Goal: Information Seeking & Learning: Learn about a topic

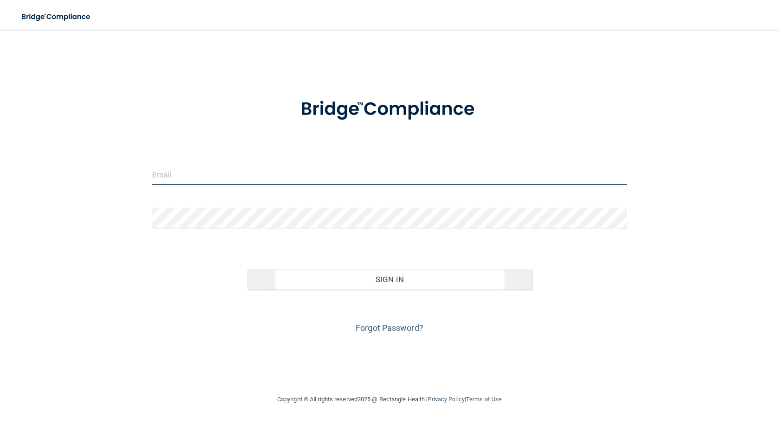
type input "[EMAIL_ADDRESS][DOMAIN_NAME]"
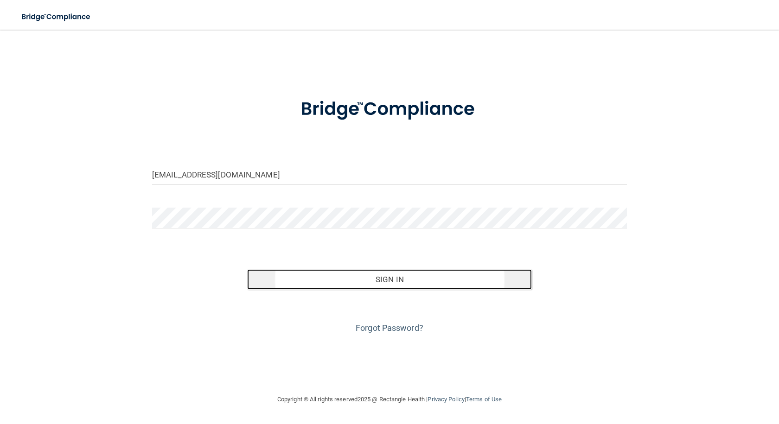
click at [378, 274] on button "Sign In" at bounding box center [389, 279] width 285 height 20
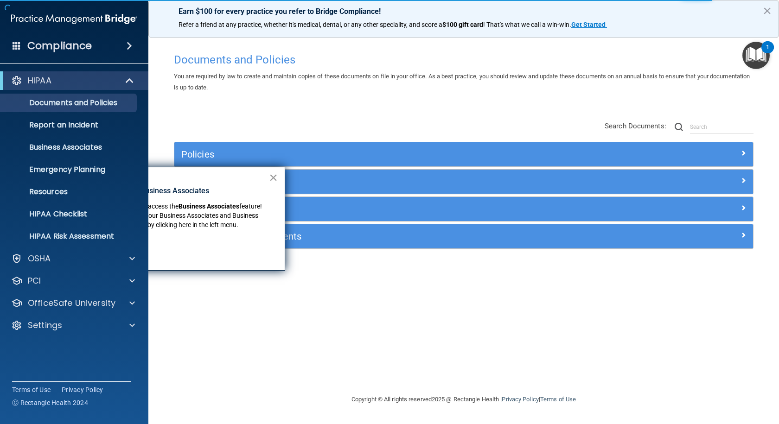
click at [277, 175] on button "×" at bounding box center [273, 177] width 9 height 15
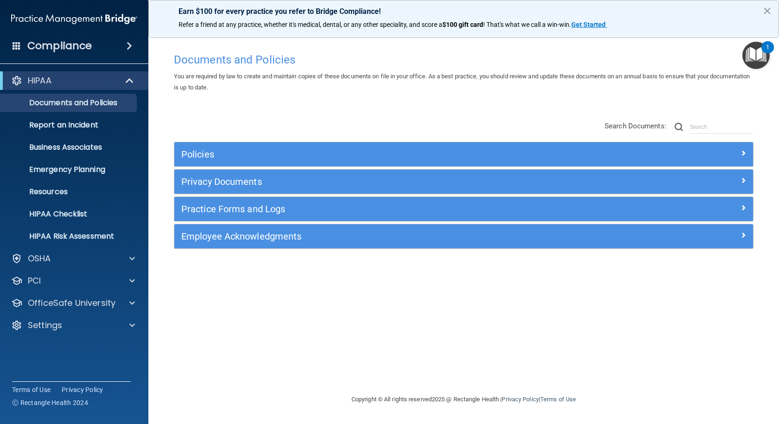
click at [272, 144] on div "Policies" at bounding box center [463, 154] width 579 height 24
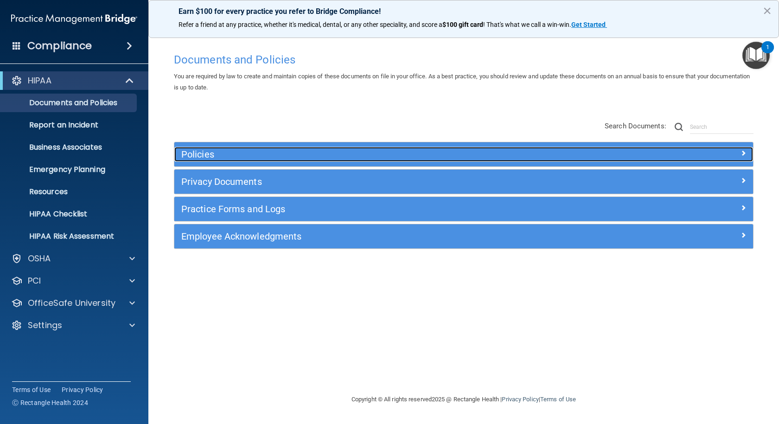
click at [270, 153] on h5 "Policies" at bounding box center [391, 154] width 420 height 10
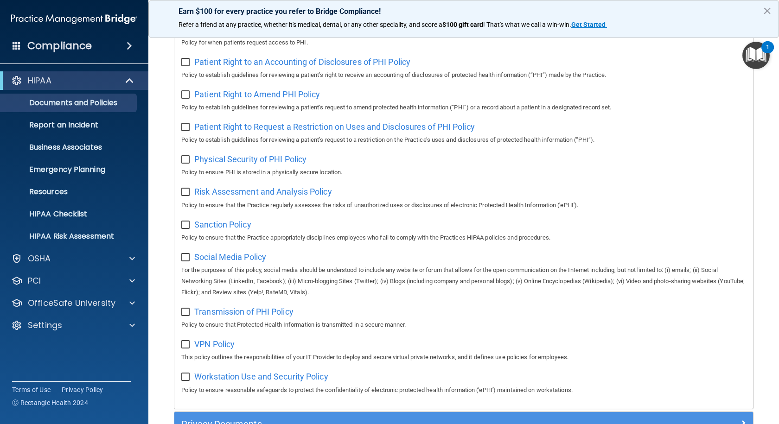
scroll to position [640, 0]
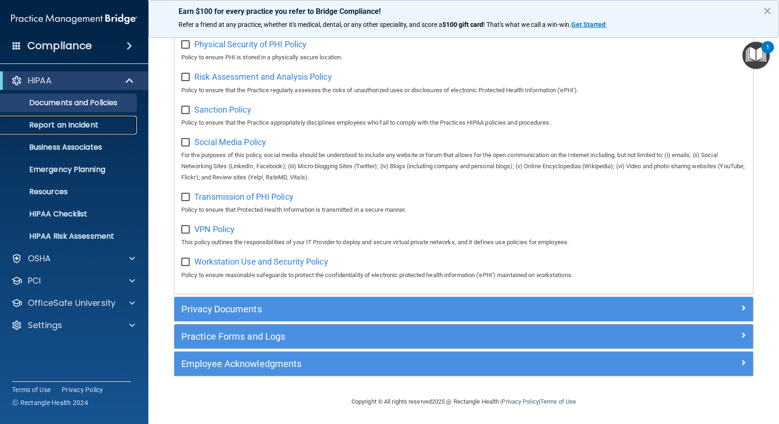
click at [74, 129] on p "Report an Incident" at bounding box center [69, 125] width 127 height 9
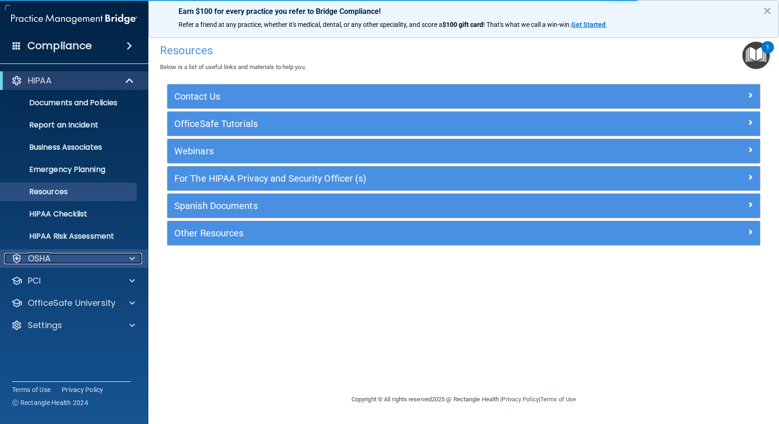
click at [85, 261] on div "OSHA" at bounding box center [61, 258] width 115 height 11
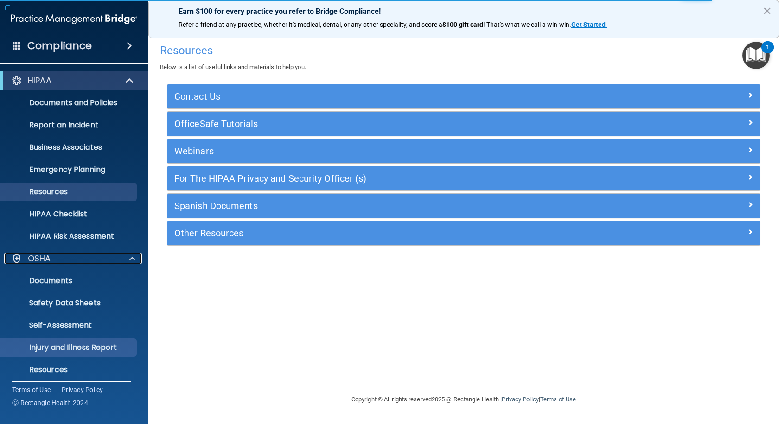
scroll to position [72, 0]
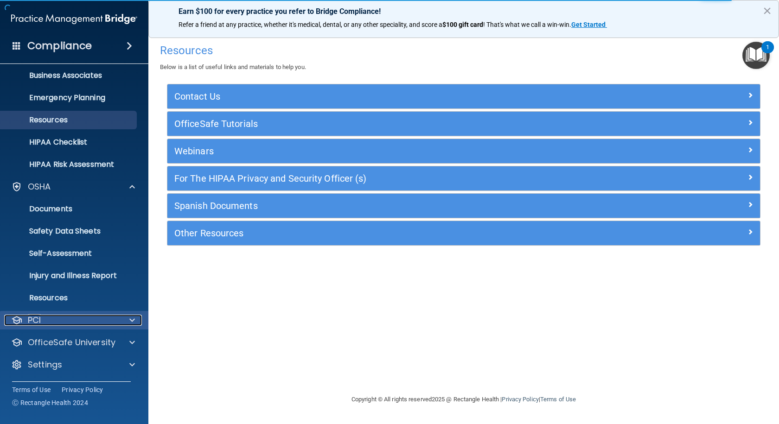
click at [102, 323] on div "PCI" at bounding box center [61, 320] width 115 height 11
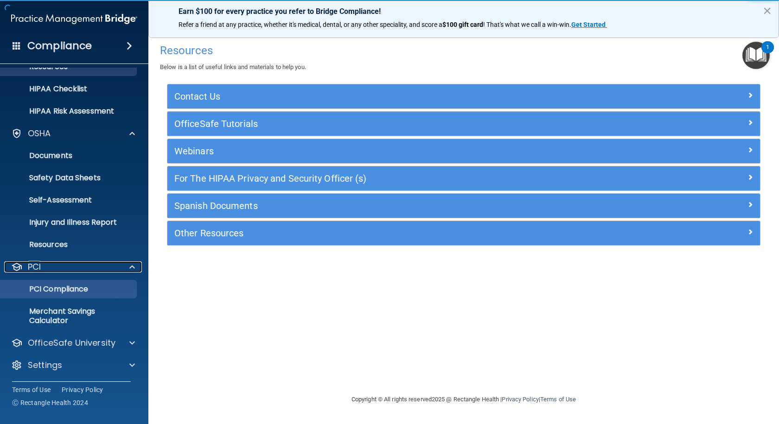
scroll to position [126, 0]
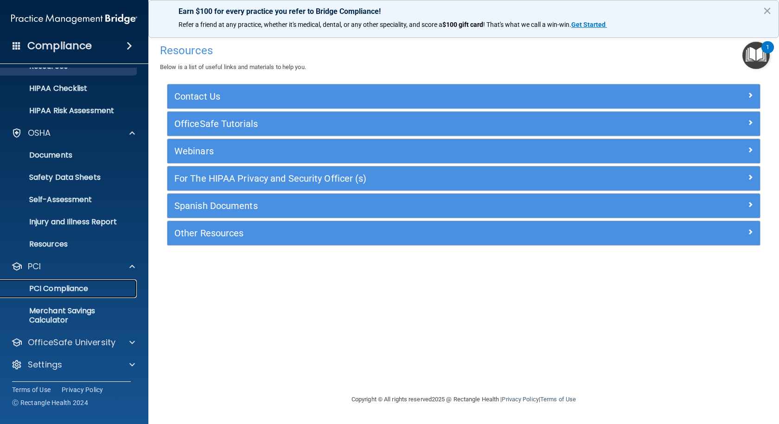
click at [77, 290] on p "PCI Compliance" at bounding box center [69, 288] width 127 height 9
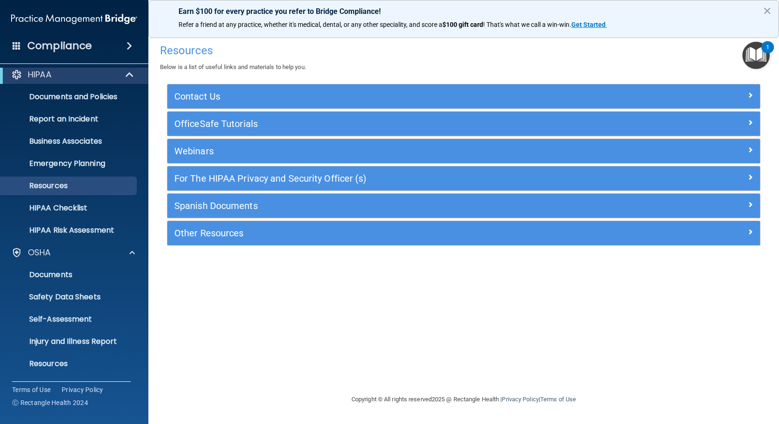
scroll to position [0, 0]
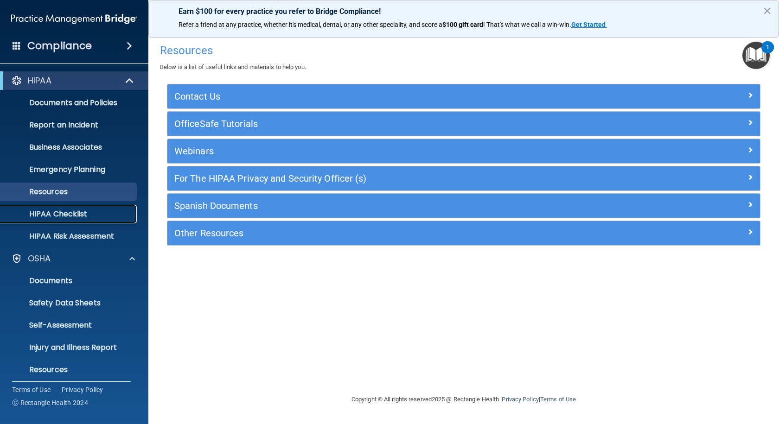
click at [80, 219] on p "HIPAA Checklist" at bounding box center [69, 214] width 127 height 9
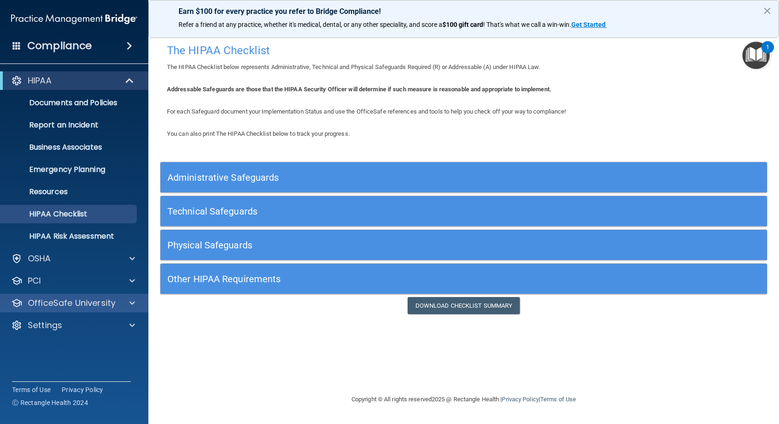
click at [96, 297] on div "OfficeSafe University" at bounding box center [74, 303] width 149 height 19
click at [100, 306] on p "OfficeSafe University" at bounding box center [72, 303] width 88 height 11
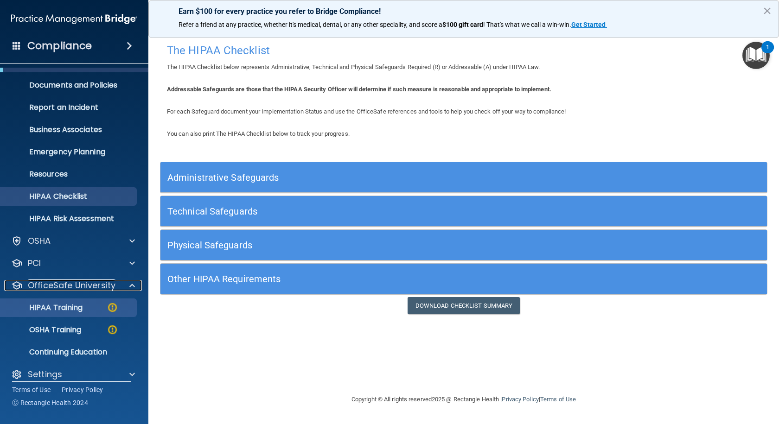
scroll to position [27, 0]
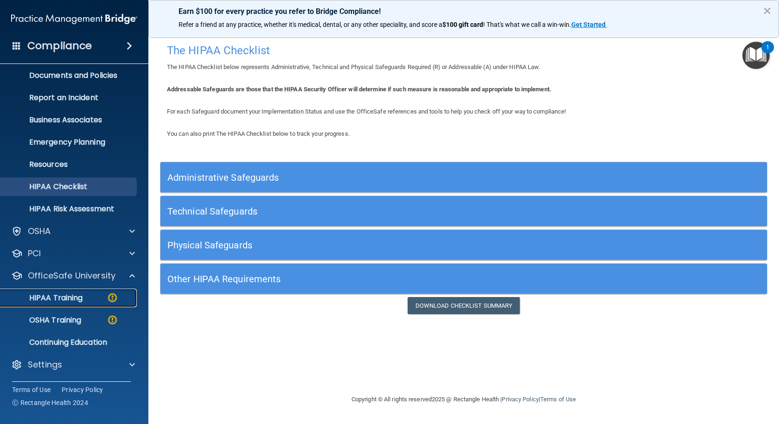
click at [64, 301] on p "HIPAA Training" at bounding box center [44, 297] width 77 height 9
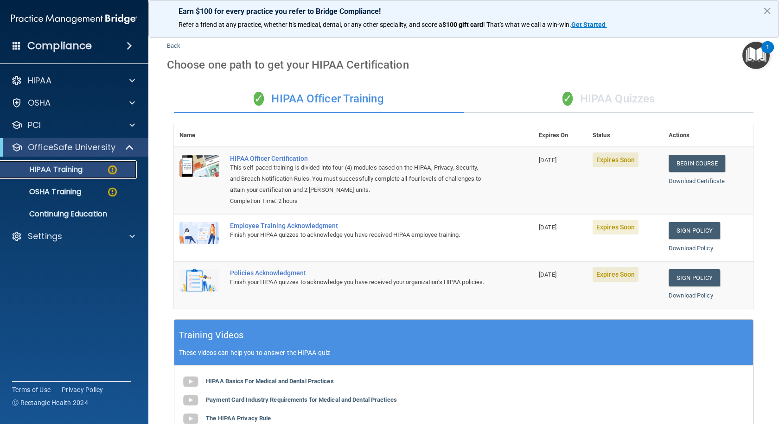
scroll to position [14, 0]
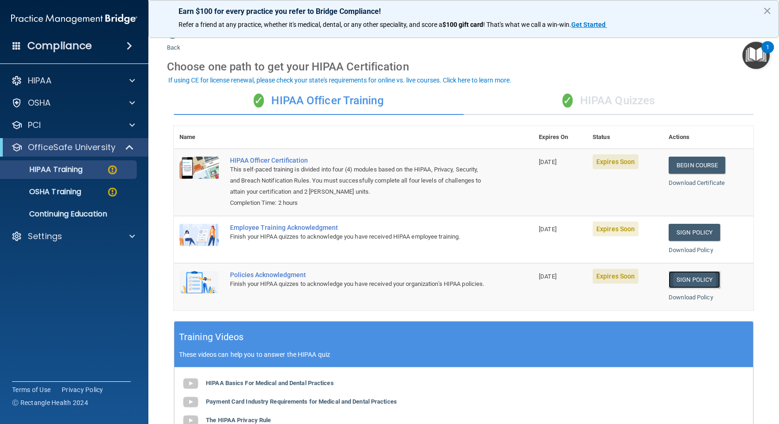
click at [684, 282] on link "Sign Policy" at bounding box center [694, 279] width 51 height 17
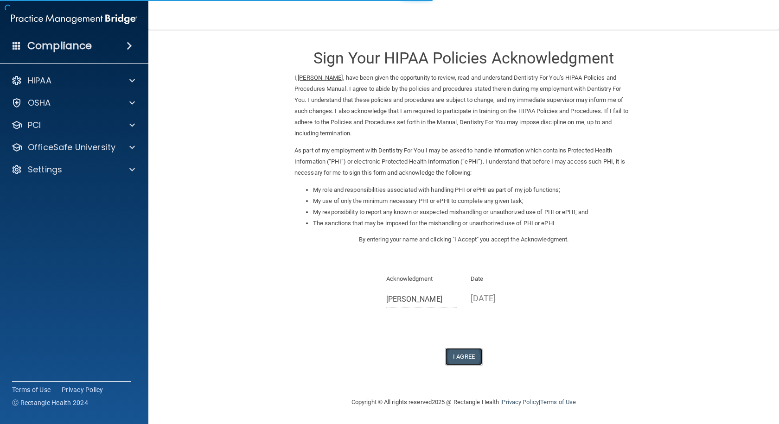
click at [457, 354] on button "I Agree" at bounding box center [463, 356] width 37 height 17
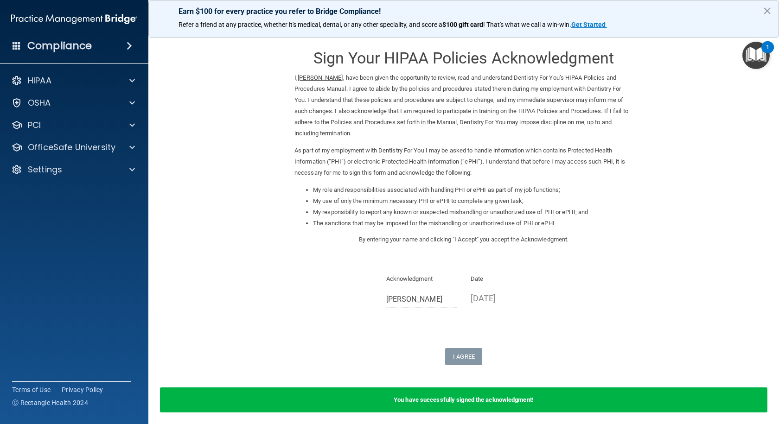
scroll to position [37, 0]
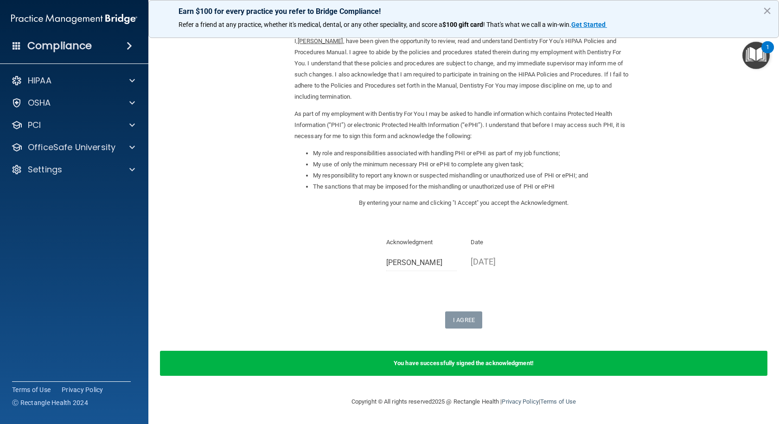
click at [294, 209] on p "By entering your name and clicking "I Accept" you accept the Acknowledgment." at bounding box center [463, 203] width 338 height 11
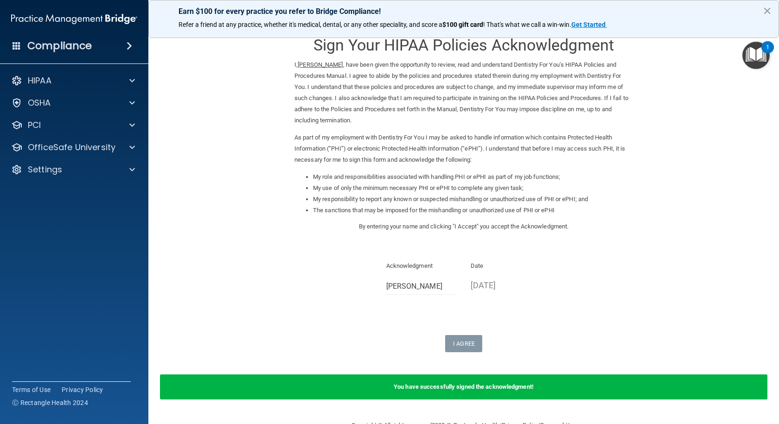
scroll to position [0, 0]
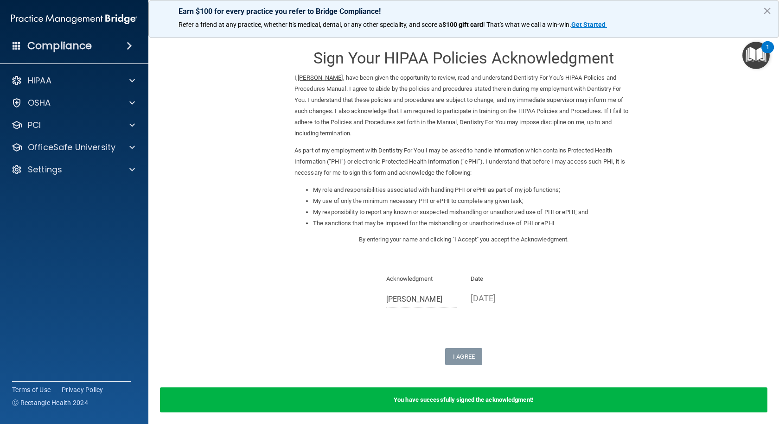
click at [232, 111] on form "Sign Your HIPAA Policies Acknowledgment I, Laura Schleucher , have been given t…" at bounding box center [463, 231] width 593 height 385
click at [75, 157] on div "HIPAA Documents and Policies Report an Incident Business Associates Emergency P…" at bounding box center [74, 127] width 149 height 119
click at [81, 148] on p "OfficeSafe University" at bounding box center [72, 147] width 88 height 11
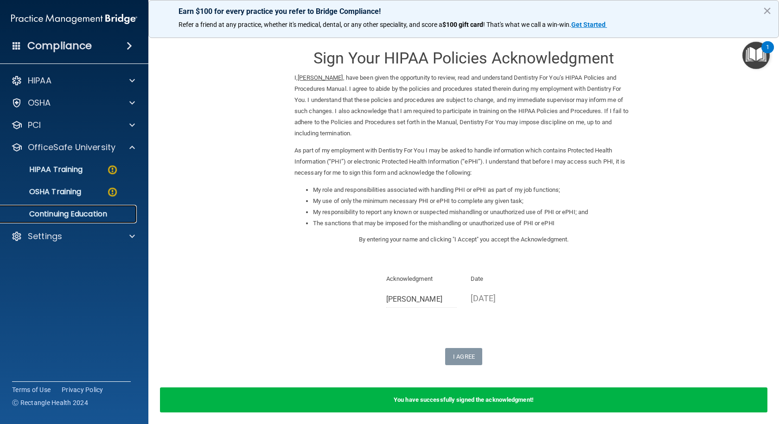
click at [87, 215] on p "Continuing Education" at bounding box center [69, 214] width 127 height 9
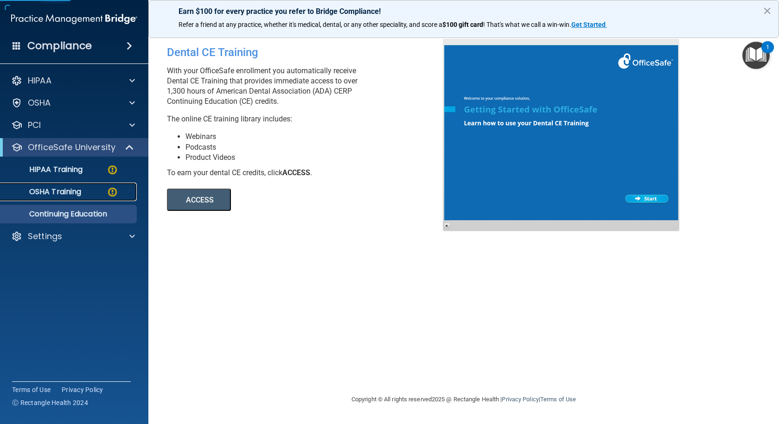
click at [94, 191] on div "OSHA Training" at bounding box center [69, 191] width 127 height 9
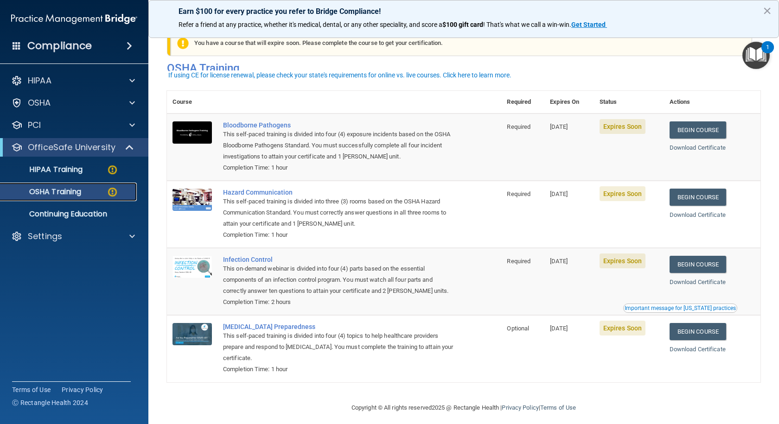
scroll to position [25, 0]
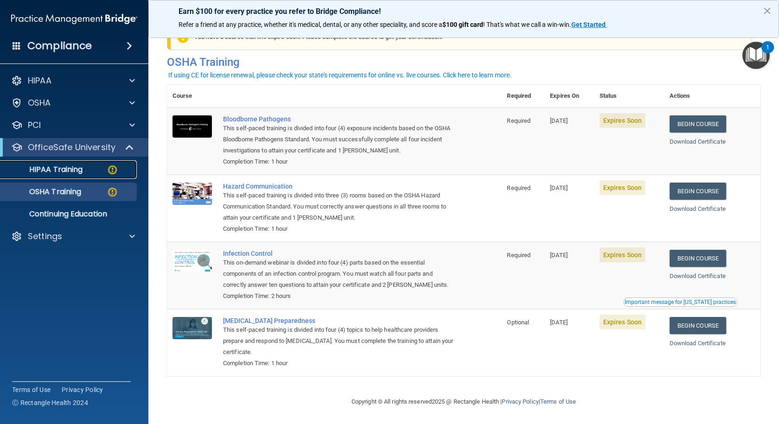
click at [91, 173] on div "HIPAA Training" at bounding box center [69, 169] width 127 height 9
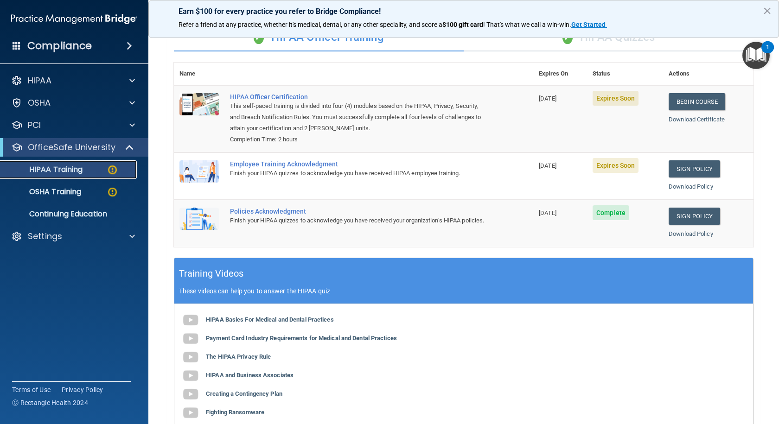
scroll to position [61, 0]
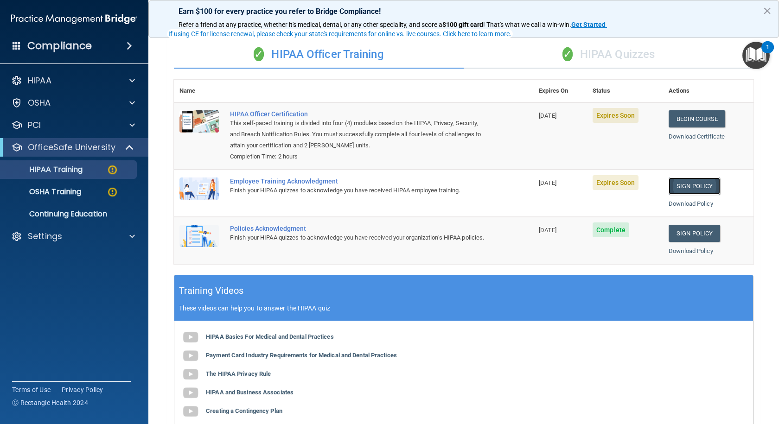
click at [681, 188] on link "Sign Policy" at bounding box center [694, 186] width 51 height 17
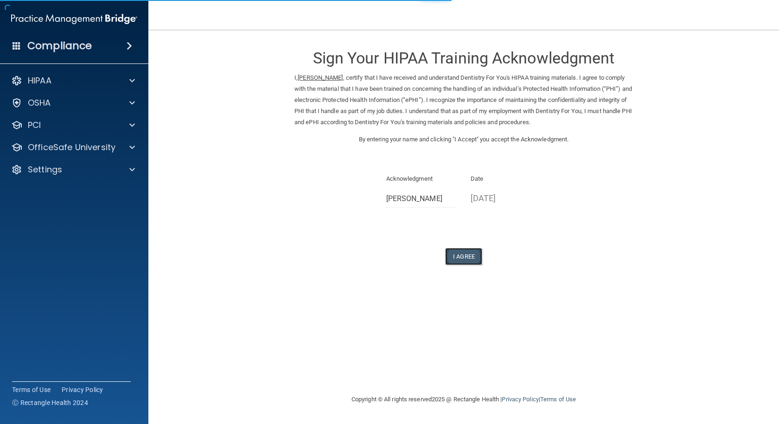
click at [466, 249] on button "I Agree" at bounding box center [463, 256] width 37 height 17
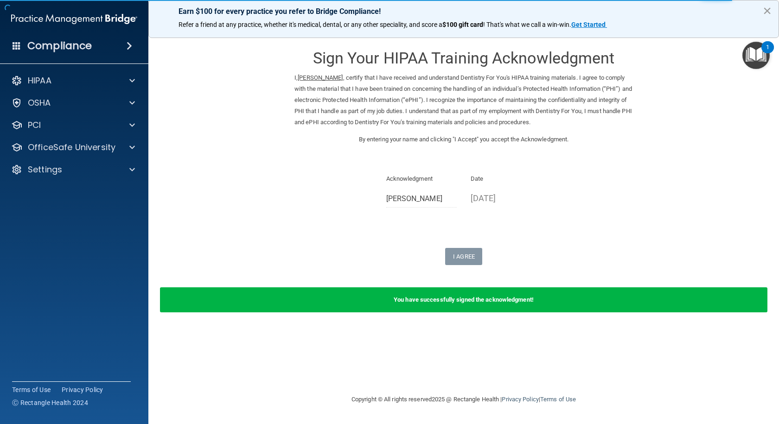
click at [765, 12] on button "×" at bounding box center [767, 10] width 9 height 15
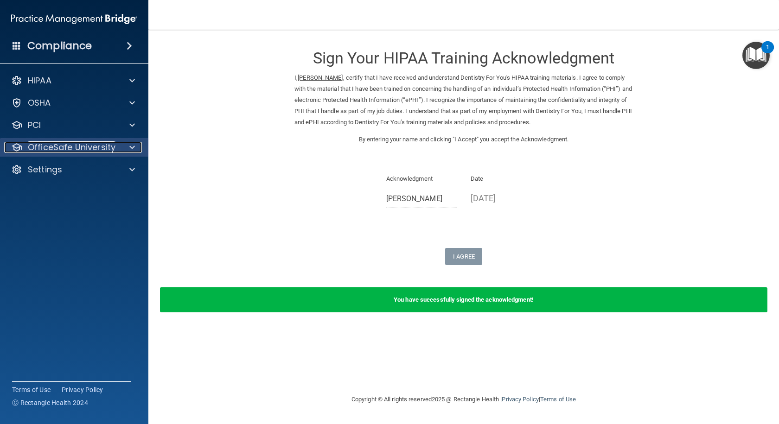
click at [105, 149] on p "OfficeSafe University" at bounding box center [72, 147] width 88 height 11
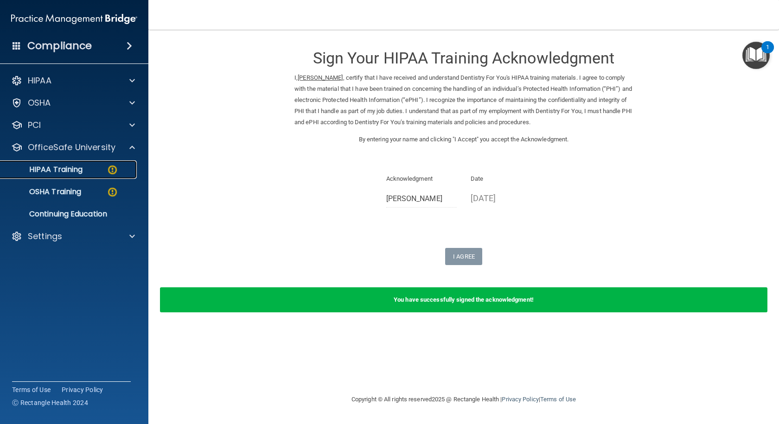
click at [101, 165] on div "HIPAA Training" at bounding box center [69, 169] width 127 height 9
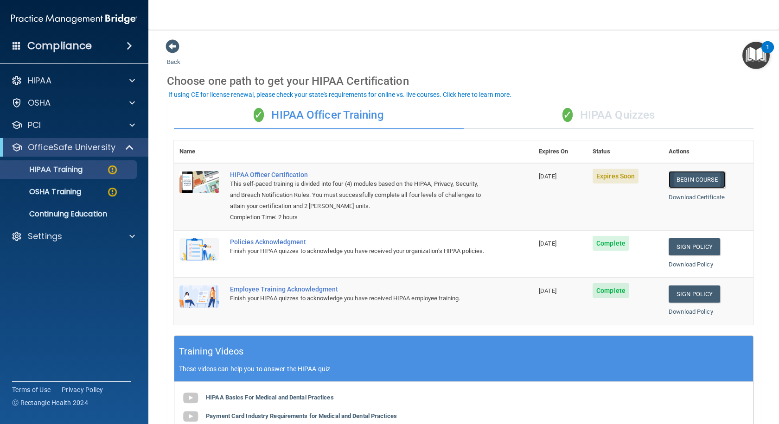
click at [691, 178] on link "Begin Course" at bounding box center [697, 179] width 57 height 17
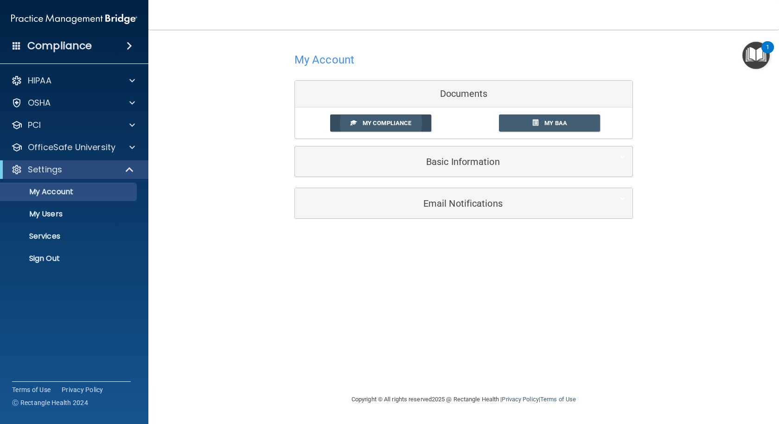
click at [408, 124] on span "My Compliance" at bounding box center [387, 123] width 49 height 7
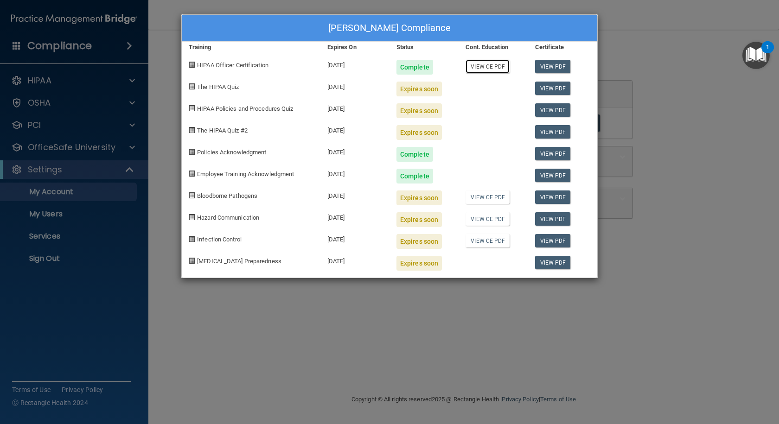
click at [494, 66] on link "View CE PDF" at bounding box center [488, 66] width 44 height 13
click at [429, 90] on div "Expires soon" at bounding box center [418, 89] width 45 height 15
click at [217, 87] on span "The HIPAA Quiz" at bounding box center [218, 86] width 42 height 7
click at [61, 217] on div "[PERSON_NAME] Compliance Training Expires On Status Cont. Education Certificate…" at bounding box center [389, 212] width 779 height 424
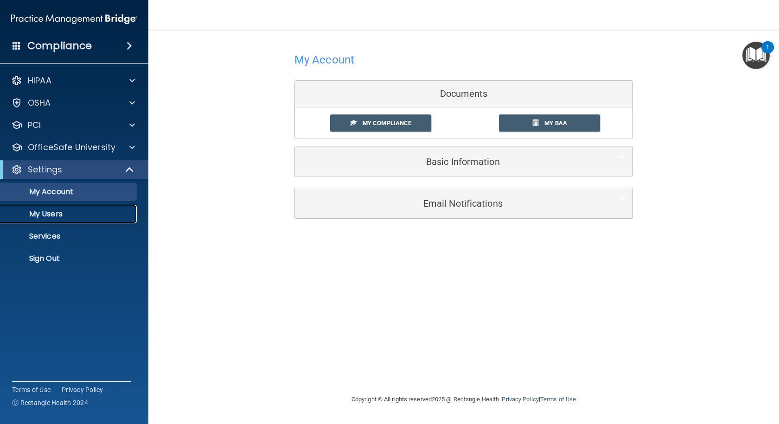
click at [57, 214] on p "My Users" at bounding box center [69, 214] width 127 height 9
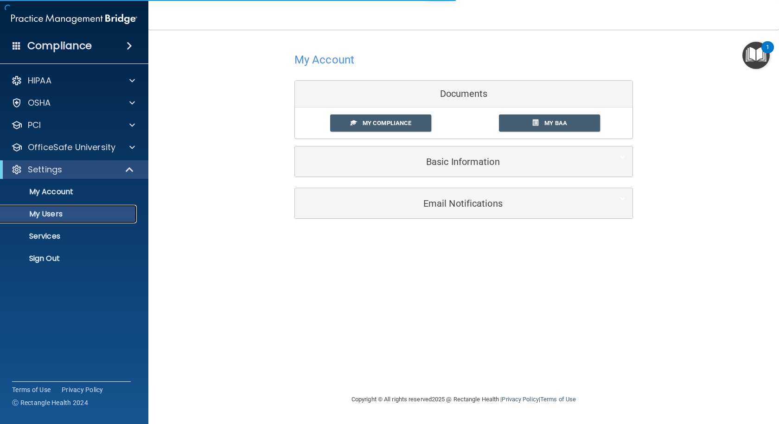
select select "20"
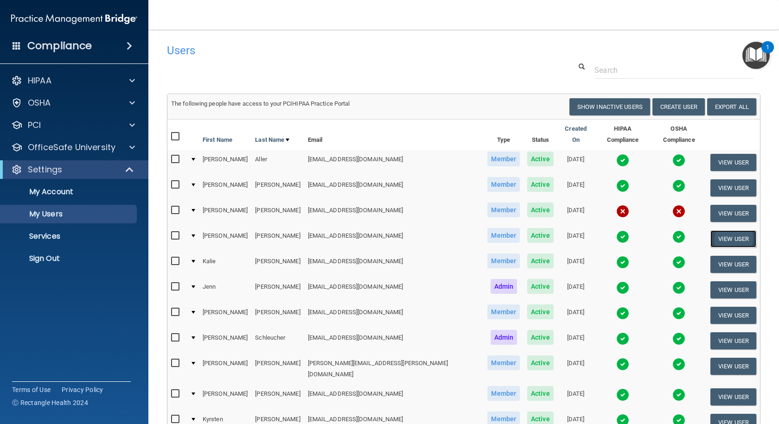
click at [727, 230] on button "View User" at bounding box center [733, 238] width 46 height 17
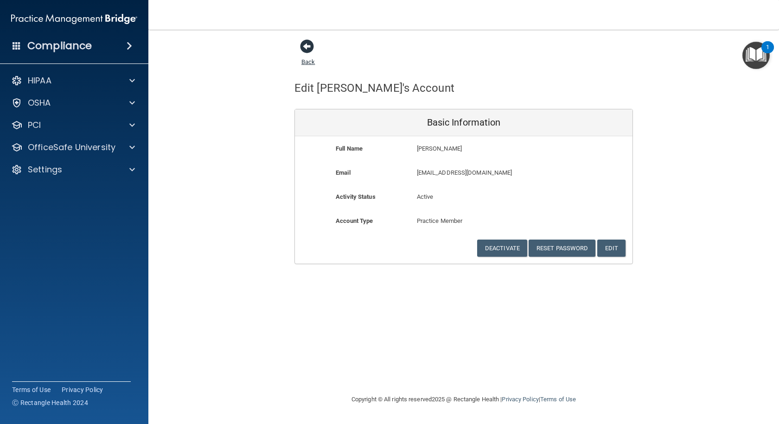
click at [303, 61] on link "Back" at bounding box center [307, 56] width 13 height 18
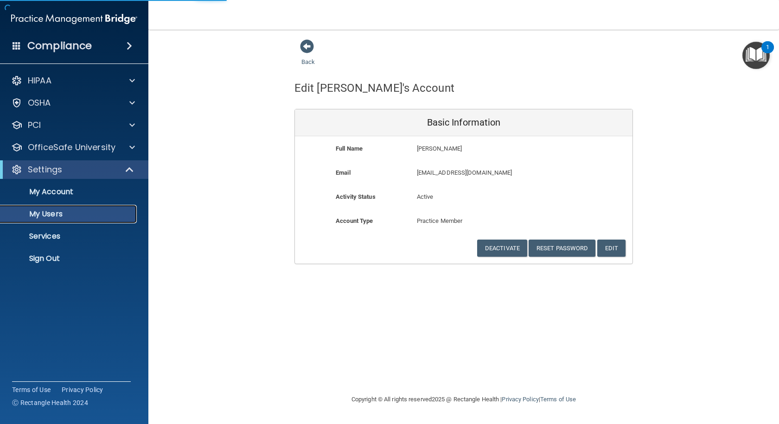
click at [51, 214] on p "My Users" at bounding box center [69, 214] width 127 height 9
select select "20"
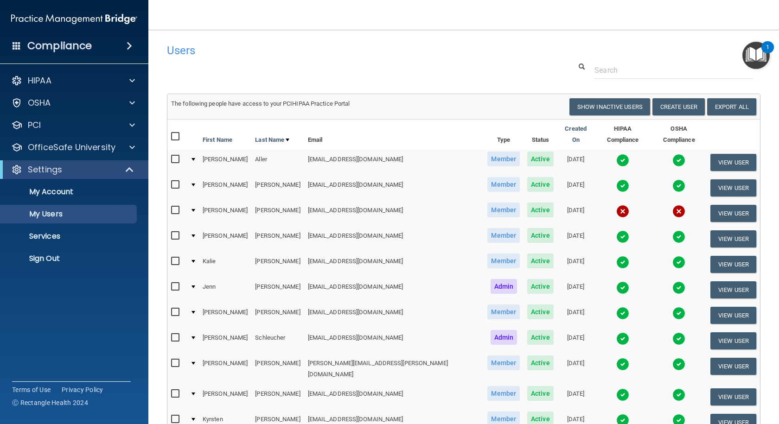
click at [527, 152] on span "Active" at bounding box center [540, 159] width 26 height 15
click at [557, 153] on td "[DATE]" at bounding box center [575, 163] width 37 height 26
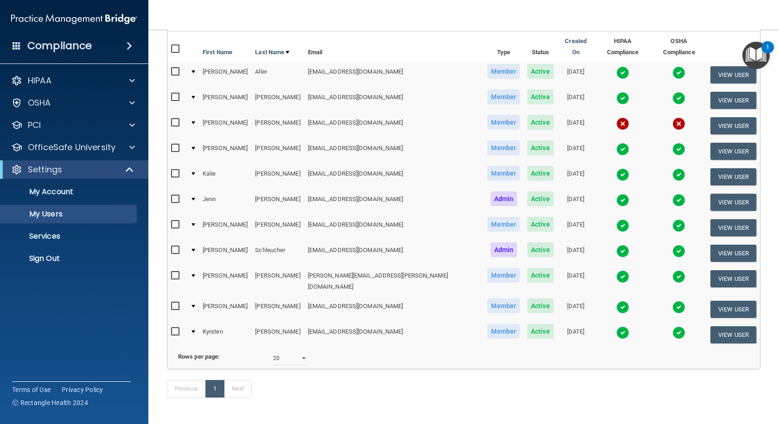
scroll to position [67, 0]
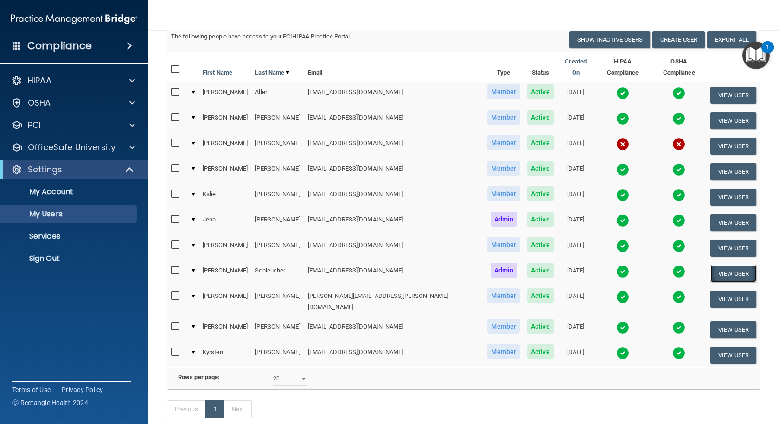
click at [720, 265] on button "View User" at bounding box center [733, 273] width 46 height 17
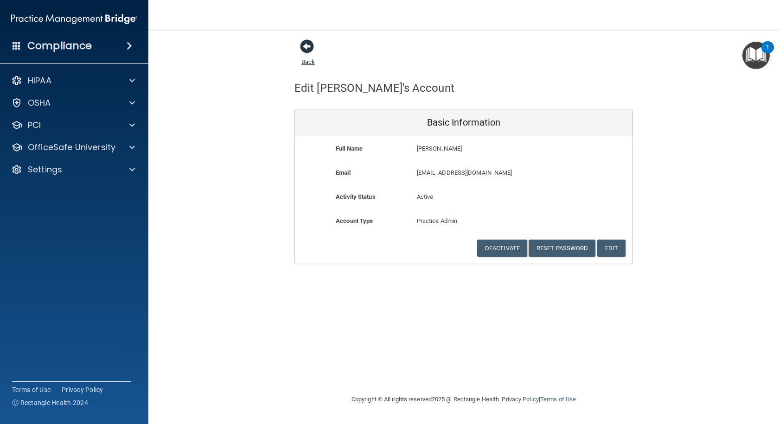
click at [309, 62] on link "Back" at bounding box center [307, 56] width 13 height 18
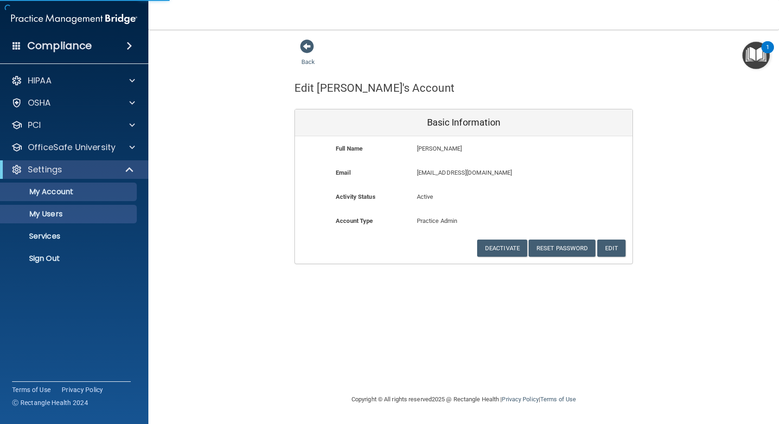
select select "20"
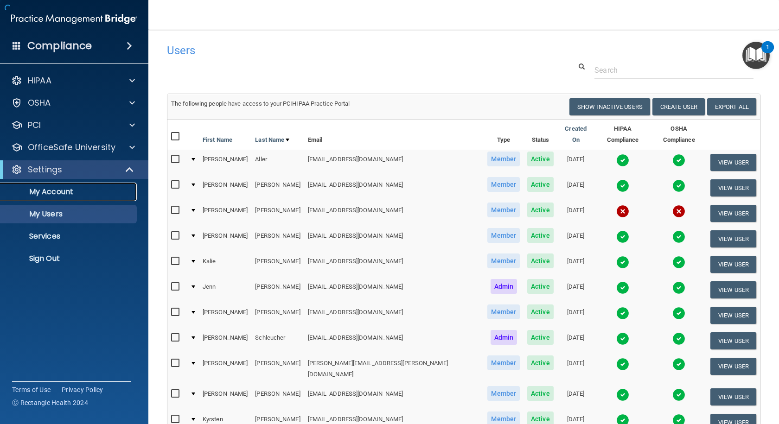
click at [60, 198] on link "My Account" at bounding box center [64, 192] width 146 height 19
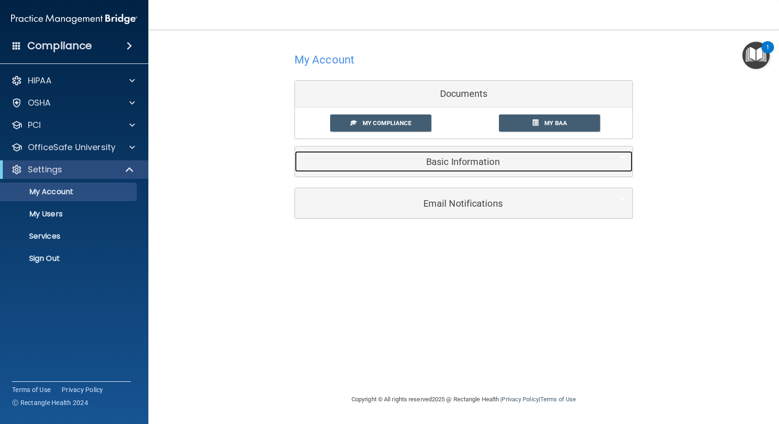
click at [423, 164] on h5 "Basic Information" at bounding box center [449, 162] width 295 height 10
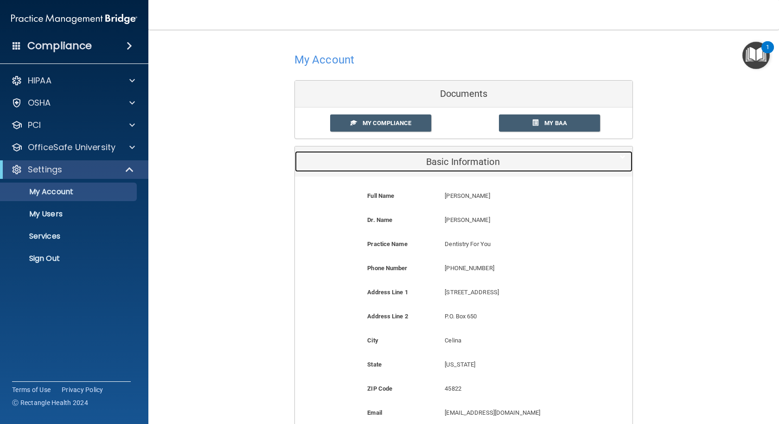
click at [423, 164] on h5 "Basic Information" at bounding box center [449, 162] width 295 height 10
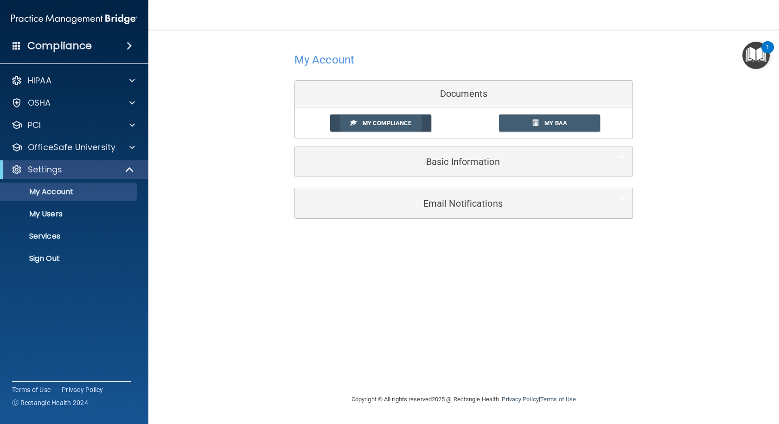
click at [369, 119] on link "My Compliance" at bounding box center [381, 123] width 102 height 17
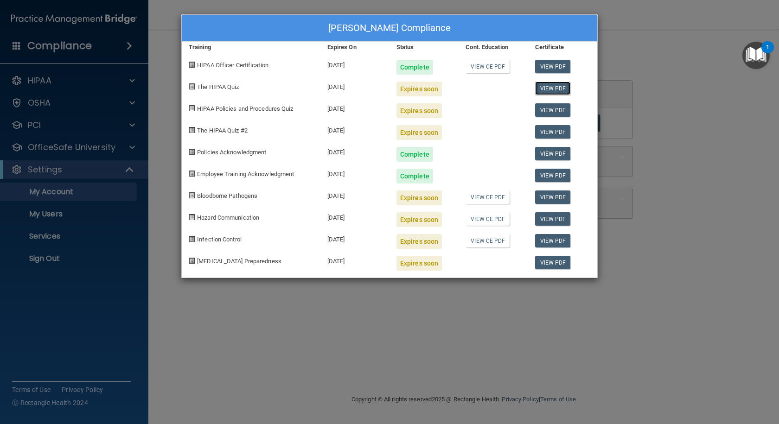
click at [563, 89] on link "View PDF" at bounding box center [553, 88] width 36 height 13
click at [472, 303] on div "[PERSON_NAME] Compliance Training Expires On Status Cont. Education Certificate…" at bounding box center [389, 212] width 779 height 424
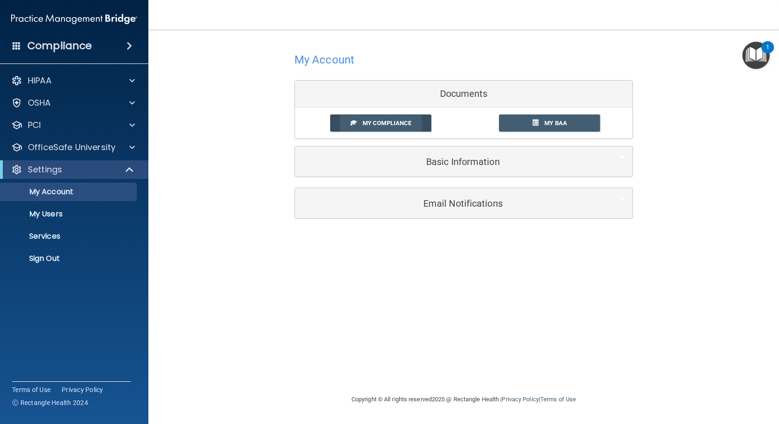
click at [387, 124] on span "My Compliance" at bounding box center [387, 123] width 49 height 7
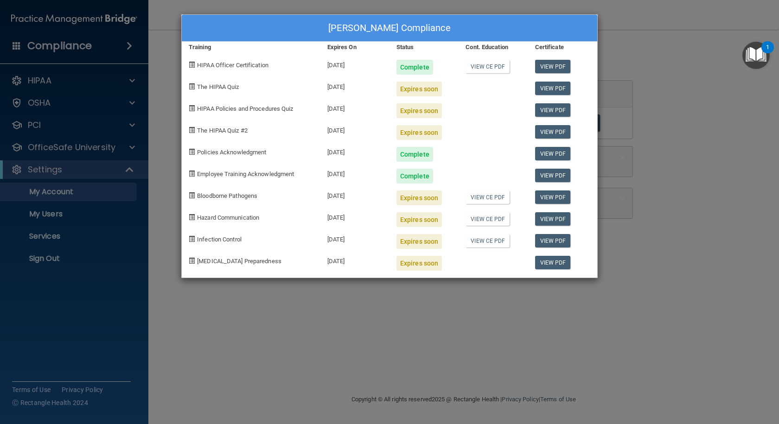
drag, startPoint x: 315, startPoint y: 346, endPoint x: 262, endPoint y: 312, distance: 64.0
click at [313, 346] on div "[PERSON_NAME] Compliance Training Expires On Status Cont. Education Certificate…" at bounding box center [389, 212] width 779 height 424
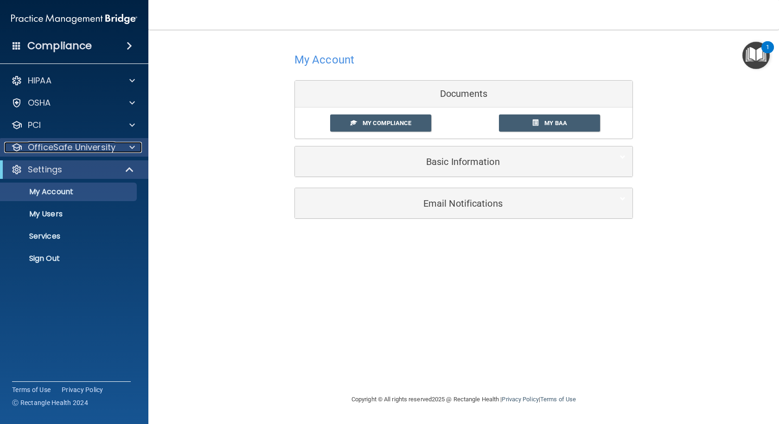
click at [62, 146] on p "OfficeSafe University" at bounding box center [72, 147] width 88 height 11
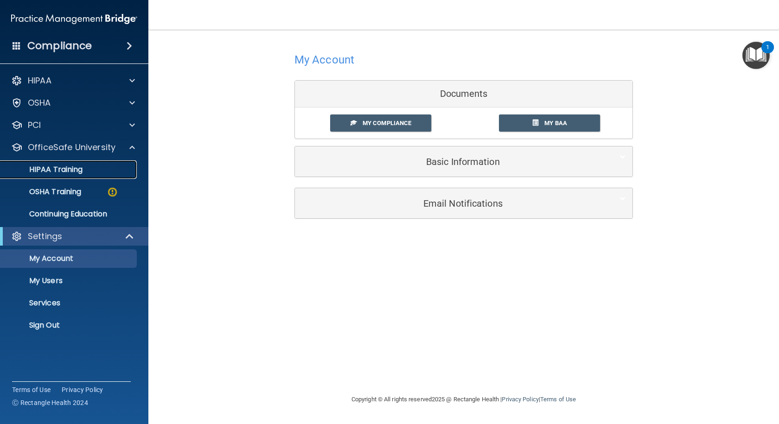
click at [65, 170] on p "HIPAA Training" at bounding box center [44, 169] width 77 height 9
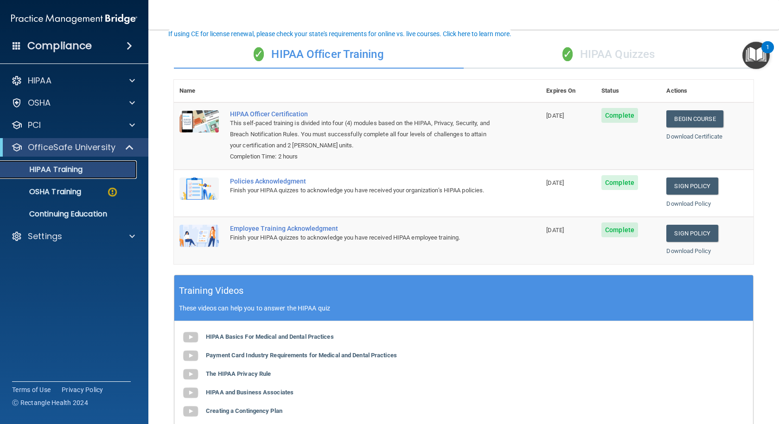
scroll to position [14, 0]
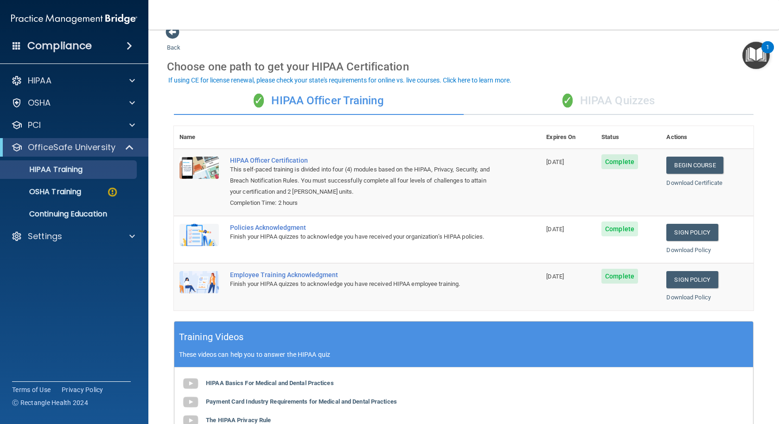
click at [604, 103] on div "✓ HIPAA Quizzes" at bounding box center [609, 101] width 290 height 28
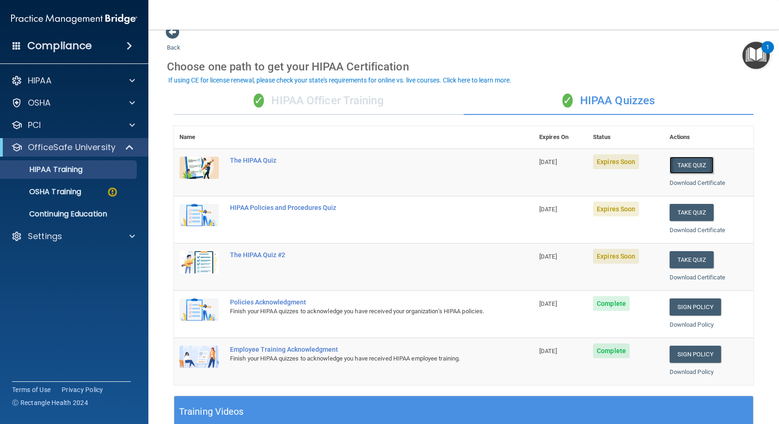
click at [701, 165] on button "Take Quiz" at bounding box center [692, 165] width 45 height 17
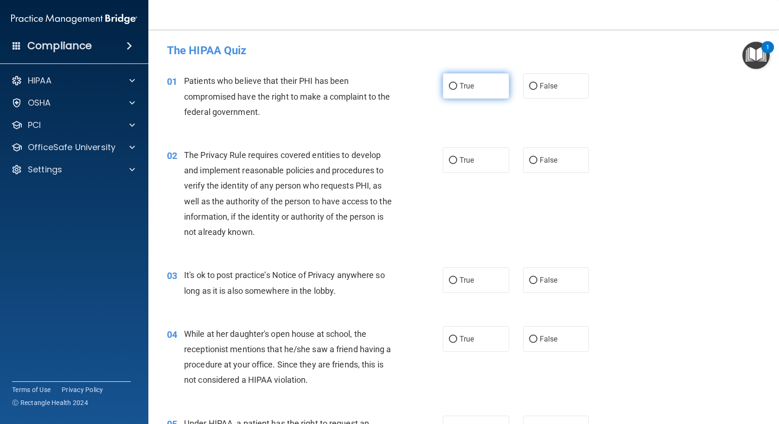
click at [453, 86] on input "True" at bounding box center [453, 86] width 8 height 7
radio input "true"
click at [455, 161] on label "True" at bounding box center [476, 160] width 66 height 26
click at [455, 161] on input "True" at bounding box center [453, 160] width 8 height 7
radio input "true"
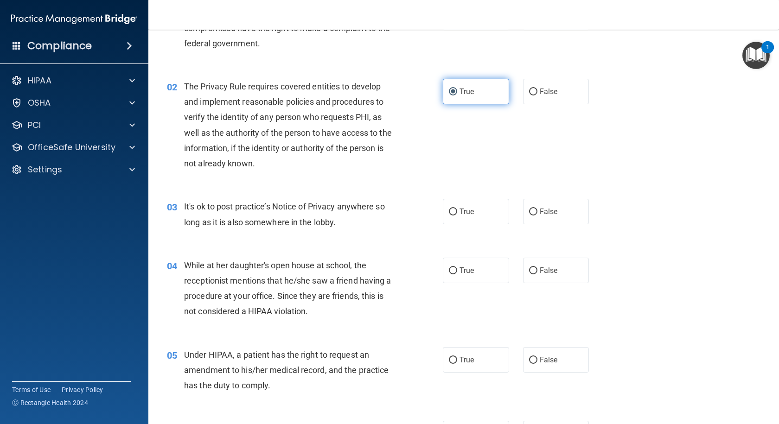
scroll to position [93, 0]
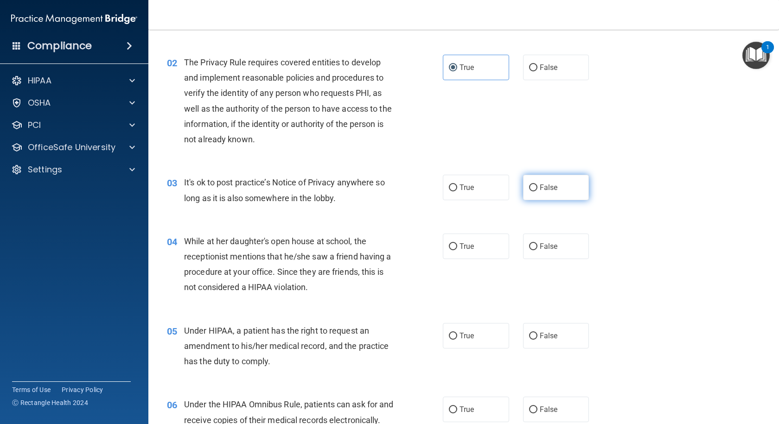
click at [555, 187] on label "False" at bounding box center [556, 188] width 66 height 26
click at [537, 187] on input "False" at bounding box center [533, 188] width 8 height 7
radio input "true"
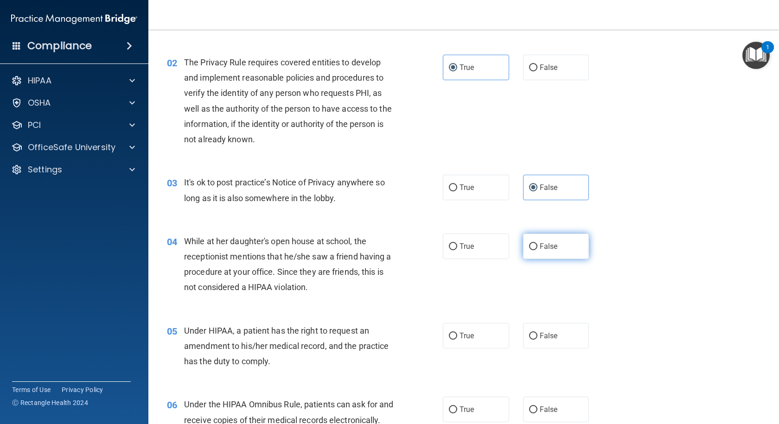
click at [562, 243] on label "False" at bounding box center [556, 247] width 66 height 26
click at [537, 243] on input "False" at bounding box center [533, 246] width 8 height 7
radio input "true"
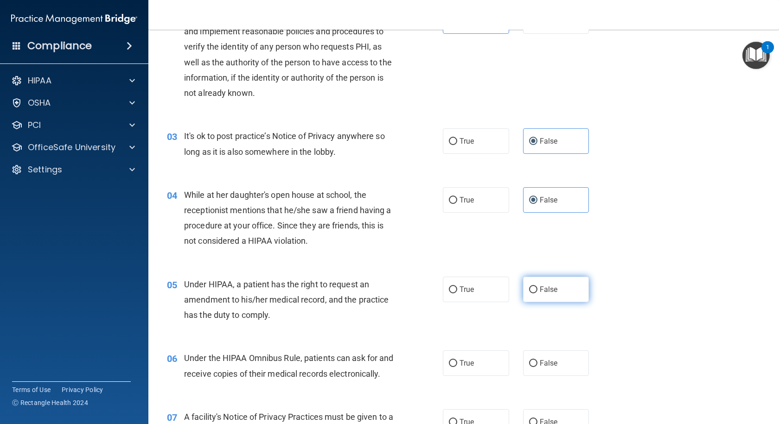
click at [544, 281] on label "False" at bounding box center [556, 290] width 66 height 26
click at [537, 287] on input "False" at bounding box center [533, 290] width 8 height 7
radio input "true"
click at [474, 362] on label "True" at bounding box center [476, 364] width 66 height 26
click at [457, 362] on input "True" at bounding box center [453, 363] width 8 height 7
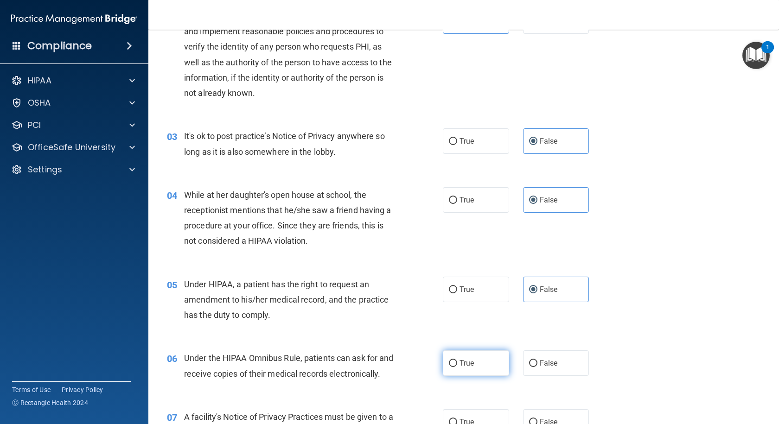
radio input "true"
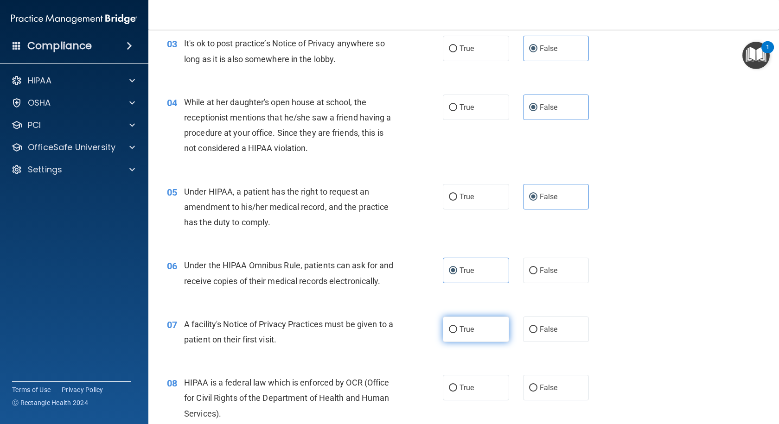
click at [474, 342] on label "True" at bounding box center [476, 330] width 66 height 26
click at [457, 333] on input "True" at bounding box center [453, 329] width 8 height 7
radio input "true"
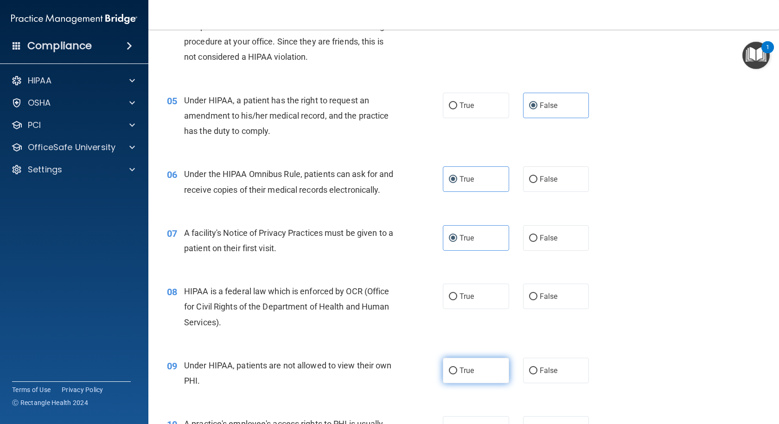
scroll to position [371, 0]
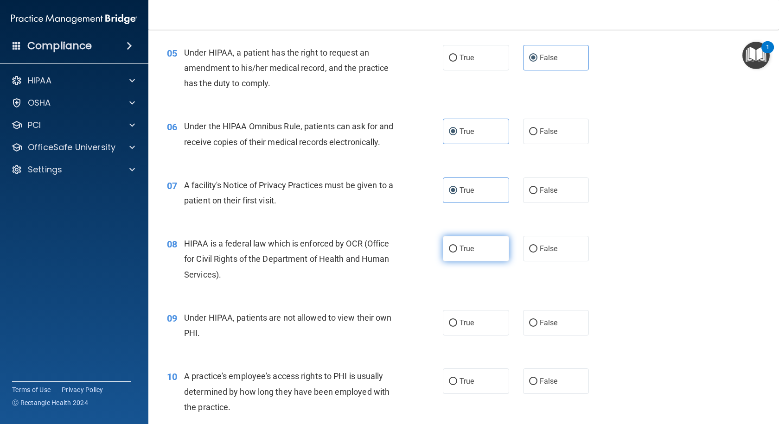
click at [455, 262] on label "True" at bounding box center [476, 249] width 66 height 26
click at [455, 253] on input "True" at bounding box center [453, 249] width 8 height 7
radio input "true"
click at [563, 336] on label "False" at bounding box center [556, 323] width 66 height 26
click at [537, 327] on input "False" at bounding box center [533, 323] width 8 height 7
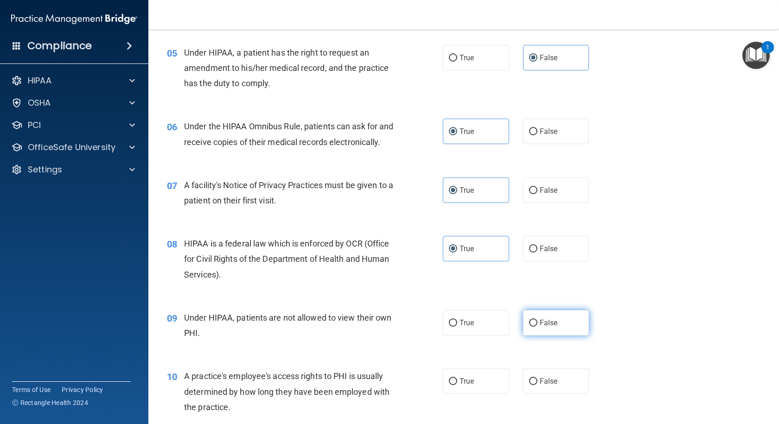
radio input "true"
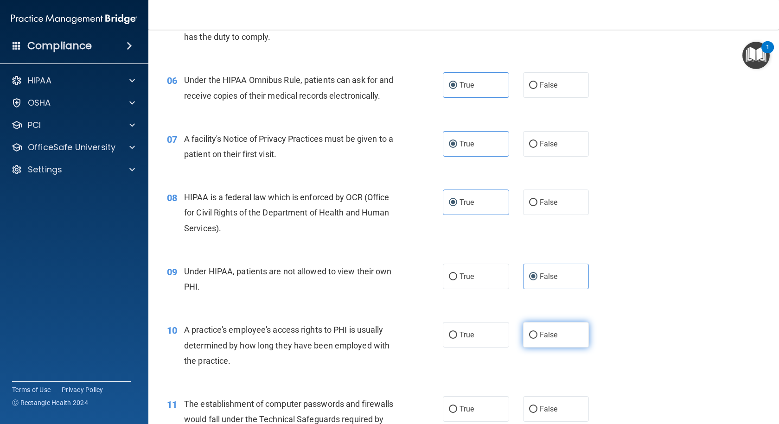
click at [561, 348] on label "False" at bounding box center [556, 335] width 66 height 26
click at [537, 339] on input "False" at bounding box center [533, 335] width 8 height 7
radio input "true"
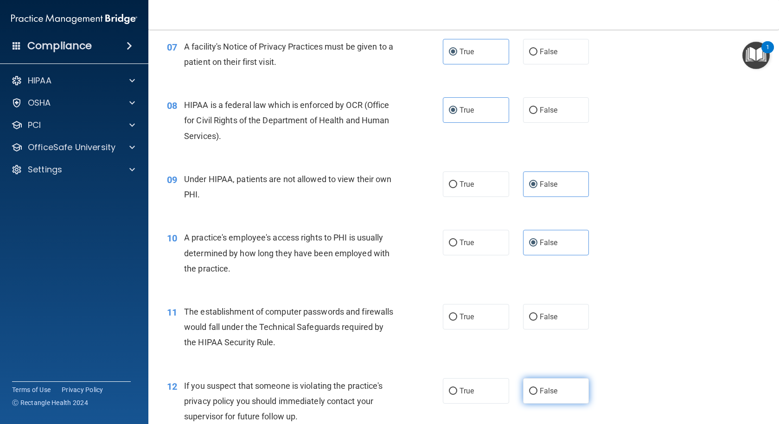
scroll to position [556, 0]
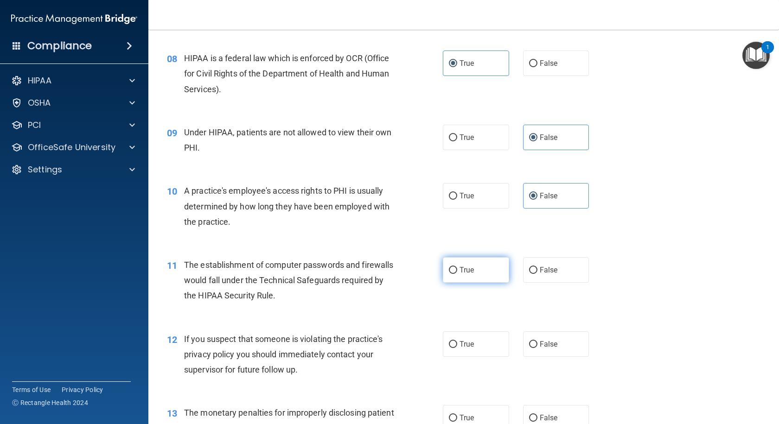
click at [472, 283] on label "True" at bounding box center [476, 270] width 66 height 26
click at [457, 274] on input "True" at bounding box center [453, 270] width 8 height 7
radio input "true"
click at [468, 351] on label "True" at bounding box center [476, 345] width 66 height 26
click at [457, 348] on input "True" at bounding box center [453, 344] width 8 height 7
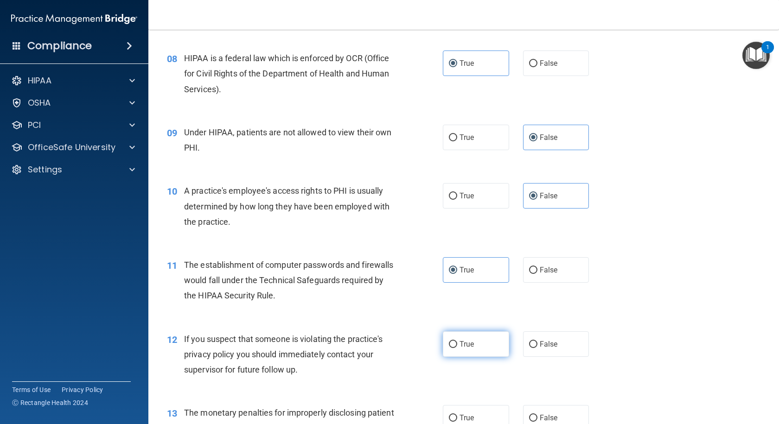
radio input "true"
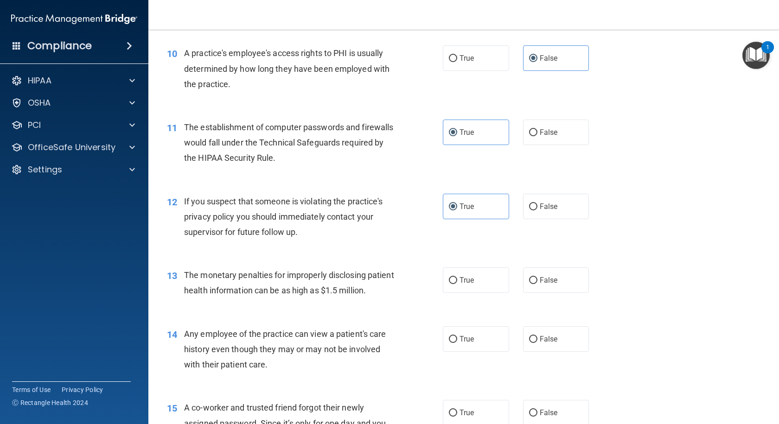
scroll to position [695, 0]
click at [459, 283] on span "True" at bounding box center [466, 278] width 14 height 9
click at [457, 283] on input "True" at bounding box center [453, 279] width 8 height 7
radio input "true"
click at [555, 351] on label "False" at bounding box center [556, 338] width 66 height 26
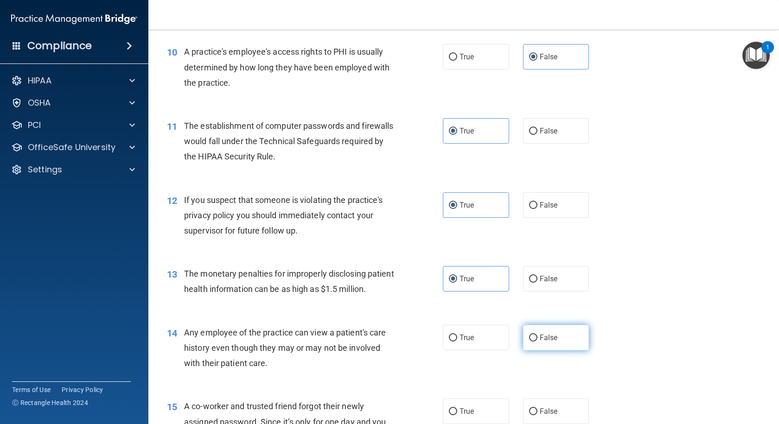
click at [537, 342] on input "False" at bounding box center [533, 338] width 8 height 7
radio input "true"
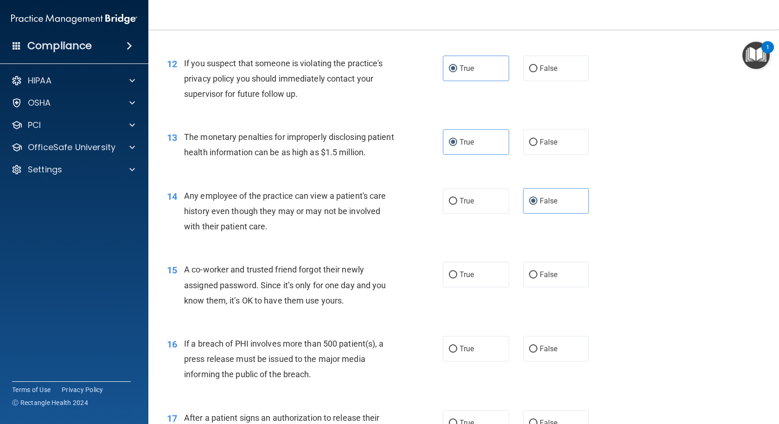
scroll to position [835, 0]
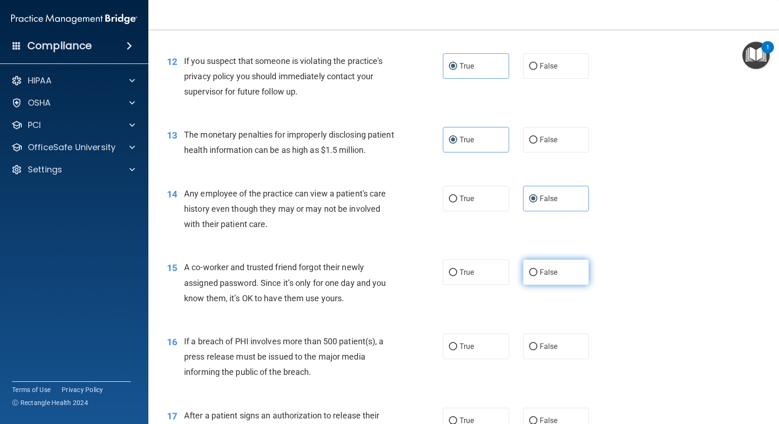
click at [550, 285] on label "False" at bounding box center [556, 273] width 66 height 26
click at [537, 276] on input "False" at bounding box center [533, 272] width 8 height 7
radio input "true"
click at [460, 351] on span "True" at bounding box center [466, 346] width 14 height 9
click at [457, 351] on input "True" at bounding box center [453, 347] width 8 height 7
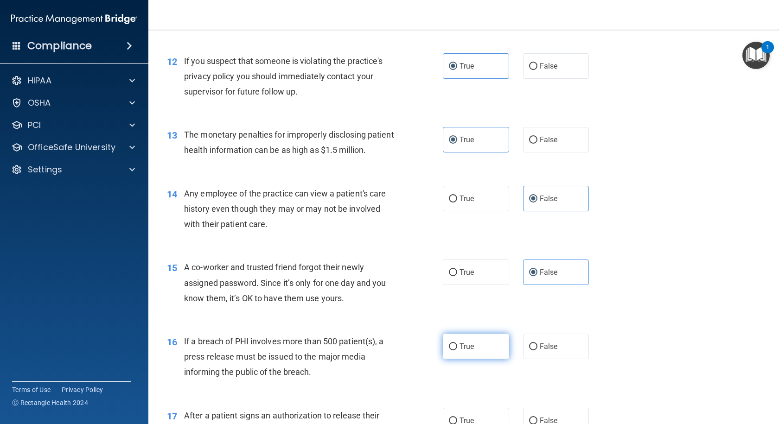
radio input "true"
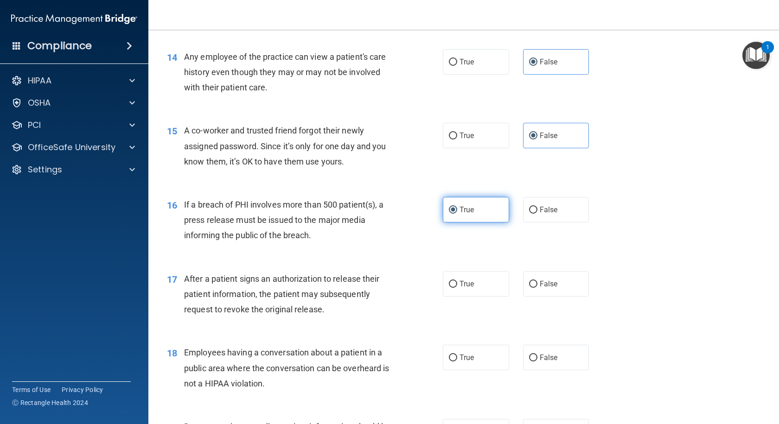
scroll to position [974, 0]
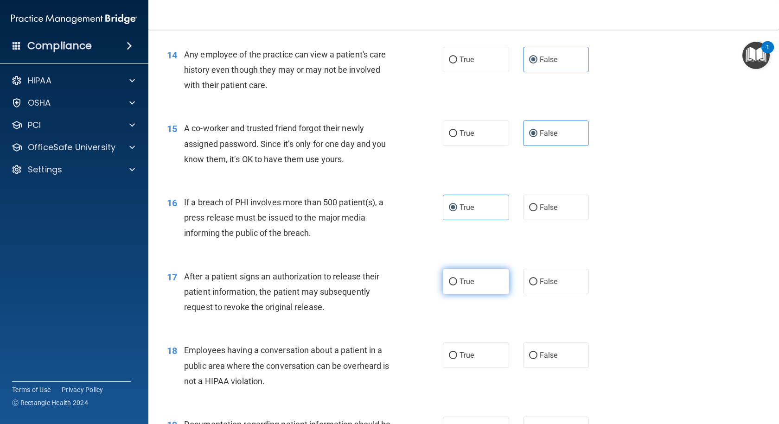
click at [491, 294] on label "True" at bounding box center [476, 282] width 66 height 26
click at [457, 286] on input "True" at bounding box center [453, 282] width 8 height 7
radio input "true"
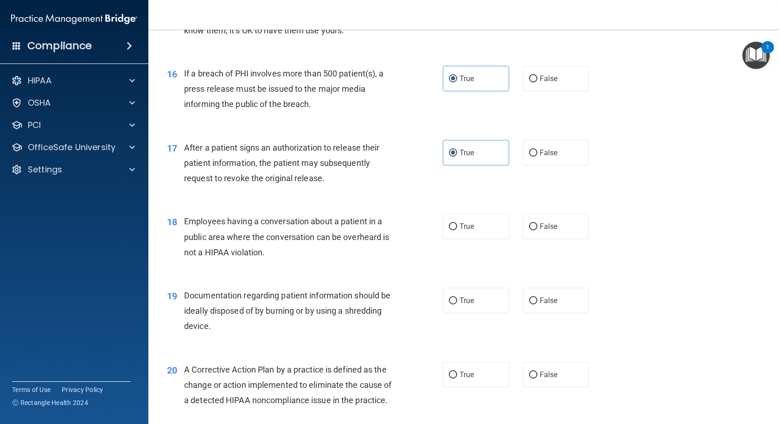
scroll to position [1113, 0]
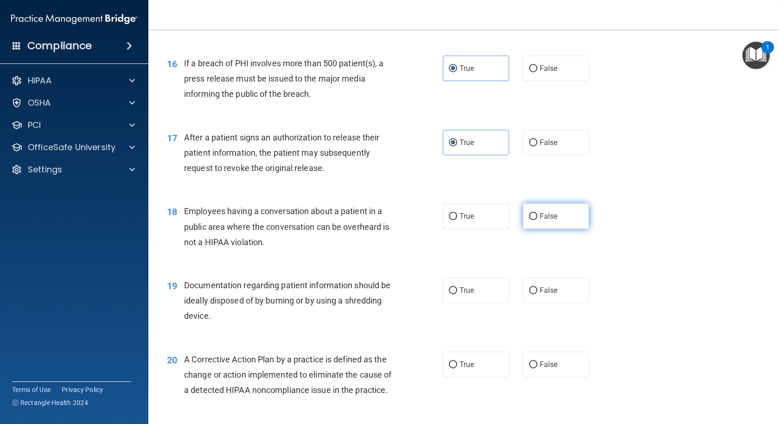
click at [547, 229] on label "False" at bounding box center [556, 217] width 66 height 26
click at [537, 220] on input "False" at bounding box center [533, 216] width 8 height 7
radio input "true"
click at [469, 295] on span "True" at bounding box center [466, 290] width 14 height 9
click at [457, 294] on input "True" at bounding box center [453, 290] width 8 height 7
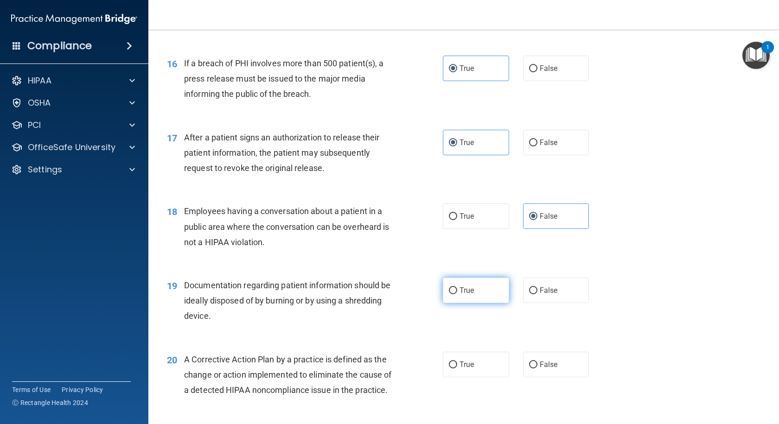
radio input "true"
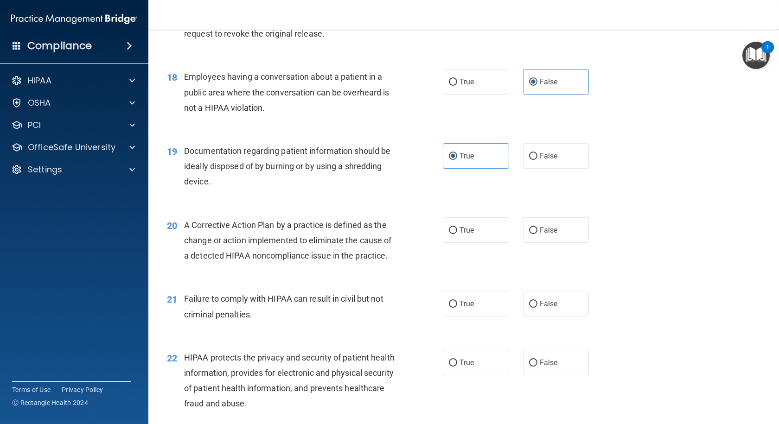
scroll to position [1252, 0]
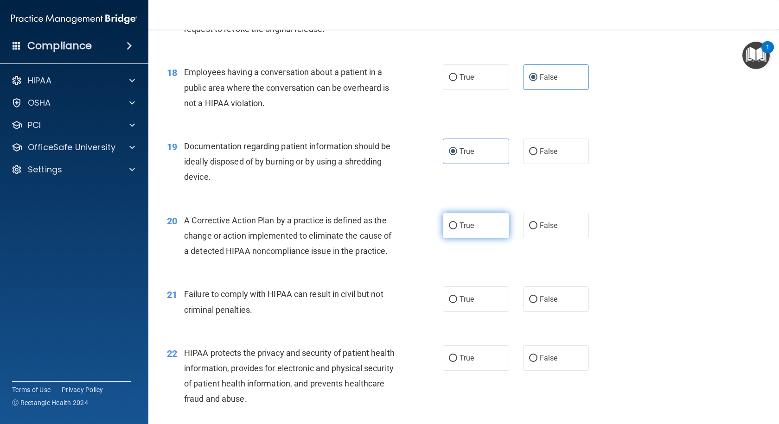
click at [464, 230] on span "True" at bounding box center [466, 225] width 14 height 9
click at [457, 230] on input "True" at bounding box center [453, 226] width 8 height 7
radio input "true"
click at [540, 304] on span "False" at bounding box center [549, 299] width 18 height 9
click at [537, 303] on input "False" at bounding box center [533, 299] width 8 height 7
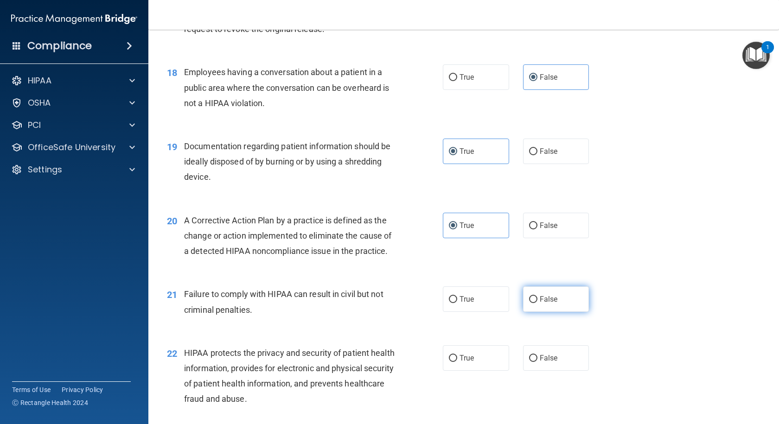
radio input "true"
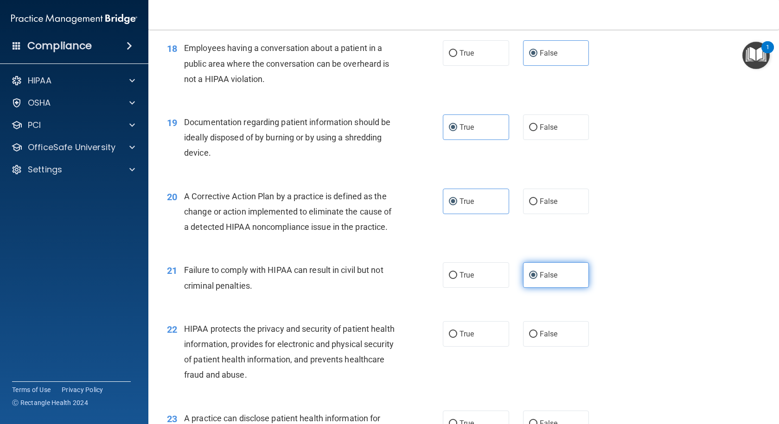
scroll to position [1298, 0]
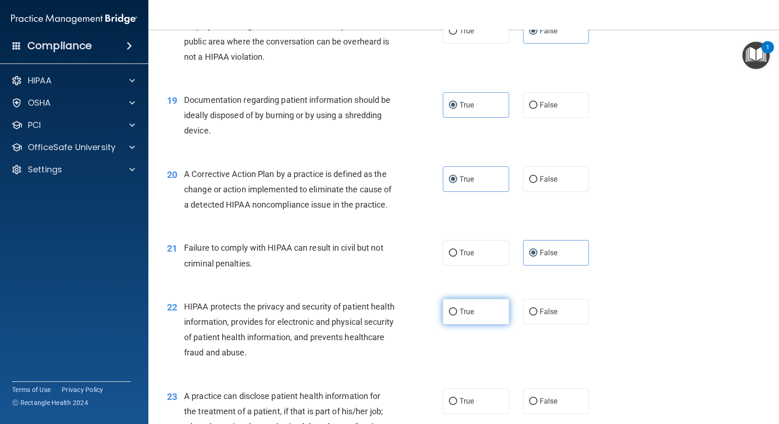
click at [472, 325] on label "True" at bounding box center [476, 312] width 66 height 26
click at [457, 316] on input "True" at bounding box center [453, 312] width 8 height 7
radio input "true"
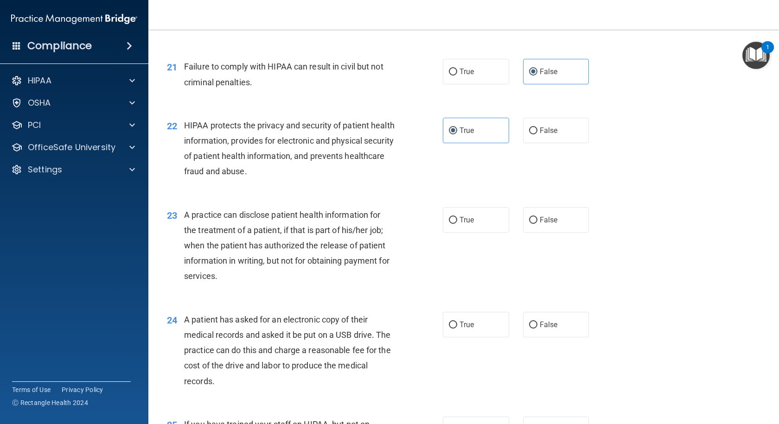
scroll to position [1484, 0]
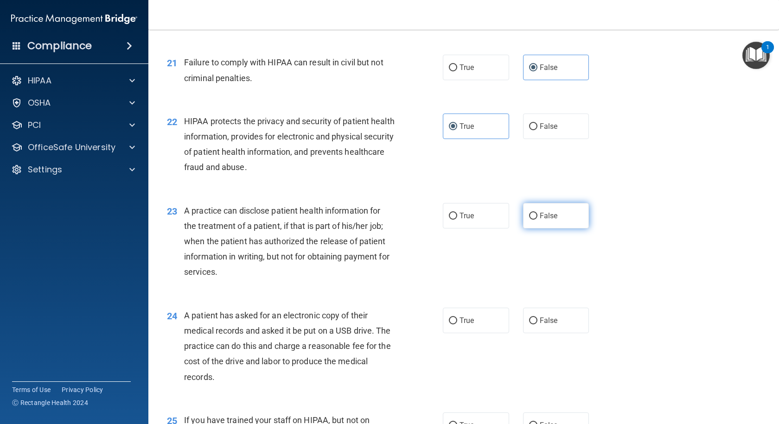
click at [540, 220] on span "False" at bounding box center [549, 215] width 18 height 9
click at [537, 220] on input "False" at bounding box center [533, 216] width 8 height 7
radio input "true"
click at [464, 325] on span "True" at bounding box center [466, 320] width 14 height 9
click at [457, 325] on input "True" at bounding box center [453, 321] width 8 height 7
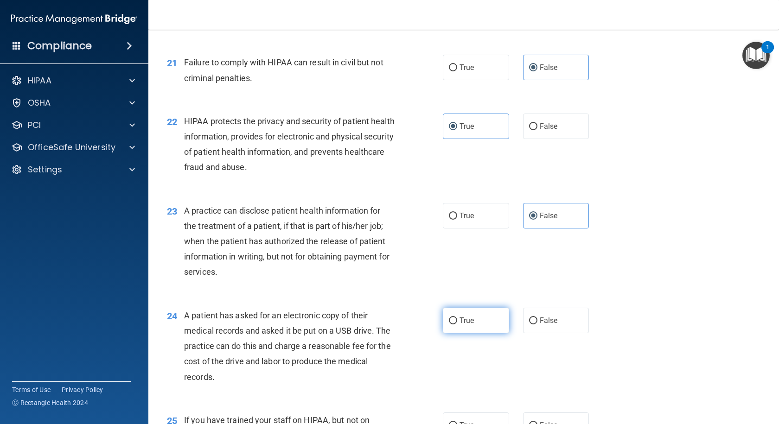
radio input "true"
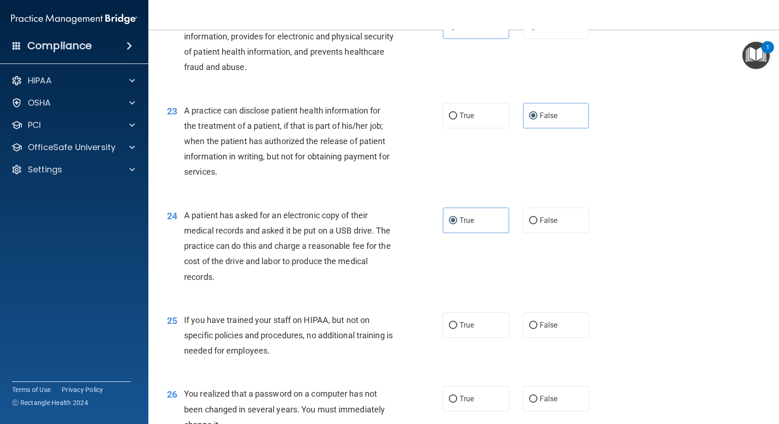
scroll to position [1623, 0]
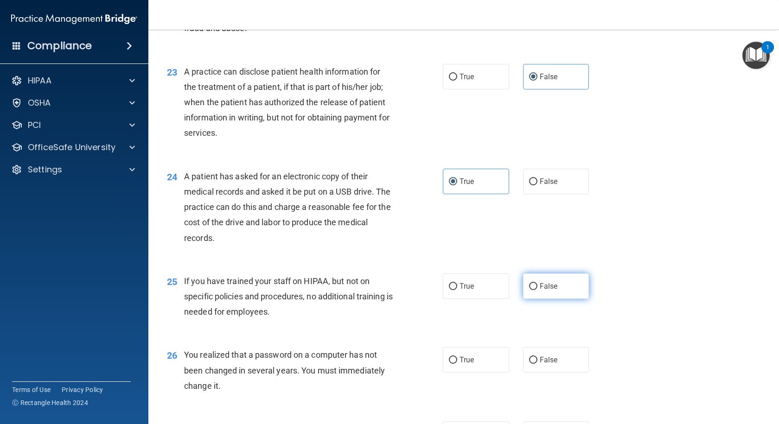
click at [548, 291] on span "False" at bounding box center [549, 286] width 18 height 9
click at [537, 290] on input "False" at bounding box center [533, 286] width 8 height 7
radio input "true"
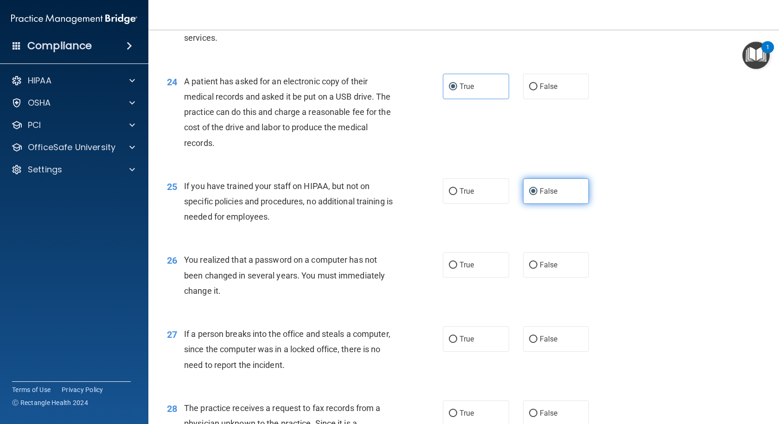
scroll to position [1762, 0]
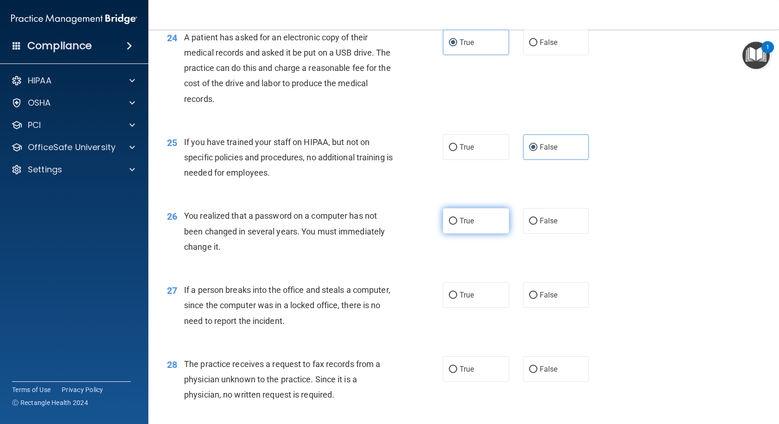
click at [475, 234] on label "True" at bounding box center [476, 221] width 66 height 26
click at [457, 225] on input "True" at bounding box center [453, 221] width 8 height 7
radio input "true"
click at [535, 308] on label "False" at bounding box center [556, 295] width 66 height 26
click at [535, 299] on input "False" at bounding box center [533, 295] width 8 height 7
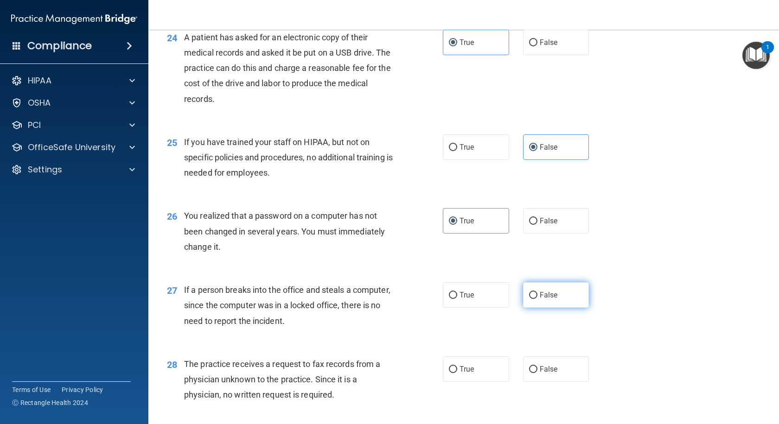
radio input "true"
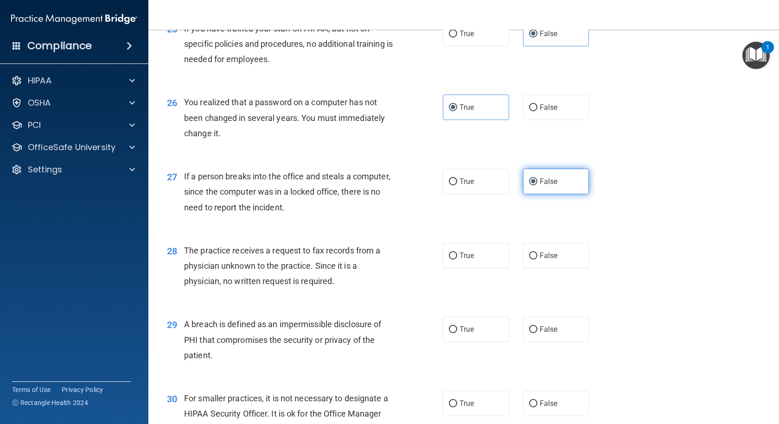
scroll to position [1901, 0]
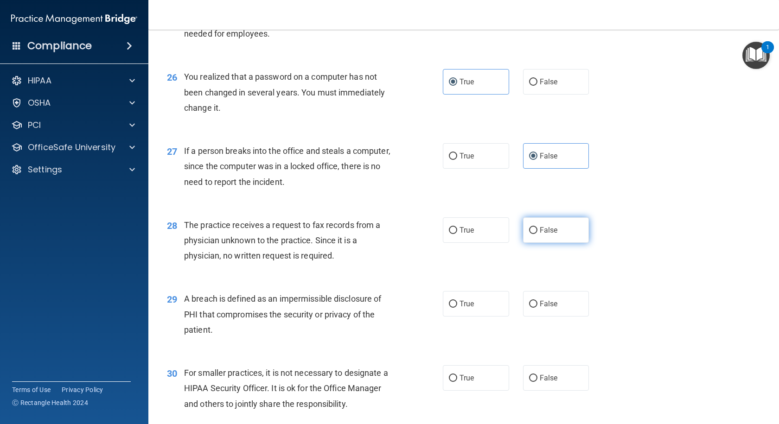
click at [531, 234] on input "False" at bounding box center [533, 230] width 8 height 7
radio input "true"
click at [474, 317] on label "True" at bounding box center [476, 304] width 66 height 26
click at [457, 308] on input "True" at bounding box center [453, 304] width 8 height 7
radio input "true"
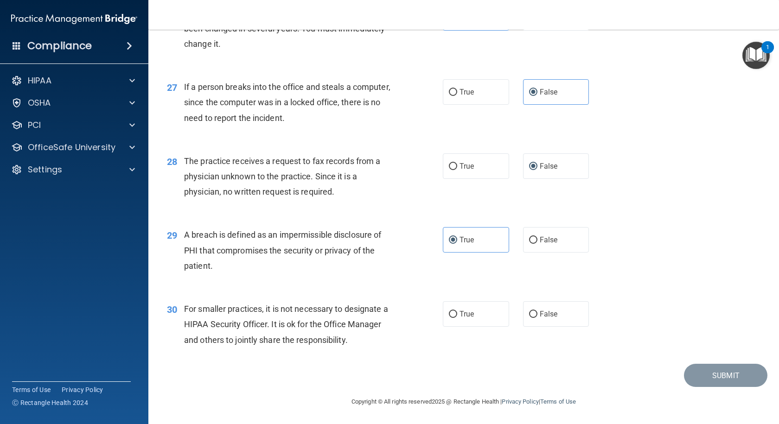
scroll to position [2011, 0]
click at [541, 321] on label "False" at bounding box center [556, 314] width 66 height 26
click at [537, 318] on input "False" at bounding box center [533, 314] width 8 height 7
radio input "true"
click at [702, 371] on button "Submit" at bounding box center [725, 376] width 83 height 24
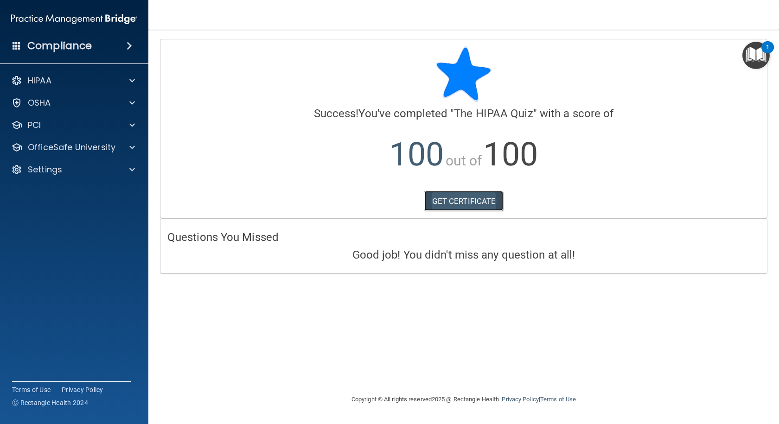
click at [468, 206] on link "GET CERTIFICATE" at bounding box center [463, 201] width 79 height 20
click at [66, 147] on p "OfficeSafe University" at bounding box center [72, 147] width 88 height 11
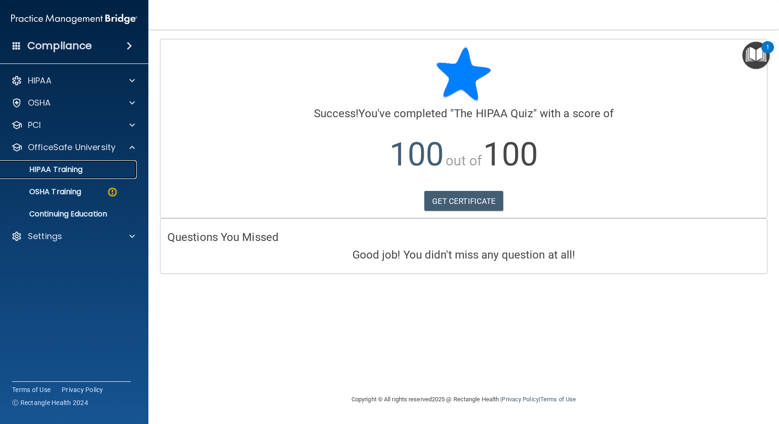
click at [62, 165] on p "HIPAA Training" at bounding box center [44, 169] width 77 height 9
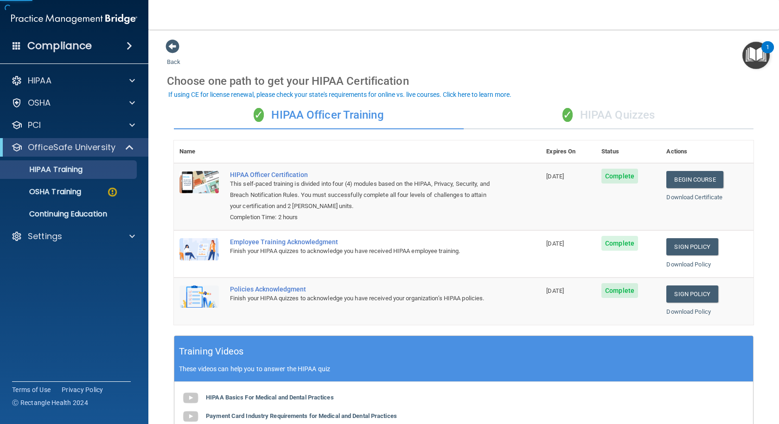
click at [580, 115] on div "✓ HIPAA Quizzes" at bounding box center [609, 116] width 290 height 28
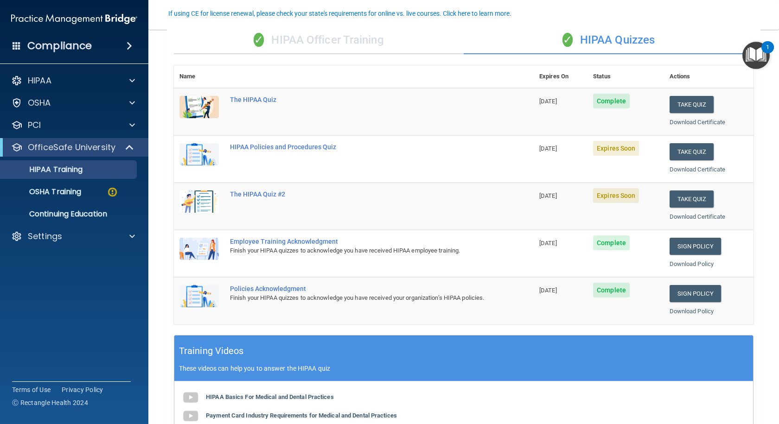
scroll to position [93, 0]
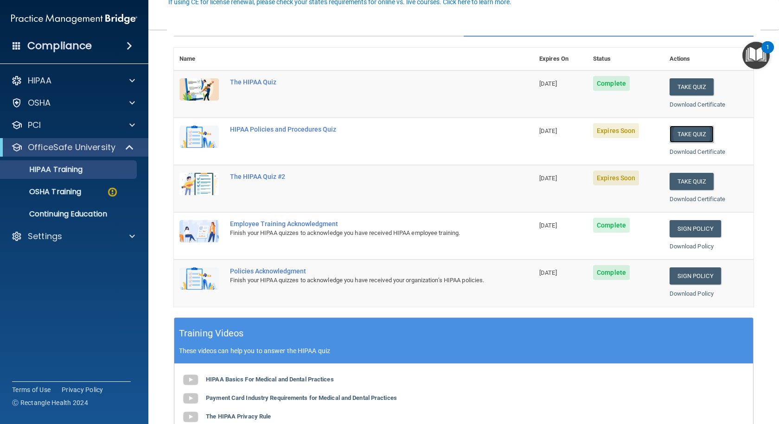
click at [670, 134] on button "Take Quiz" at bounding box center [692, 134] width 45 height 17
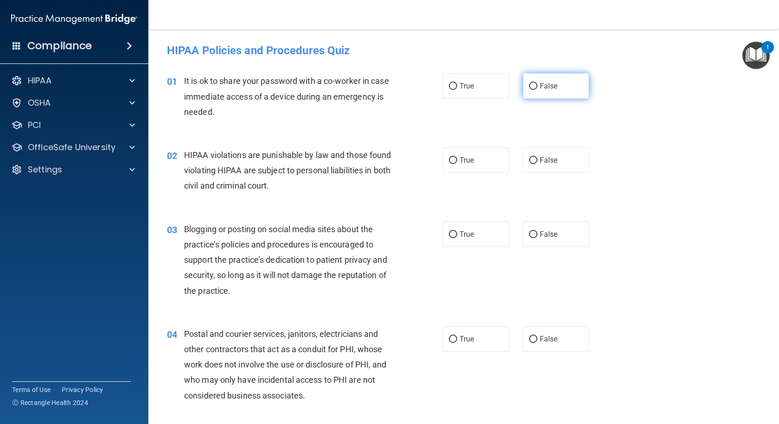
click at [540, 87] on span "False" at bounding box center [549, 86] width 18 height 9
click at [537, 87] on input "False" at bounding box center [533, 86] width 8 height 7
radio input "true"
click at [463, 159] on span "True" at bounding box center [466, 160] width 14 height 9
click at [457, 159] on input "True" at bounding box center [453, 160] width 8 height 7
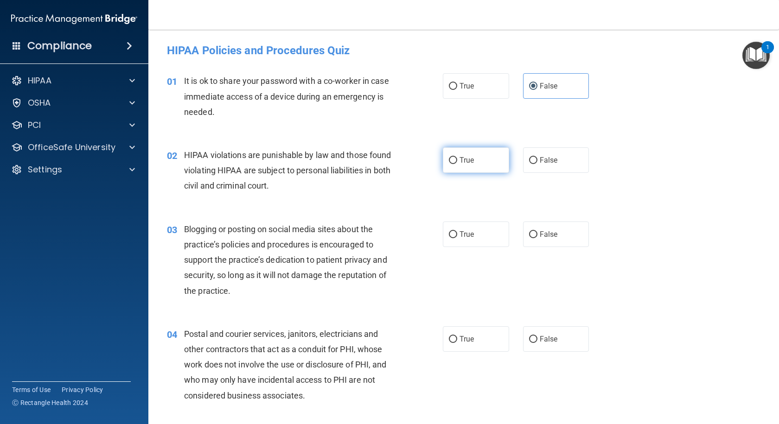
radio input "true"
click at [530, 232] on input "False" at bounding box center [533, 234] width 8 height 7
radio input "true"
click at [453, 336] on input "True" at bounding box center [453, 339] width 8 height 7
radio input "true"
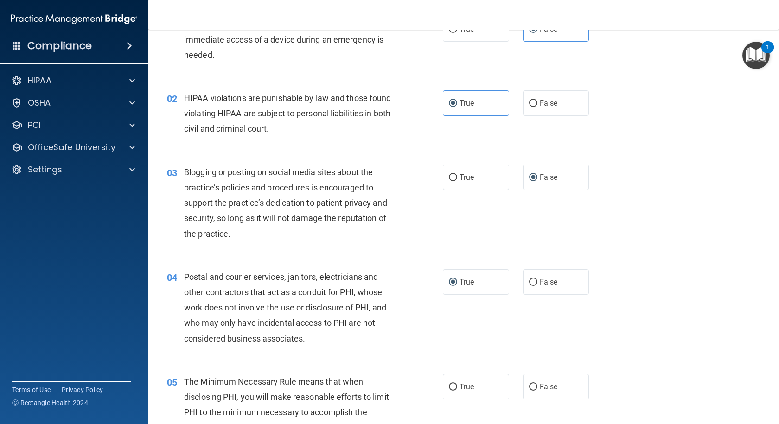
scroll to position [185, 0]
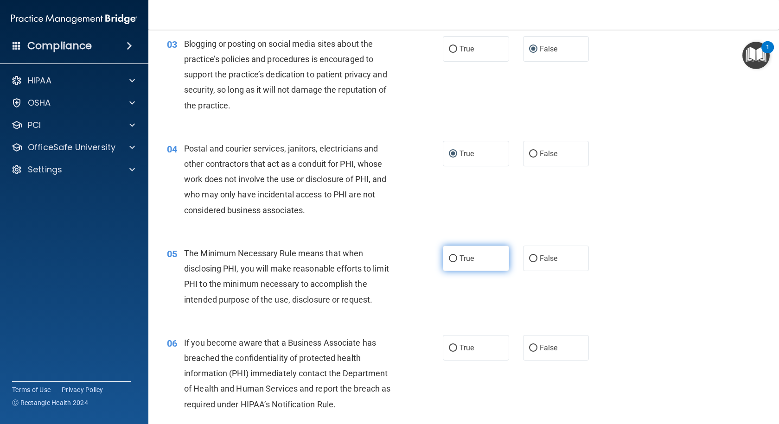
click at [460, 259] on span "True" at bounding box center [466, 258] width 14 height 9
click at [457, 259] on input "True" at bounding box center [453, 258] width 8 height 7
radio input "true"
click at [542, 333] on div "06 If you become aware that a Business Associate has breached the confidentiali…" at bounding box center [463, 376] width 607 height 105
click at [540, 344] on span "False" at bounding box center [549, 348] width 18 height 9
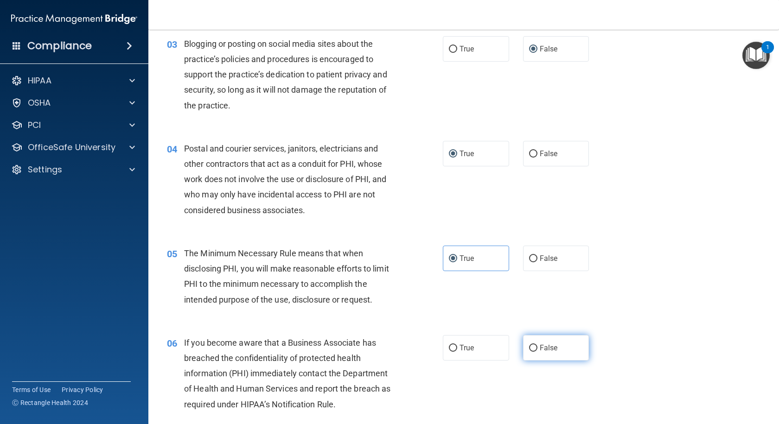
click at [537, 345] on input "False" at bounding box center [533, 348] width 8 height 7
radio input "true"
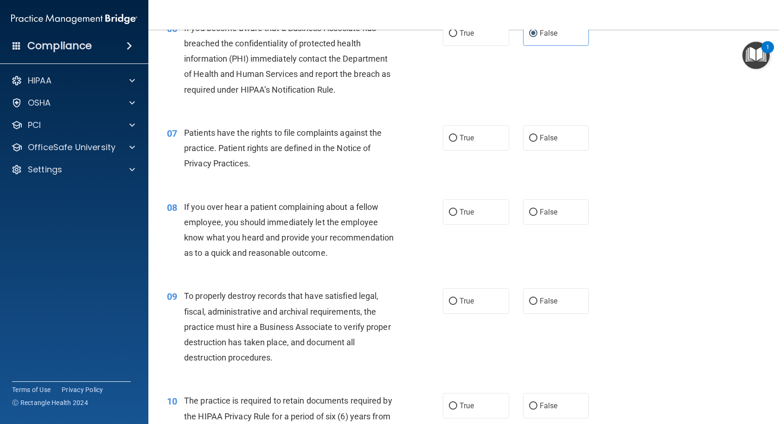
scroll to position [510, 0]
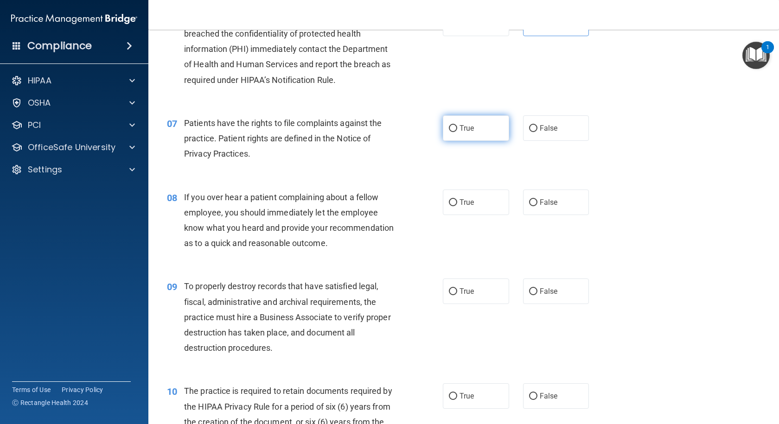
click at [459, 132] on span "True" at bounding box center [466, 128] width 14 height 9
click at [457, 132] on input "True" at bounding box center [453, 128] width 8 height 7
radio input "true"
drag, startPoint x: 547, startPoint y: 203, endPoint x: 544, endPoint y: 253, distance: 50.2
click at [547, 204] on span "False" at bounding box center [549, 202] width 18 height 9
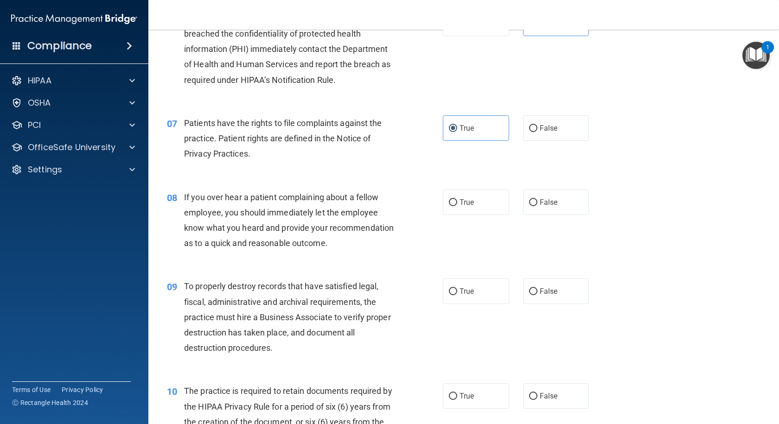
click at [537, 204] on input "False" at bounding box center [533, 202] width 8 height 7
radio input "true"
click at [542, 304] on label "False" at bounding box center [556, 292] width 66 height 26
click at [537, 295] on input "False" at bounding box center [533, 291] width 8 height 7
radio input "true"
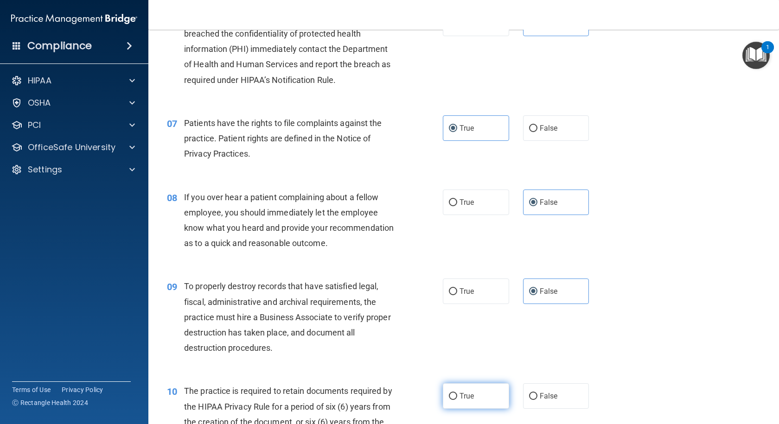
click at [464, 401] on span "True" at bounding box center [466, 396] width 14 height 9
click at [457, 400] on input "True" at bounding box center [453, 396] width 8 height 7
radio input "true"
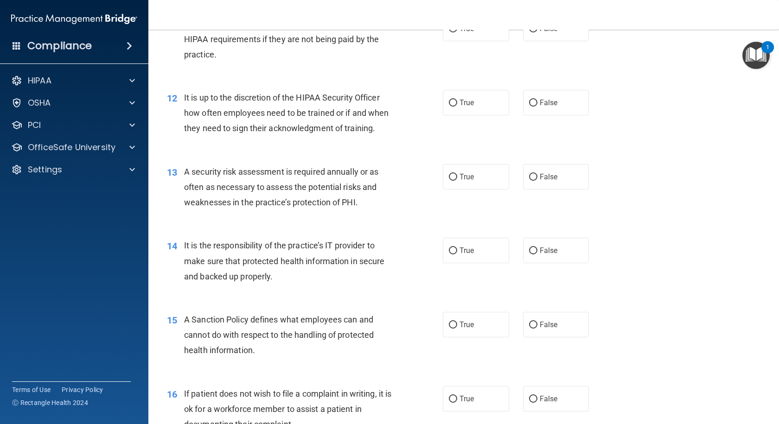
scroll to position [974, 0]
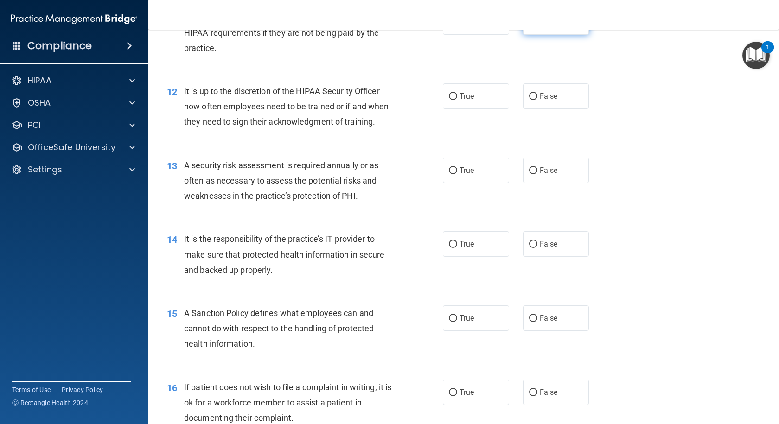
click at [555, 35] on label "False" at bounding box center [556, 22] width 66 height 26
click at [537, 26] on input "False" at bounding box center [533, 22] width 8 height 7
radio input "true"
click at [554, 183] on label "False" at bounding box center [556, 171] width 66 height 26
click at [537, 174] on input "False" at bounding box center [533, 170] width 8 height 7
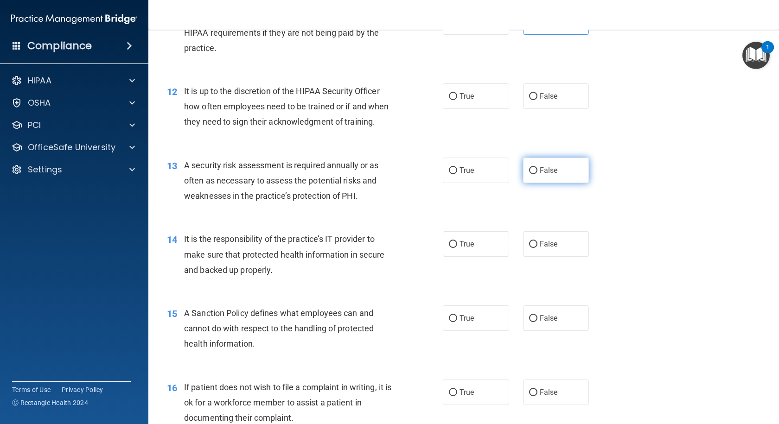
radio input "true"
click at [533, 109] on label "False" at bounding box center [556, 96] width 66 height 26
click at [533, 100] on input "False" at bounding box center [533, 96] width 8 height 7
radio input "true"
click at [464, 183] on label "True" at bounding box center [476, 171] width 66 height 26
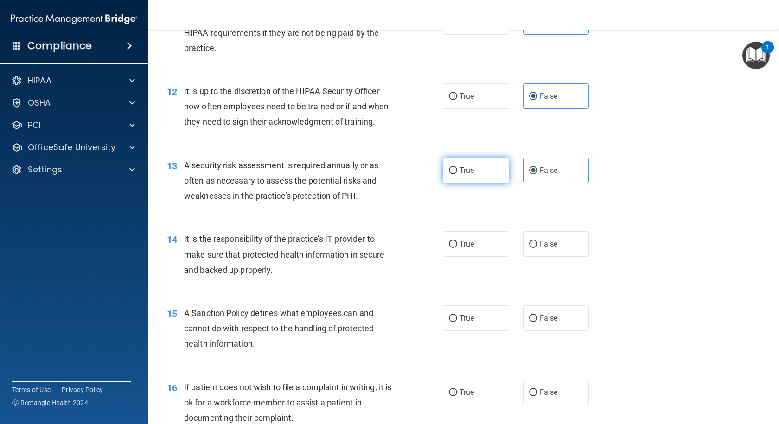
click at [457, 174] on input "True" at bounding box center [453, 170] width 8 height 7
radio input "true"
radio input "false"
click at [560, 257] on label "False" at bounding box center [556, 244] width 66 height 26
click at [537, 248] on input "False" at bounding box center [533, 244] width 8 height 7
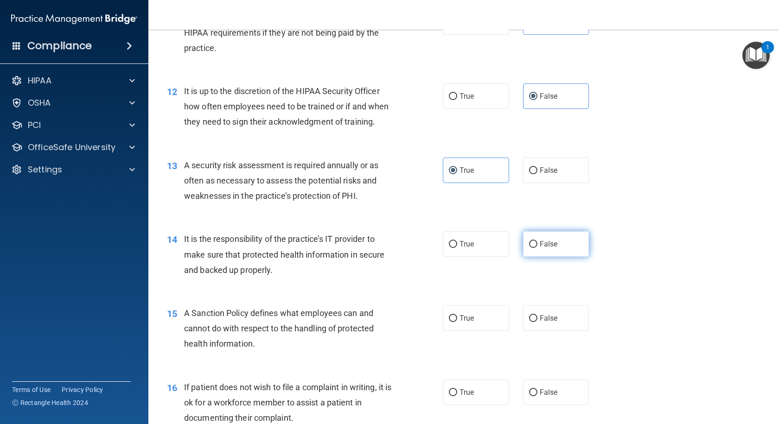
radio input "true"
click at [558, 331] on label "False" at bounding box center [556, 319] width 66 height 26
click at [537, 322] on input "False" at bounding box center [533, 318] width 8 height 7
radio input "true"
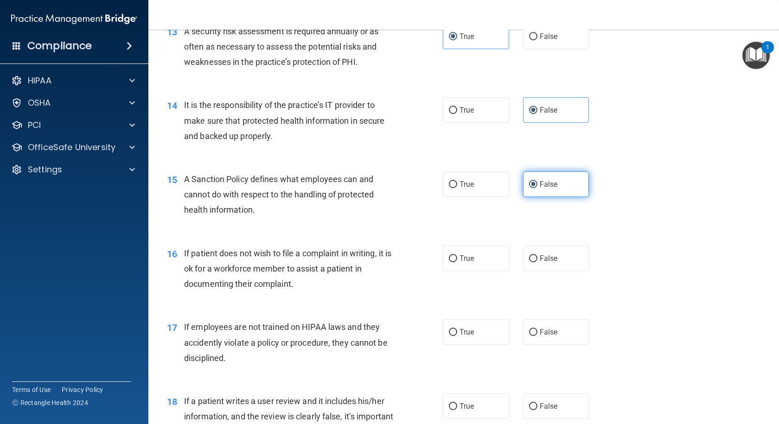
scroll to position [1113, 0]
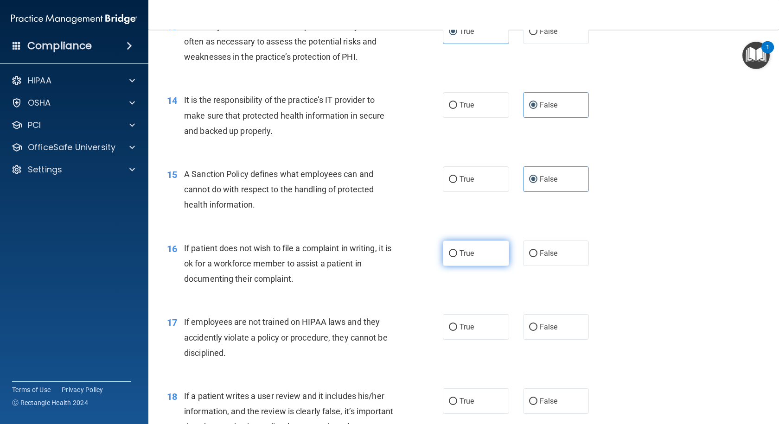
click at [468, 266] on label "True" at bounding box center [476, 254] width 66 height 26
click at [457, 257] on input "True" at bounding box center [453, 253] width 8 height 7
radio input "true"
click at [567, 340] on label "False" at bounding box center [556, 327] width 66 height 26
click at [537, 331] on input "False" at bounding box center [533, 327] width 8 height 7
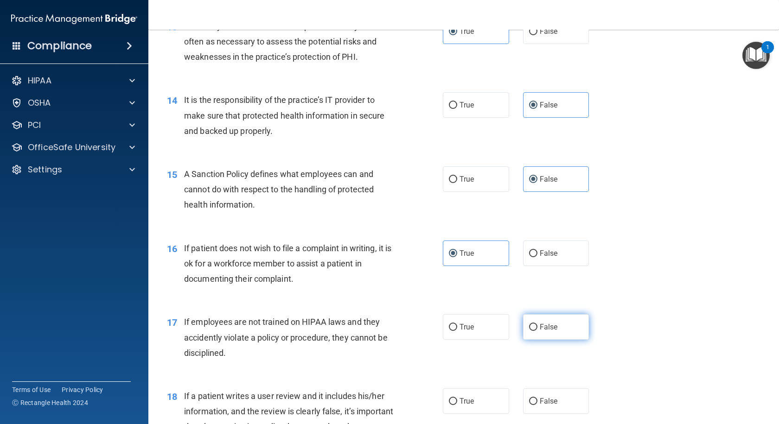
radio input "true"
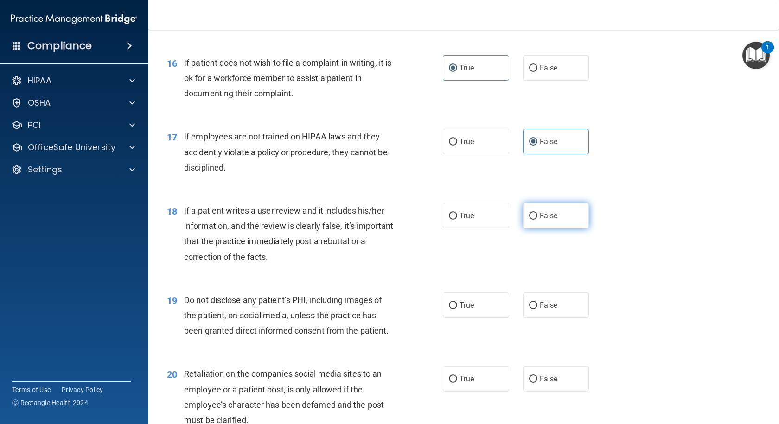
click at [549, 229] on label "False" at bounding box center [556, 216] width 66 height 26
click at [537, 220] on input "False" at bounding box center [533, 216] width 8 height 7
radio input "true"
click at [477, 318] on label "True" at bounding box center [476, 306] width 66 height 26
click at [457, 309] on input "True" at bounding box center [453, 305] width 8 height 7
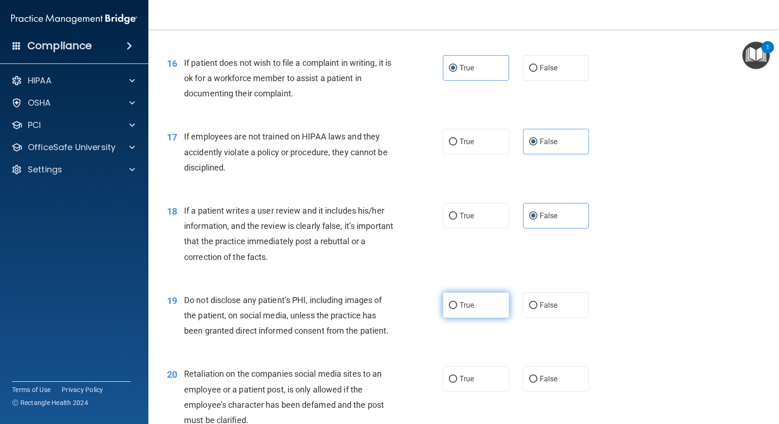
radio input "true"
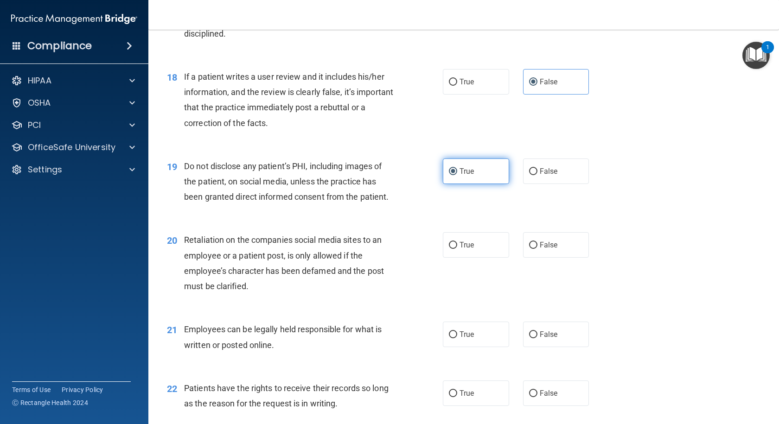
scroll to position [1437, 0]
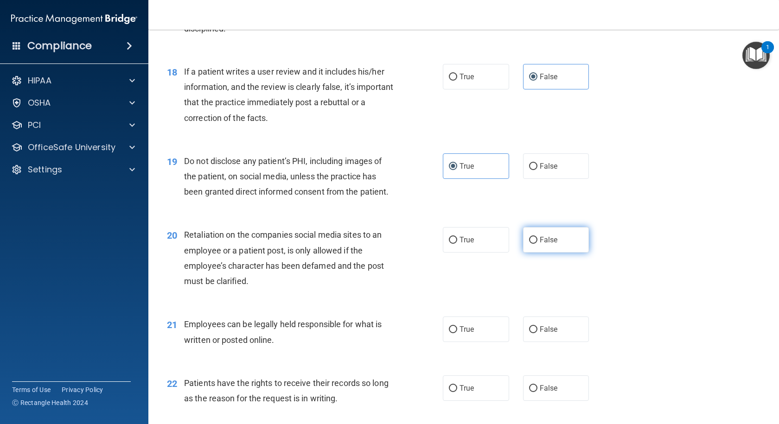
click at [558, 253] on label "False" at bounding box center [556, 240] width 66 height 26
click at [537, 244] on input "False" at bounding box center [533, 240] width 8 height 7
radio input "true"
click at [462, 334] on span "True" at bounding box center [466, 329] width 14 height 9
click at [457, 333] on input "True" at bounding box center [453, 329] width 8 height 7
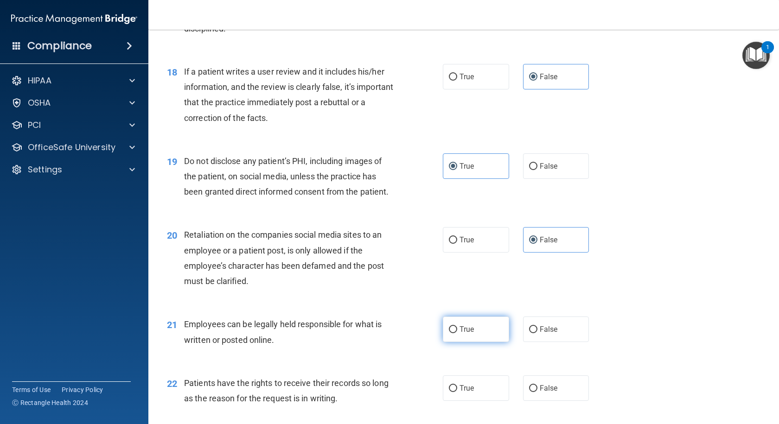
radio input "true"
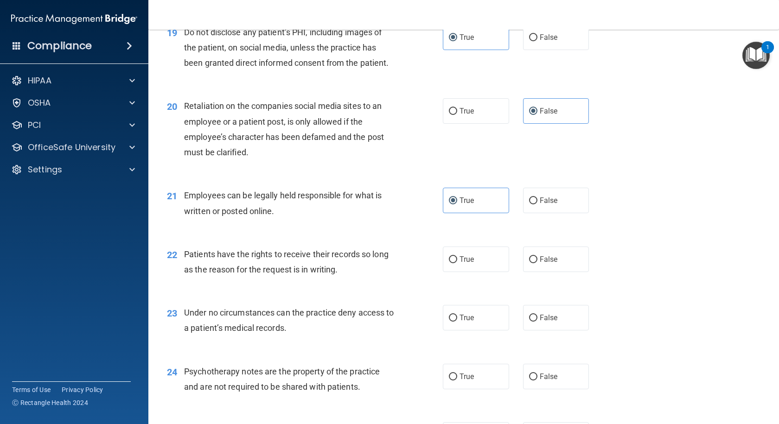
scroll to position [1576, 0]
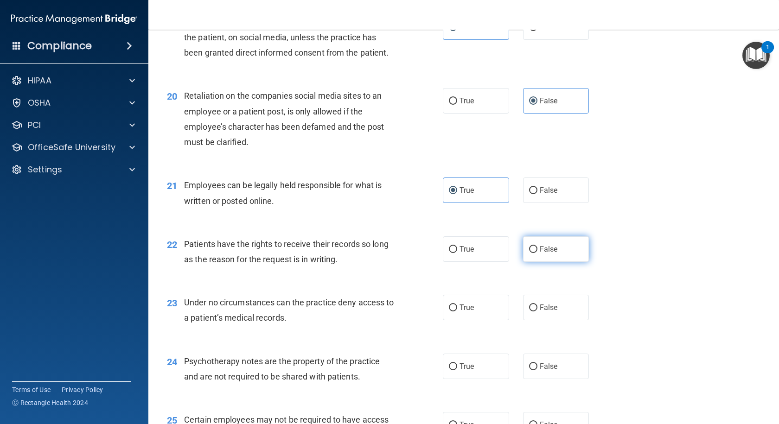
click at [566, 262] on label "False" at bounding box center [556, 249] width 66 height 26
click at [537, 253] on input "False" at bounding box center [533, 249] width 8 height 7
radio input "true"
click at [540, 312] on span "False" at bounding box center [549, 307] width 18 height 9
click at [537, 312] on input "False" at bounding box center [533, 308] width 8 height 7
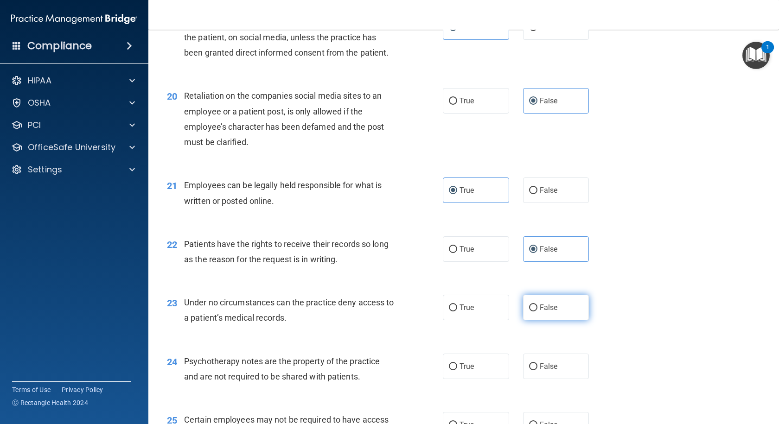
radio input "true"
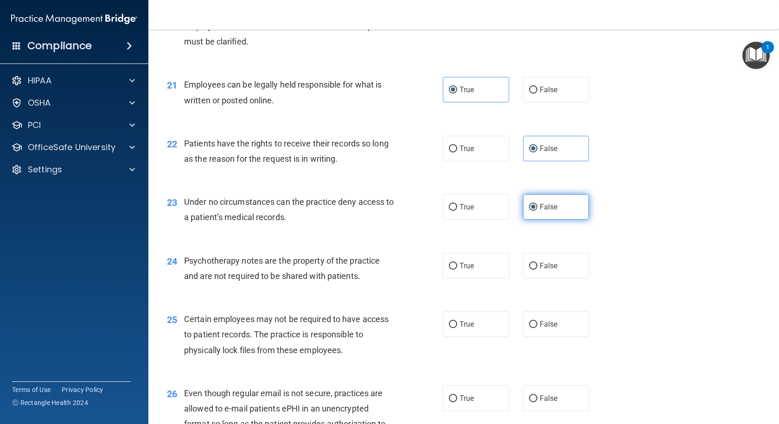
scroll to position [1716, 0]
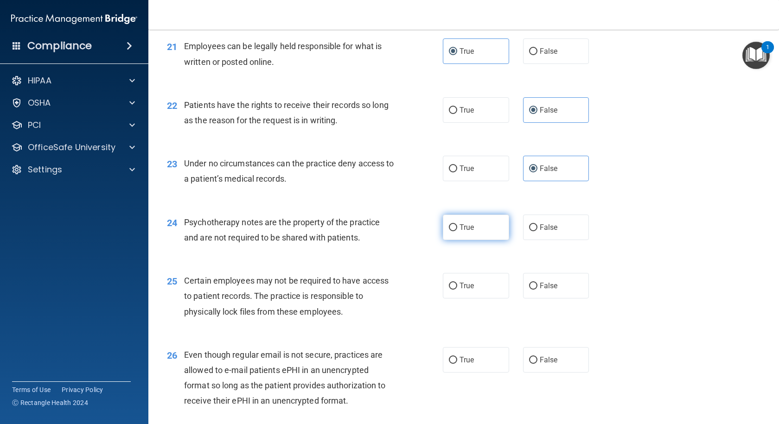
click at [476, 240] on label "True" at bounding box center [476, 228] width 66 height 26
click at [457, 231] on input "True" at bounding box center [453, 227] width 8 height 7
radio input "true"
click at [465, 290] on span "True" at bounding box center [466, 285] width 14 height 9
click at [457, 290] on input "True" at bounding box center [453, 286] width 8 height 7
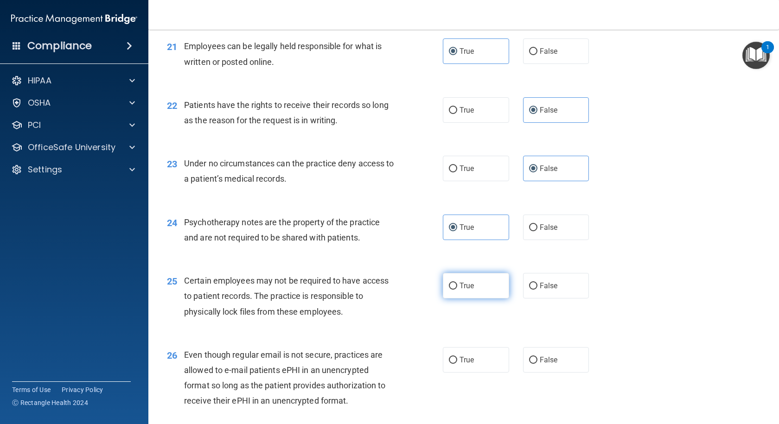
radio input "true"
click at [457, 373] on label "True" at bounding box center [476, 360] width 66 height 26
click at [457, 364] on input "True" at bounding box center [453, 360] width 8 height 7
radio input "true"
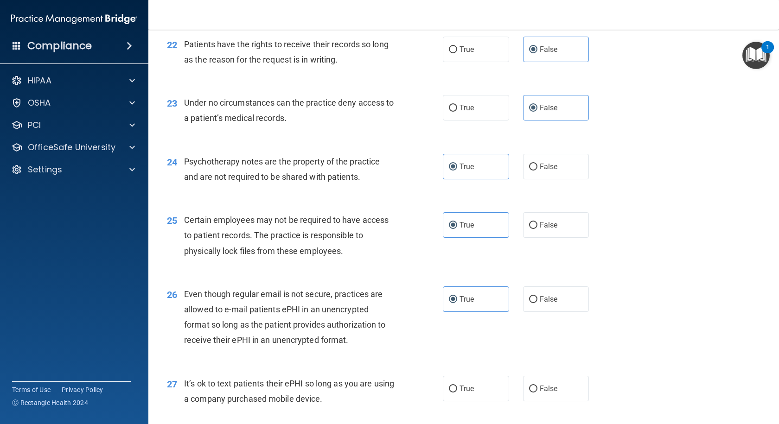
scroll to position [1855, 0]
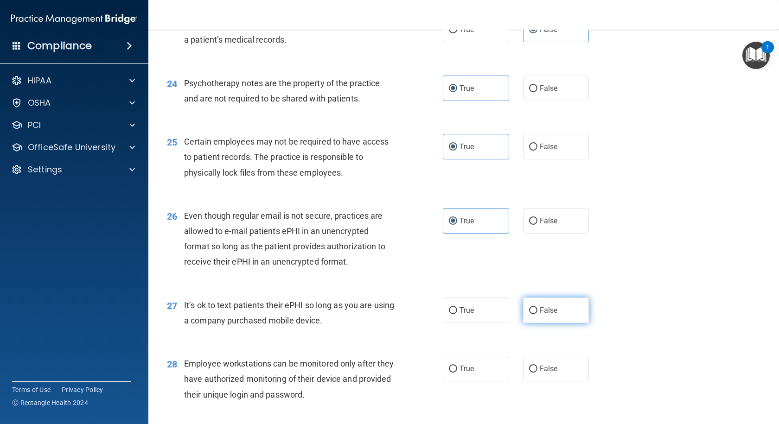
click at [540, 315] on span "False" at bounding box center [549, 310] width 18 height 9
click at [537, 314] on input "False" at bounding box center [533, 310] width 8 height 7
radio input "true"
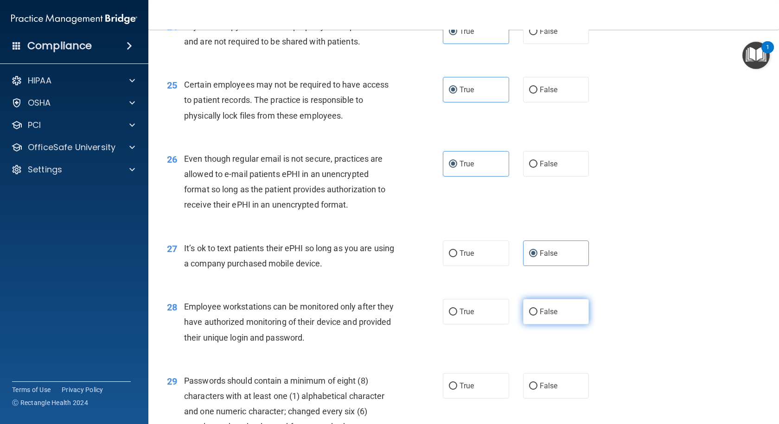
scroll to position [2040, 0]
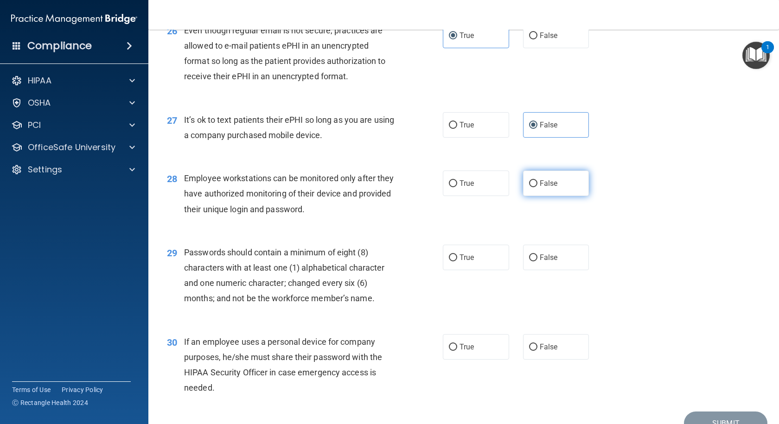
click at [541, 196] on label "False" at bounding box center [556, 184] width 66 height 26
click at [537, 187] on input "False" at bounding box center [533, 183] width 8 height 7
radio input "true"
click at [472, 270] on label "True" at bounding box center [476, 258] width 66 height 26
click at [457, 262] on input "True" at bounding box center [453, 258] width 8 height 7
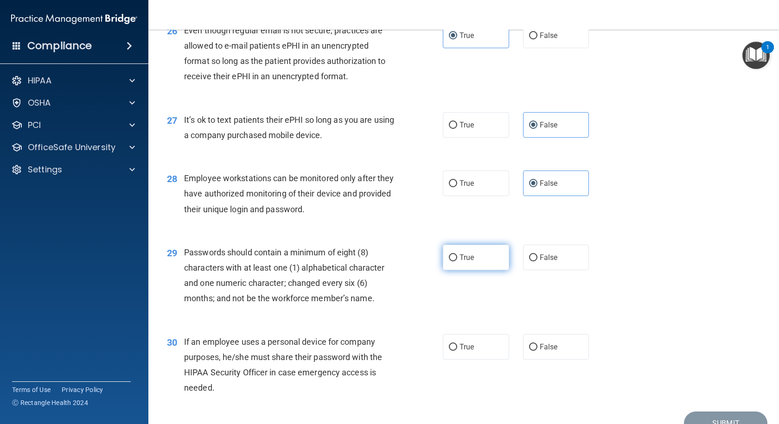
radio input "true"
click at [532, 360] on label "False" at bounding box center [556, 347] width 66 height 26
click at [532, 351] on input "False" at bounding box center [533, 347] width 8 height 7
radio input "true"
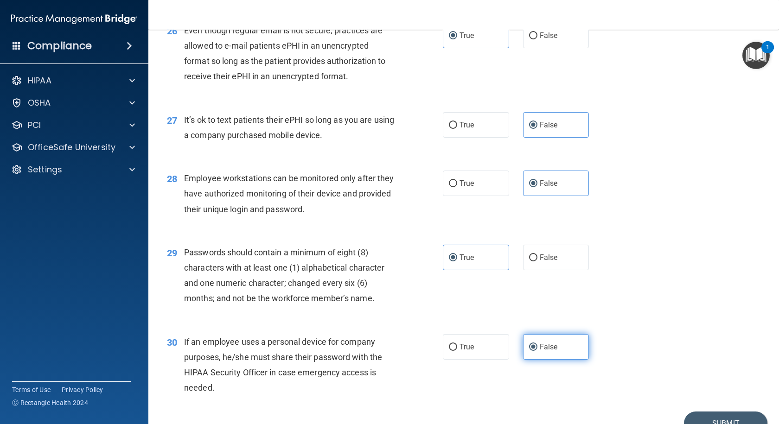
scroll to position [2119, 0]
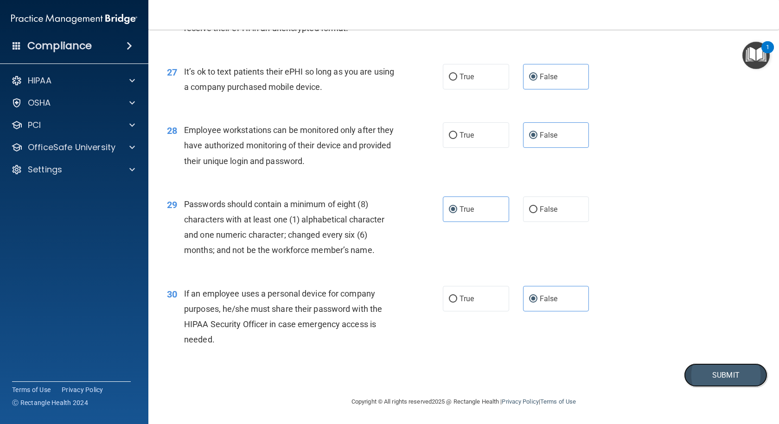
click at [703, 376] on button "Submit" at bounding box center [725, 376] width 83 height 24
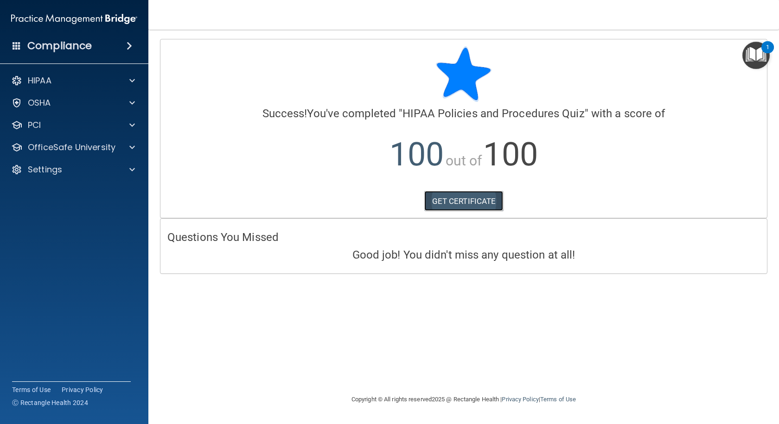
click at [462, 206] on link "GET CERTIFICATE" at bounding box center [463, 201] width 79 height 20
click at [75, 150] on p "OfficeSafe University" at bounding box center [72, 147] width 88 height 11
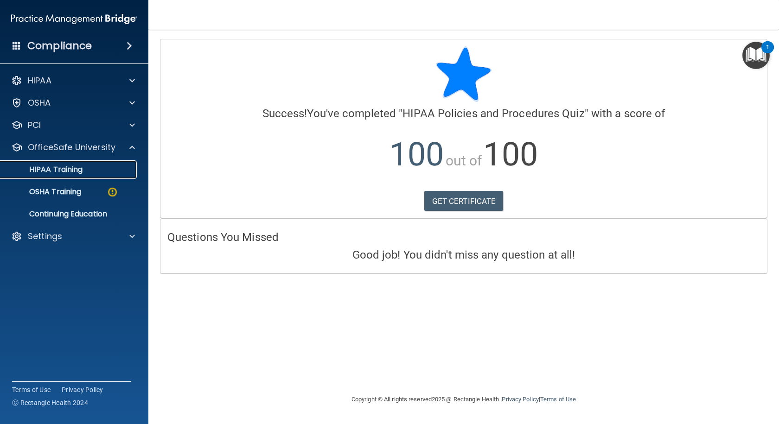
click at [74, 167] on p "HIPAA Training" at bounding box center [44, 169] width 77 height 9
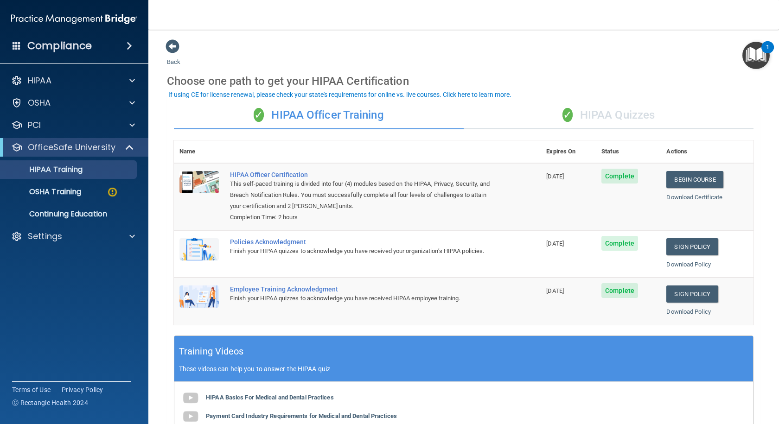
click at [612, 115] on div "✓ HIPAA Quizzes" at bounding box center [609, 116] width 290 height 28
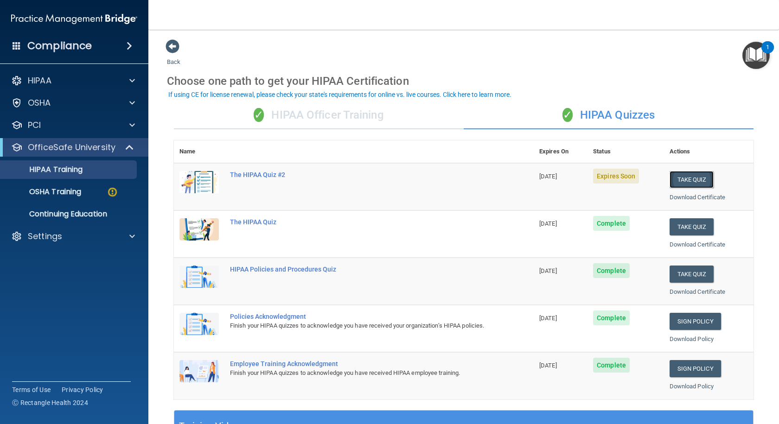
click at [695, 182] on button "Take Quiz" at bounding box center [692, 179] width 45 height 17
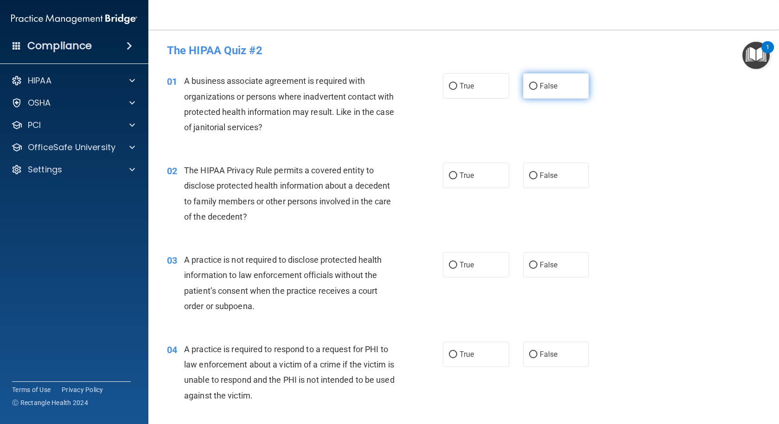
click at [571, 84] on label "False" at bounding box center [556, 86] width 66 height 26
click at [537, 84] on input "False" at bounding box center [533, 86] width 8 height 7
radio input "true"
click at [452, 174] on input "True" at bounding box center [453, 175] width 8 height 7
radio input "true"
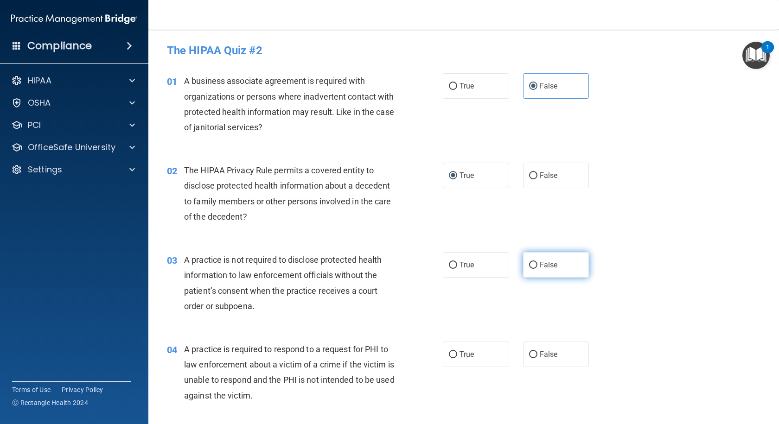
click at [548, 268] on span "False" at bounding box center [549, 265] width 18 height 9
click at [537, 268] on input "False" at bounding box center [533, 265] width 8 height 7
radio input "true"
click at [472, 348] on label "True" at bounding box center [476, 355] width 66 height 26
click at [457, 351] on input "True" at bounding box center [453, 354] width 8 height 7
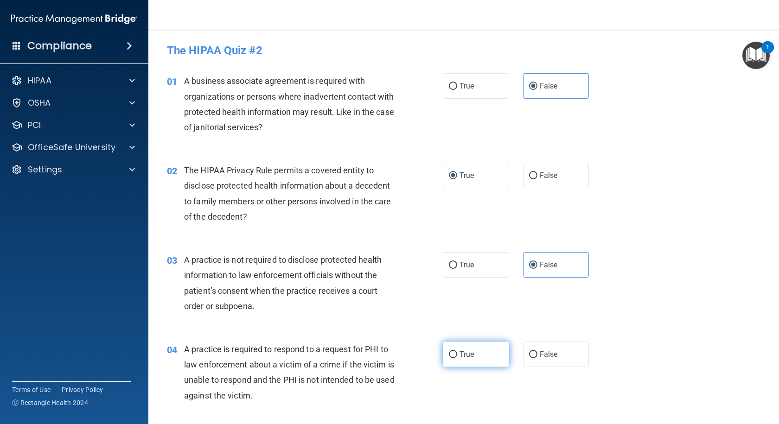
radio input "true"
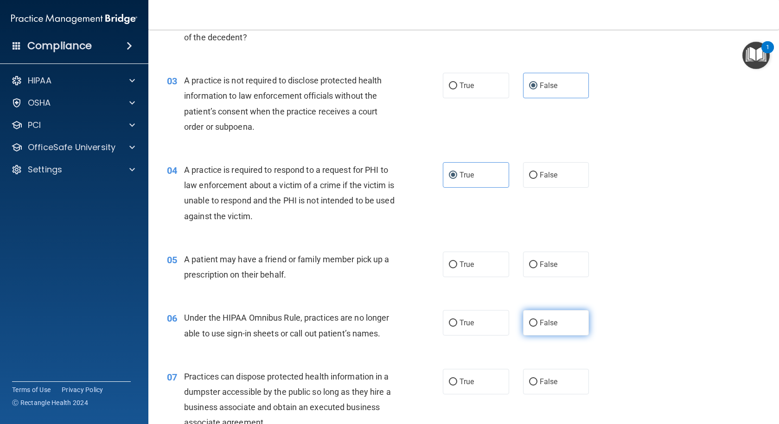
scroll to position [185, 0]
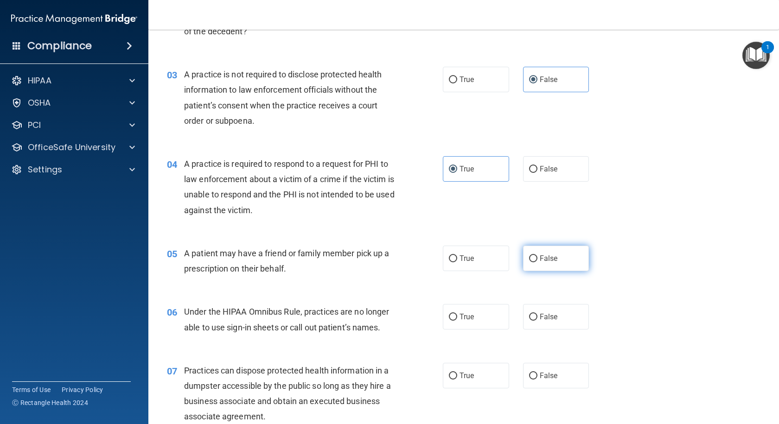
click at [551, 254] on span "False" at bounding box center [549, 258] width 18 height 9
click at [537, 255] on input "False" at bounding box center [533, 258] width 8 height 7
radio input "true"
click at [551, 254] on span "False" at bounding box center [549, 258] width 18 height 9
click at [537, 255] on input "False" at bounding box center [533, 258] width 8 height 7
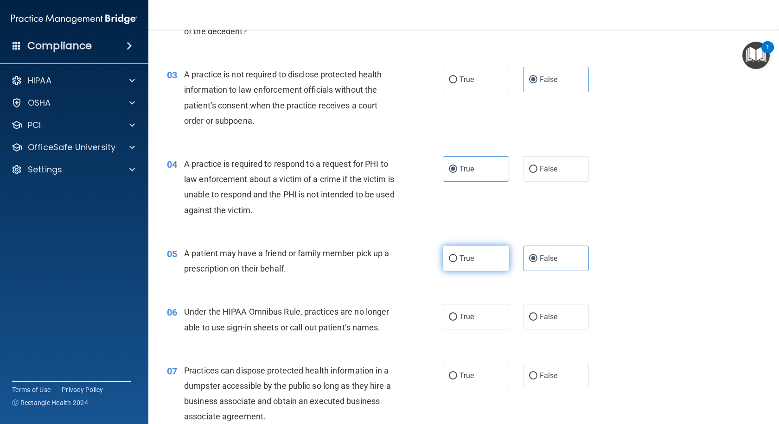
click at [460, 259] on span "True" at bounding box center [466, 258] width 14 height 9
click at [457, 259] on input "True" at bounding box center [453, 258] width 8 height 7
radio input "true"
radio input "false"
click at [559, 313] on label "False" at bounding box center [556, 317] width 66 height 26
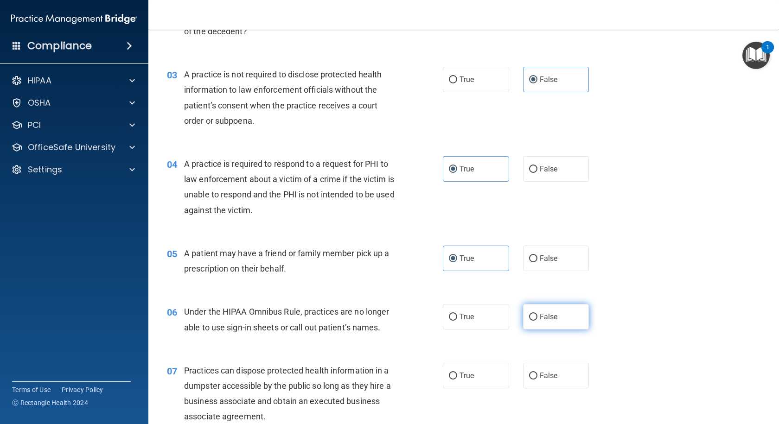
click at [537, 314] on input "False" at bounding box center [533, 317] width 8 height 7
radio input "true"
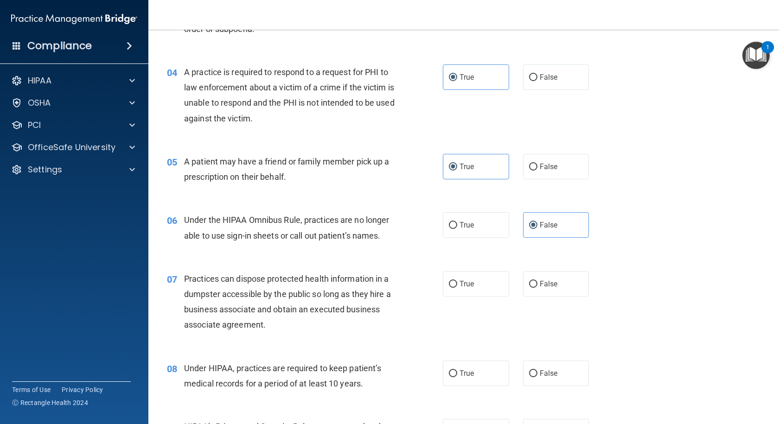
scroll to position [278, 0]
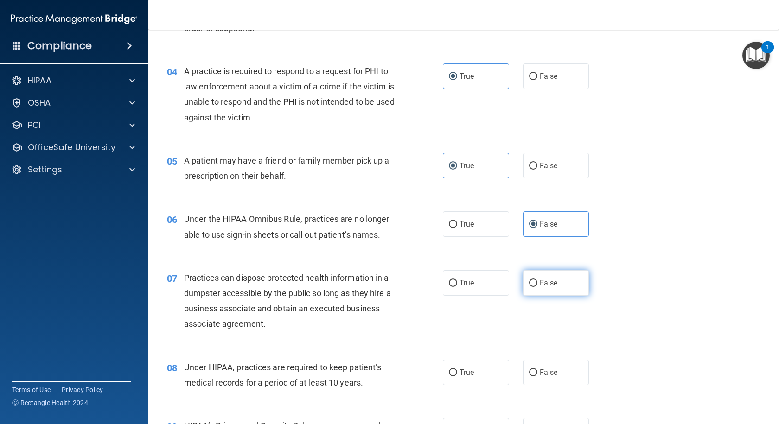
click at [549, 291] on label "False" at bounding box center [556, 283] width 66 height 26
click at [537, 287] on input "False" at bounding box center [533, 283] width 8 height 7
radio input "true"
click at [543, 364] on label "False" at bounding box center [556, 373] width 66 height 26
click at [537, 370] on input "False" at bounding box center [533, 373] width 8 height 7
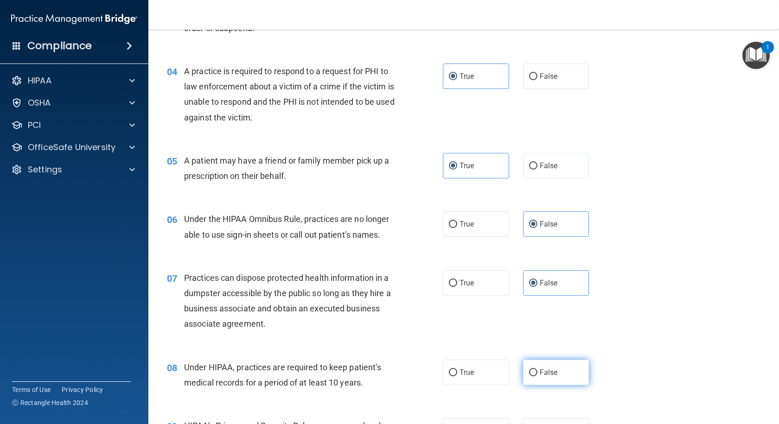
radio input "true"
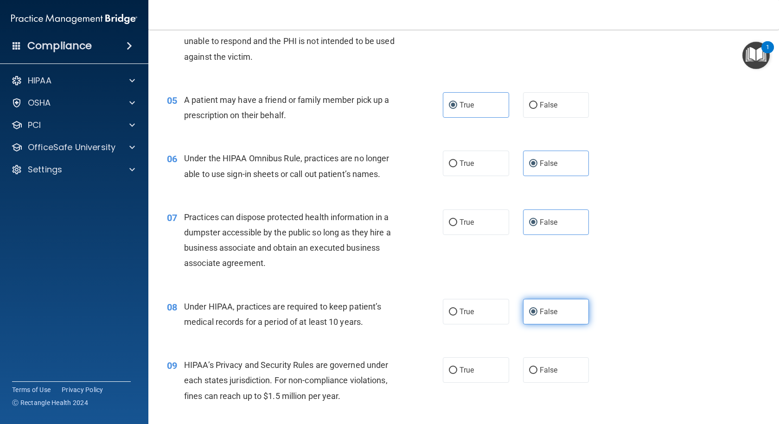
scroll to position [464, 0]
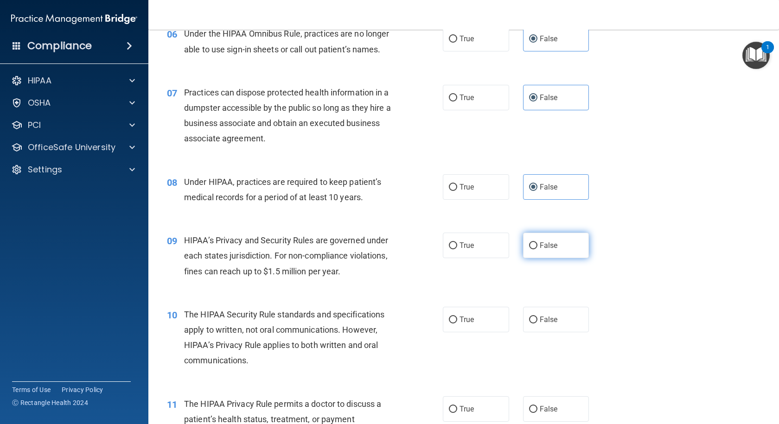
click at [539, 238] on label "False" at bounding box center [556, 246] width 66 height 26
click at [537, 242] on input "False" at bounding box center [533, 245] width 8 height 7
radio input "true"
click at [459, 319] on span "True" at bounding box center [466, 319] width 14 height 9
click at [457, 319] on input "True" at bounding box center [453, 320] width 8 height 7
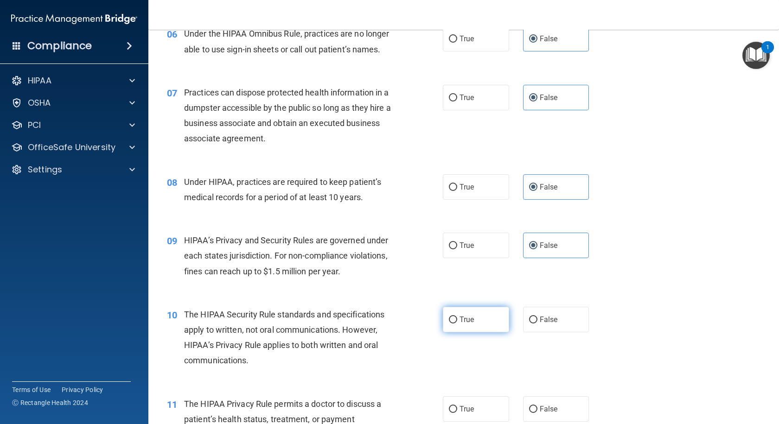
radio input "true"
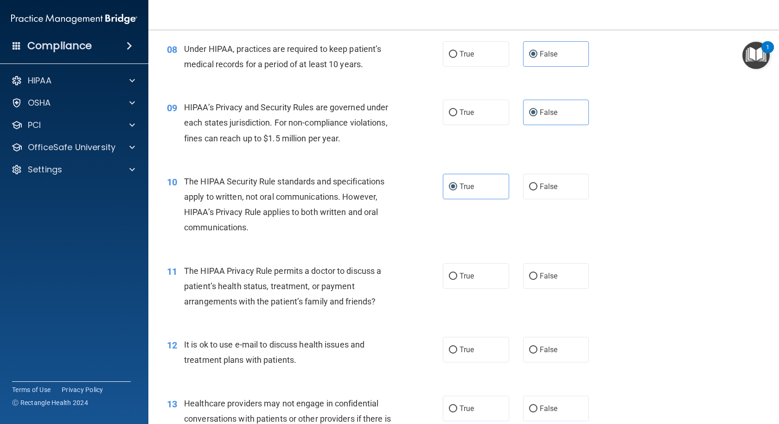
scroll to position [603, 0]
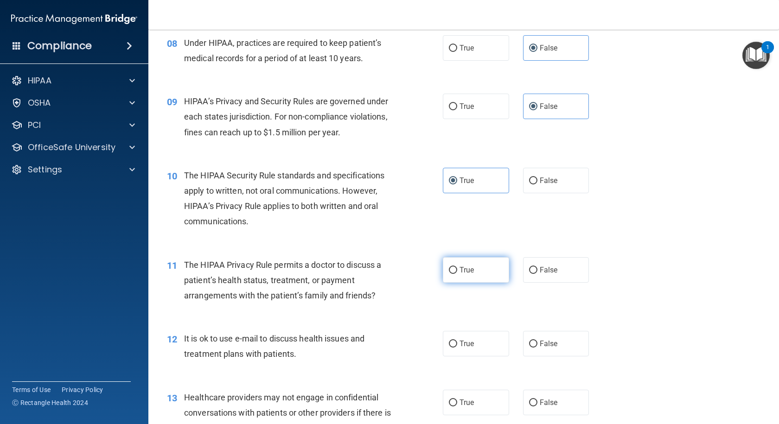
click at [465, 273] on span "True" at bounding box center [466, 270] width 14 height 9
click at [457, 273] on input "True" at bounding box center [453, 270] width 8 height 7
radio input "true"
click at [464, 346] on span "True" at bounding box center [466, 343] width 14 height 9
click at [457, 346] on input "True" at bounding box center [453, 344] width 8 height 7
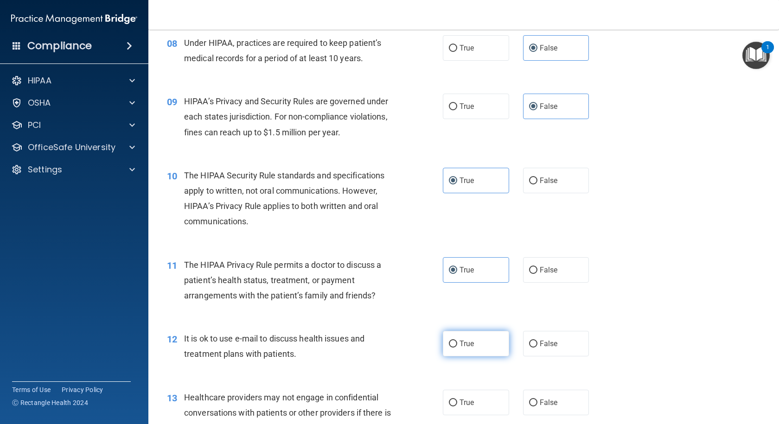
radio input "true"
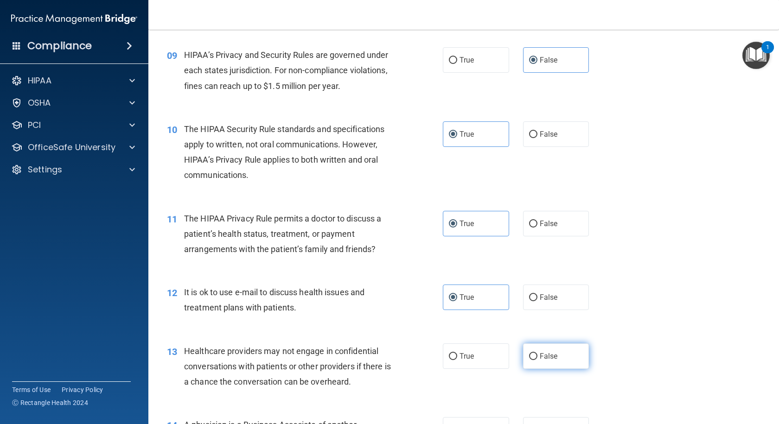
click at [540, 353] on span "False" at bounding box center [549, 356] width 18 height 9
click at [537, 353] on input "False" at bounding box center [533, 356] width 8 height 7
radio input "true"
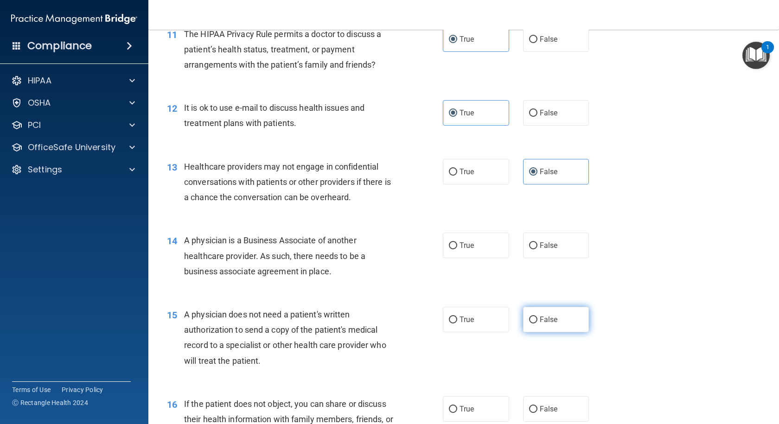
scroll to position [835, 0]
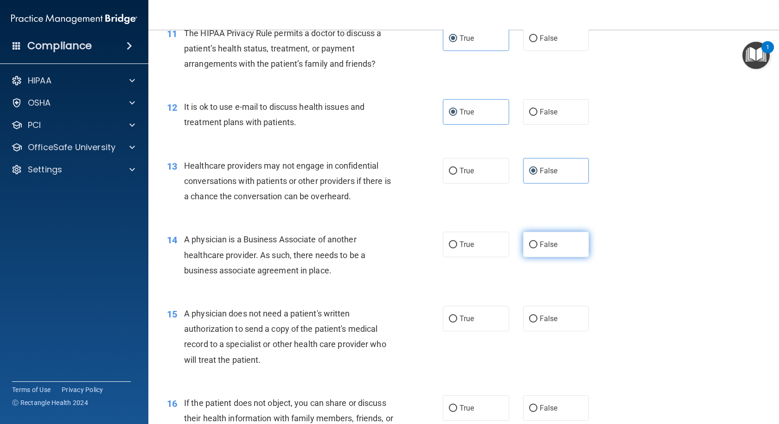
click at [548, 245] on span "False" at bounding box center [549, 244] width 18 height 9
click at [537, 245] on input "False" at bounding box center [533, 245] width 8 height 7
radio input "true"
click at [490, 327] on label "True" at bounding box center [476, 319] width 66 height 26
click at [457, 323] on input "True" at bounding box center [453, 319] width 8 height 7
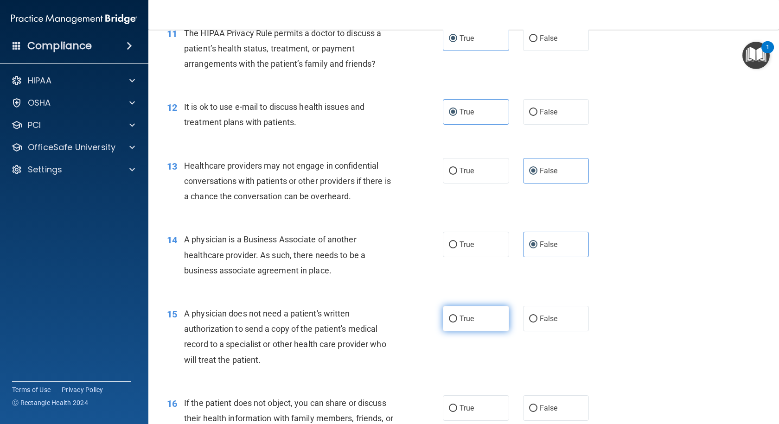
radio input "true"
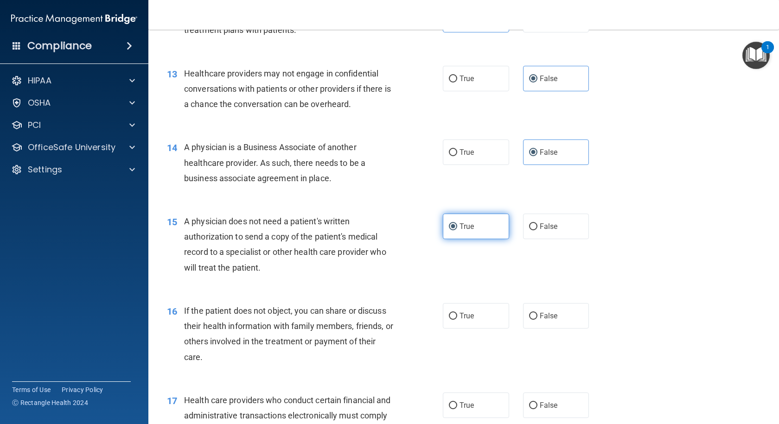
scroll to position [927, 0]
click at [497, 316] on label "True" at bounding box center [476, 316] width 66 height 26
click at [457, 316] on input "True" at bounding box center [453, 316] width 8 height 7
radio input "true"
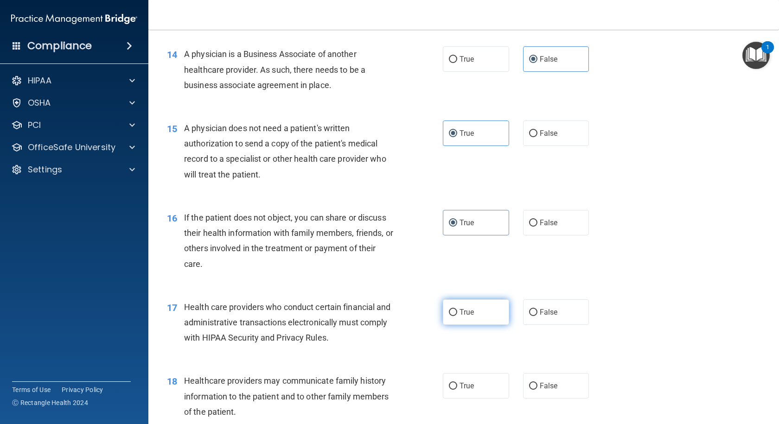
click at [485, 322] on label "True" at bounding box center [476, 313] width 66 height 26
click at [457, 316] on input "True" at bounding box center [453, 312] width 8 height 7
radio input "true"
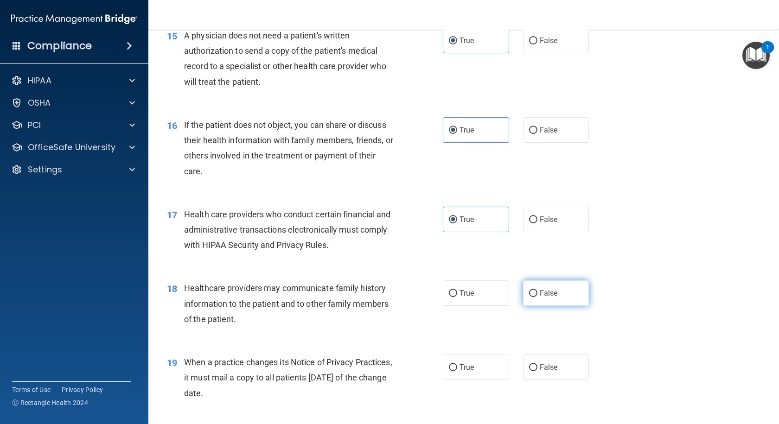
click at [549, 291] on span "False" at bounding box center [549, 293] width 18 height 9
click at [537, 291] on input "False" at bounding box center [533, 293] width 8 height 7
radio input "true"
click at [555, 357] on label "False" at bounding box center [556, 368] width 66 height 26
click at [537, 364] on input "False" at bounding box center [533, 367] width 8 height 7
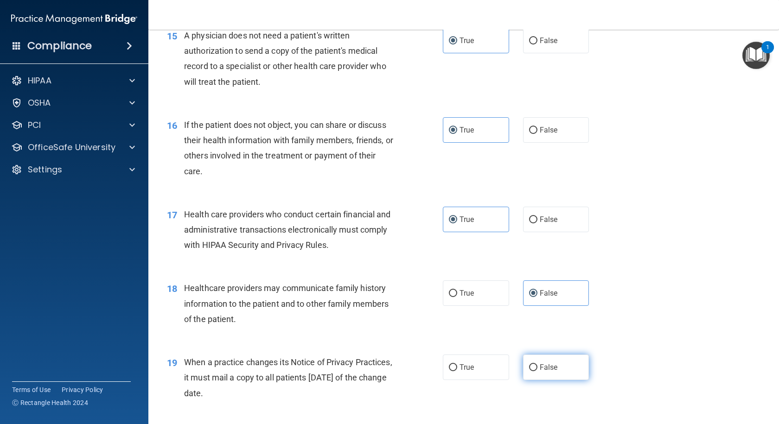
radio input "true"
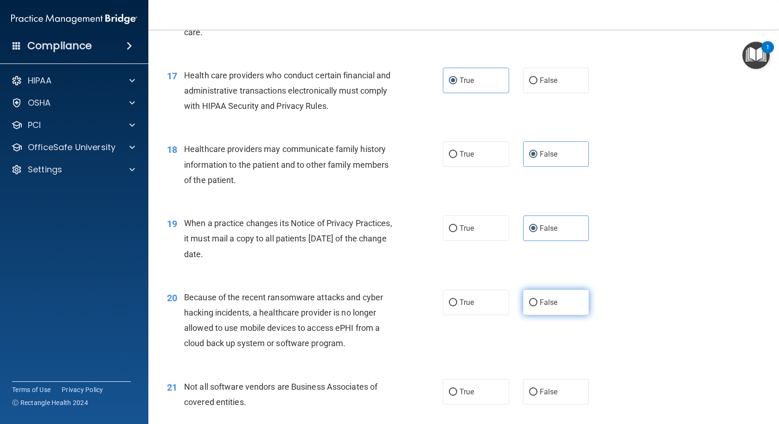
click at [546, 313] on label "False" at bounding box center [556, 303] width 66 height 26
click at [537, 306] on input "False" at bounding box center [533, 303] width 8 height 7
radio input "true"
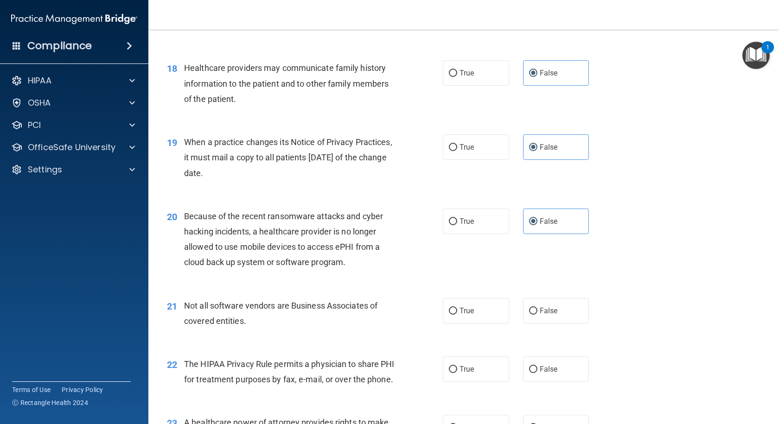
scroll to position [1345, 0]
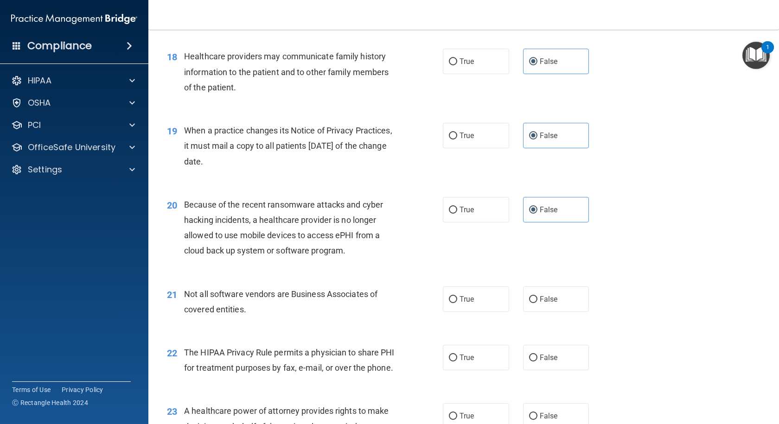
click at [477, 312] on div "21 Not all software vendors are Business Associates of covered entities. True F…" at bounding box center [463, 304] width 607 height 58
click at [473, 307] on label "True" at bounding box center [476, 300] width 66 height 26
click at [457, 303] on input "True" at bounding box center [453, 299] width 8 height 7
radio input "true"
click at [468, 356] on span "True" at bounding box center [466, 357] width 14 height 9
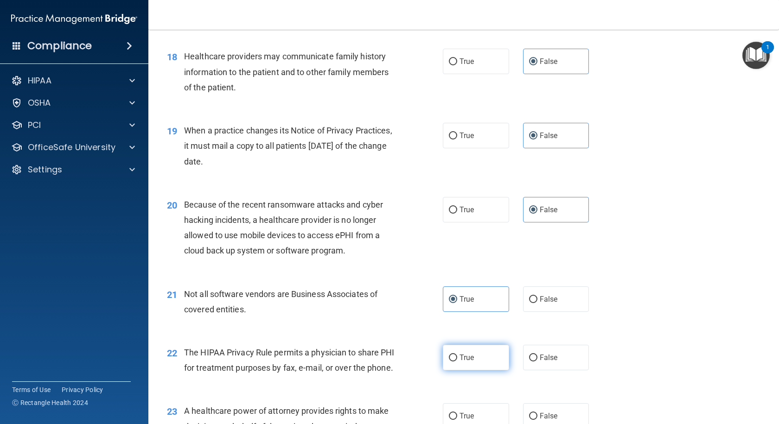
click at [457, 356] on input "True" at bounding box center [453, 358] width 8 height 7
radio input "true"
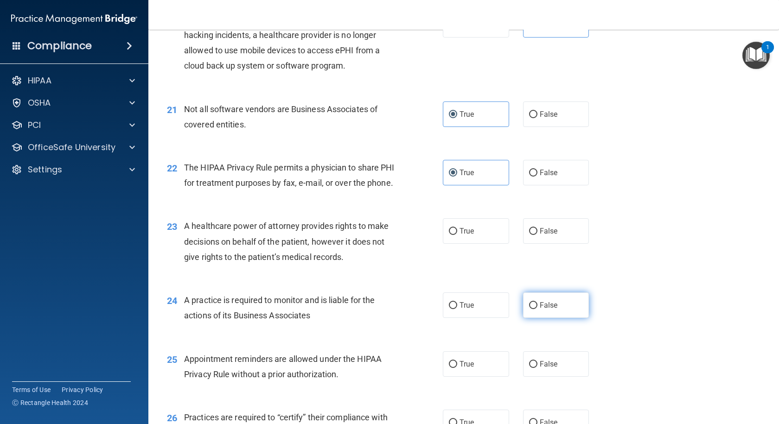
scroll to position [1530, 0]
click at [547, 264] on div "23 A healthcare power of attorney provides rights to make decisions on behalf o…" at bounding box center [463, 243] width 607 height 74
click at [546, 235] on span "False" at bounding box center [549, 230] width 18 height 9
click at [537, 235] on input "False" at bounding box center [533, 231] width 8 height 7
radio input "true"
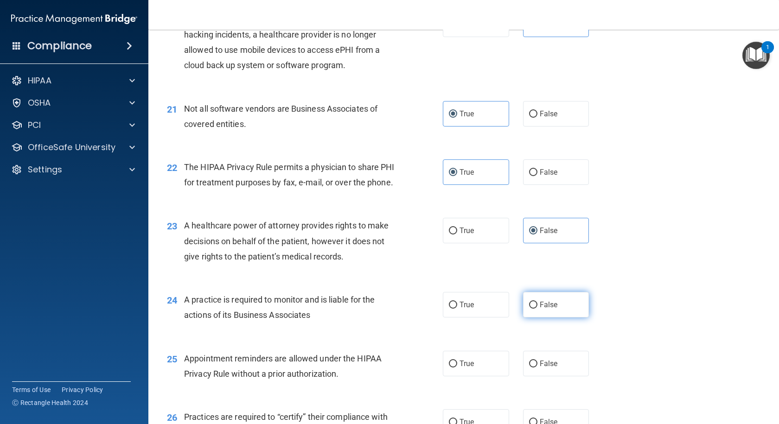
click at [549, 315] on label "False" at bounding box center [556, 305] width 66 height 26
click at [537, 309] on input "False" at bounding box center [533, 305] width 8 height 7
radio input "true"
click at [479, 366] on label "True" at bounding box center [476, 364] width 66 height 26
click at [457, 366] on input "True" at bounding box center [453, 364] width 8 height 7
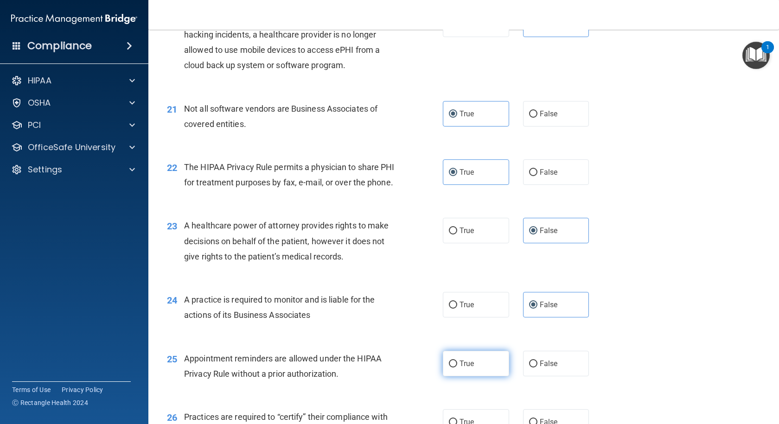
radio input "true"
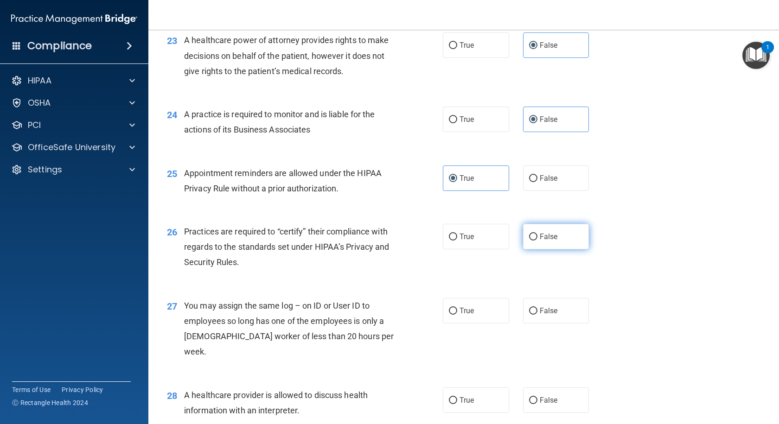
click at [546, 247] on label "False" at bounding box center [556, 237] width 66 height 26
click at [537, 241] on input "False" at bounding box center [533, 237] width 8 height 7
radio input "true"
click at [545, 341] on div "27 You may assign the same log – on ID or User ID to employees so long has one …" at bounding box center [463, 331] width 607 height 89
click at [547, 315] on span "False" at bounding box center [549, 310] width 18 height 9
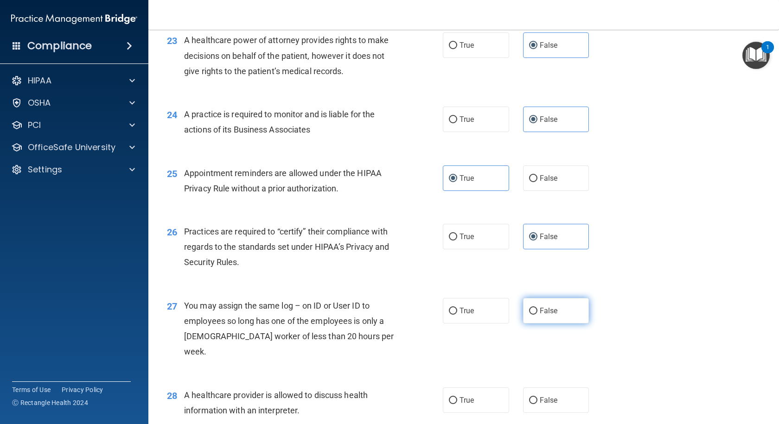
click at [537, 315] on input "False" at bounding box center [533, 311] width 8 height 7
radio input "true"
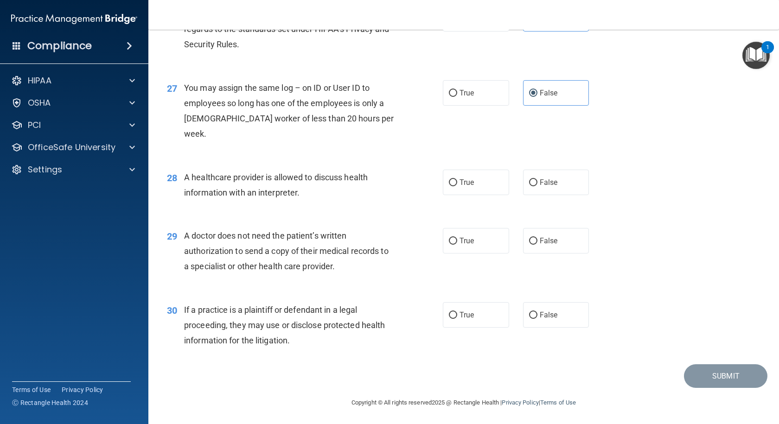
scroll to position [1934, 0]
click at [480, 183] on label "True" at bounding box center [476, 182] width 66 height 26
click at [457, 183] on input "True" at bounding box center [453, 182] width 8 height 7
radio input "true"
click at [480, 245] on label "True" at bounding box center [476, 240] width 66 height 26
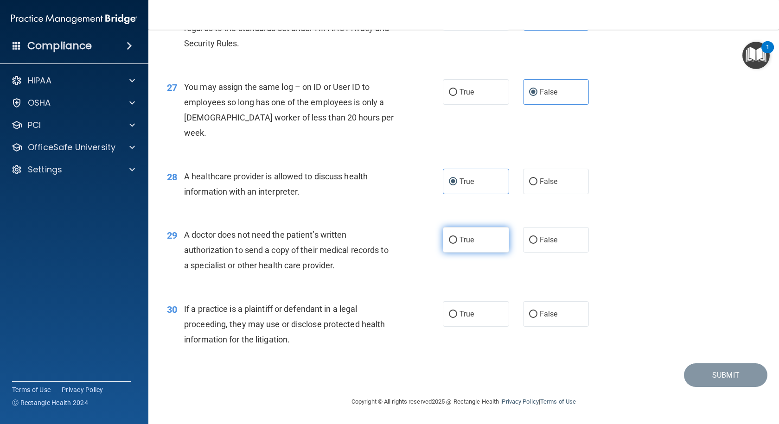
click at [457, 244] on input "True" at bounding box center [453, 240] width 8 height 7
radio input "true"
click at [467, 320] on label "True" at bounding box center [476, 314] width 66 height 26
click at [457, 318] on input "True" at bounding box center [453, 314] width 8 height 7
radio input "true"
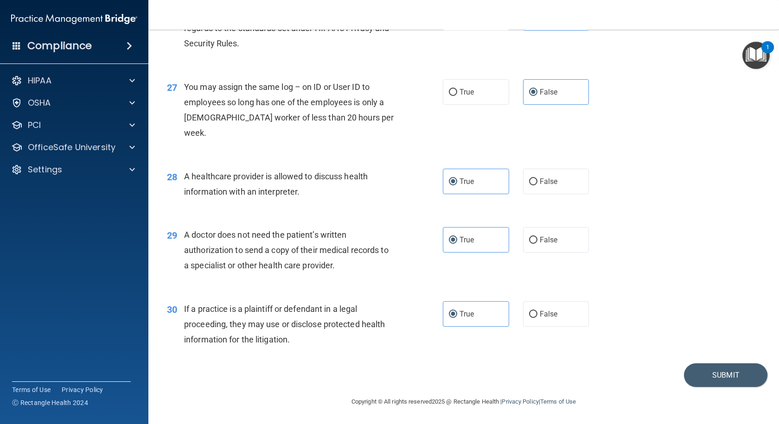
click at [675, 365] on div "Submit" at bounding box center [463, 376] width 607 height 24
click at [707, 380] on button "Submit" at bounding box center [725, 376] width 83 height 24
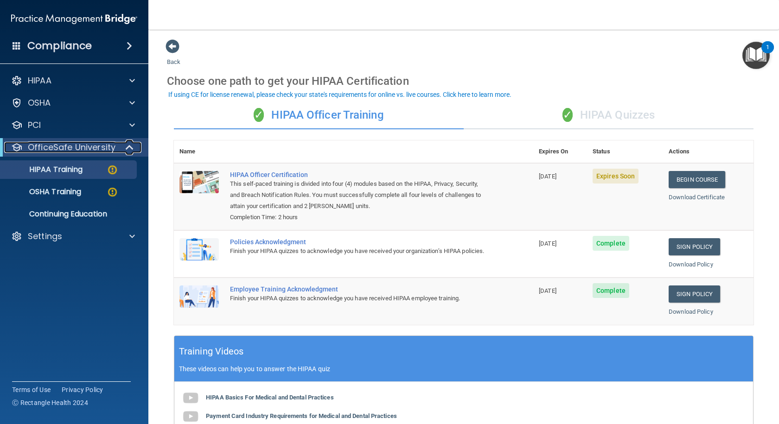
click at [62, 148] on p "OfficeSafe University" at bounding box center [72, 147] width 88 height 11
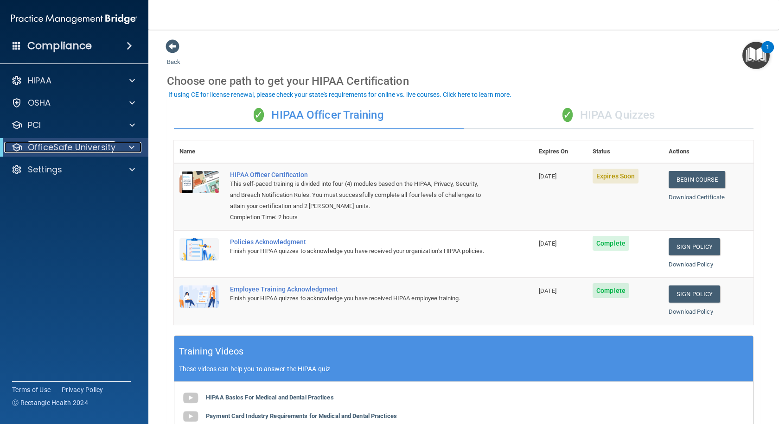
click at [62, 148] on p "OfficeSafe University" at bounding box center [72, 147] width 88 height 11
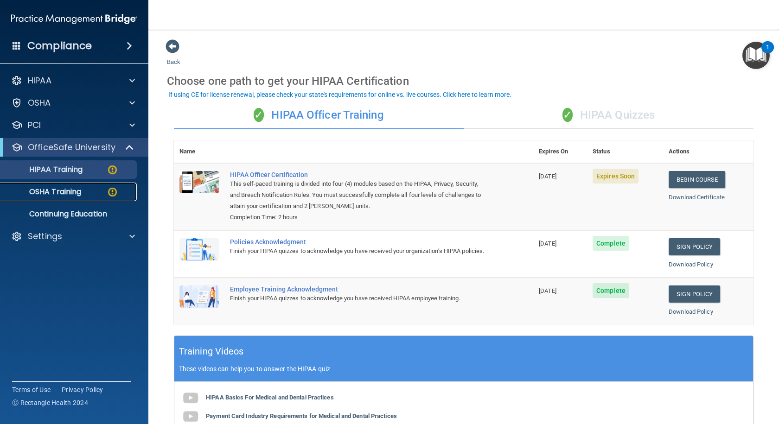
click at [51, 191] on p "OSHA Training" at bounding box center [43, 191] width 75 height 9
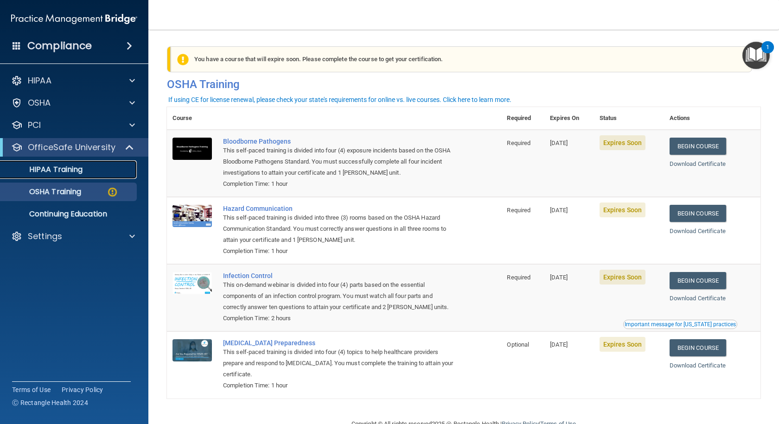
click at [93, 169] on div "HIPAA Training" at bounding box center [69, 169] width 127 height 9
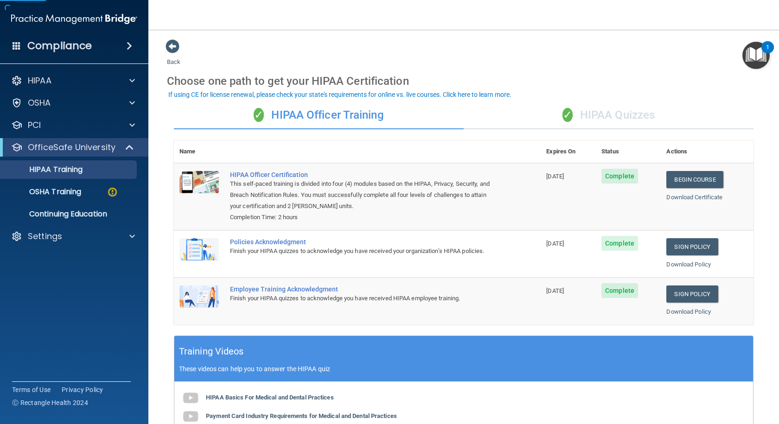
click at [573, 112] on div "✓ HIPAA Quizzes" at bounding box center [609, 116] width 290 height 28
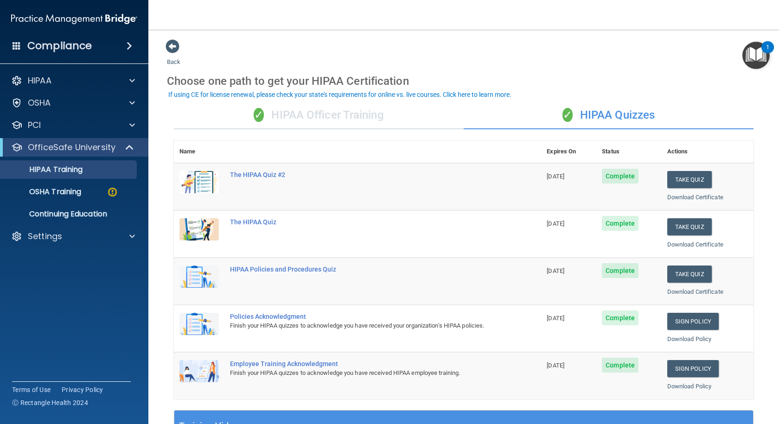
click at [355, 124] on div "✓ HIPAA Officer Training" at bounding box center [319, 116] width 290 height 28
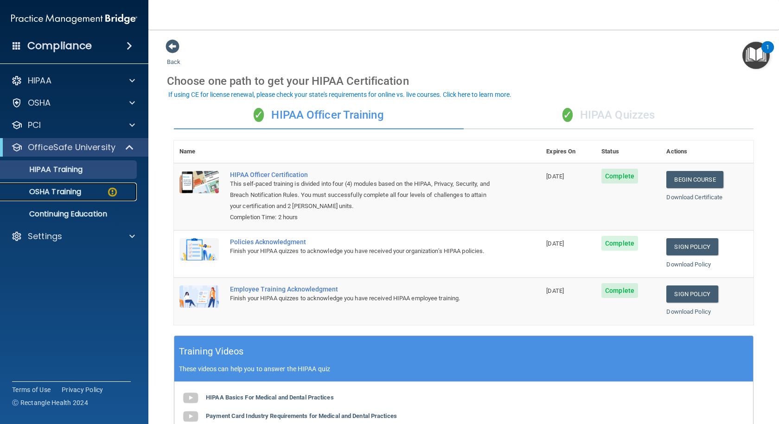
click at [49, 193] on p "OSHA Training" at bounding box center [43, 191] width 75 height 9
